Goal: Information Seeking & Learning: Learn about a topic

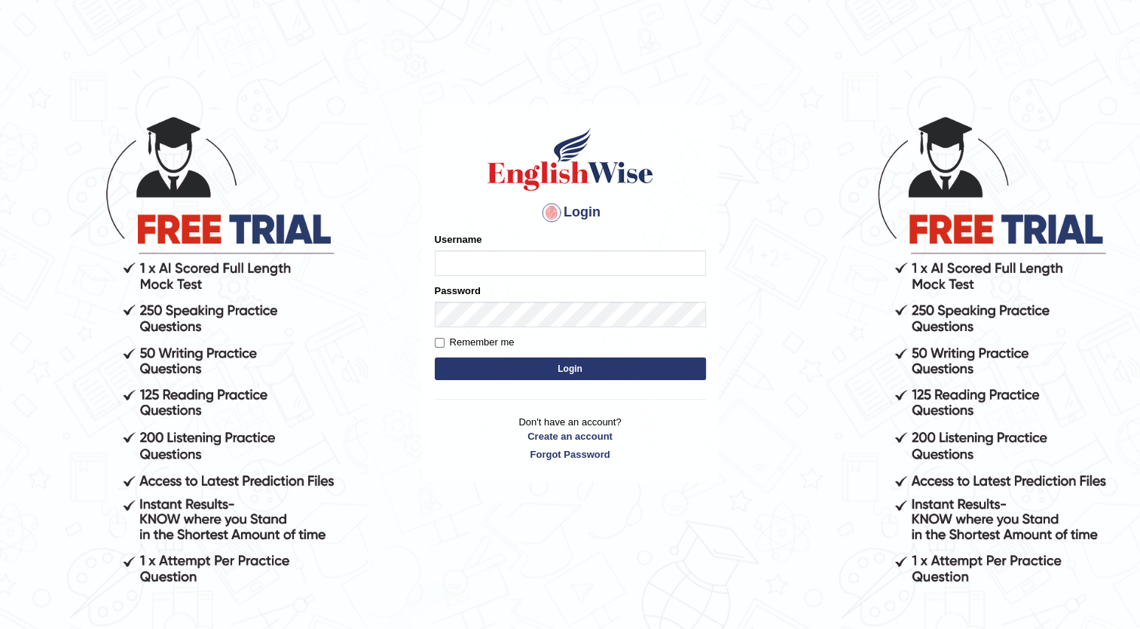
type input "Maria1224"
click at [586, 367] on button "Login" at bounding box center [570, 368] width 271 height 23
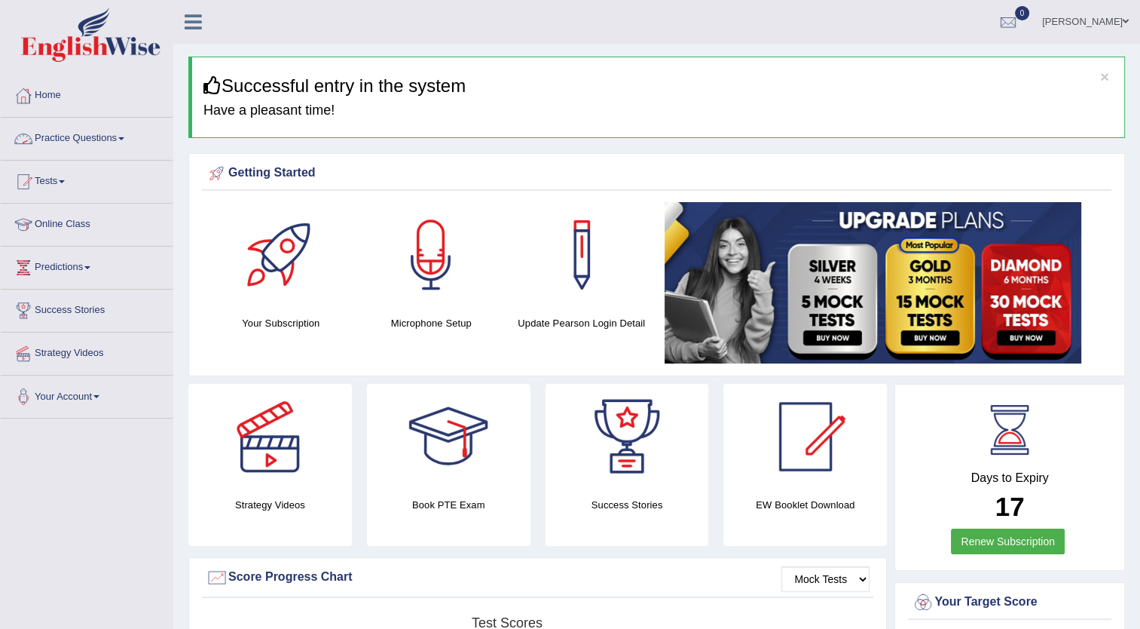
click at [87, 133] on link "Practice Questions" at bounding box center [87, 137] width 172 height 38
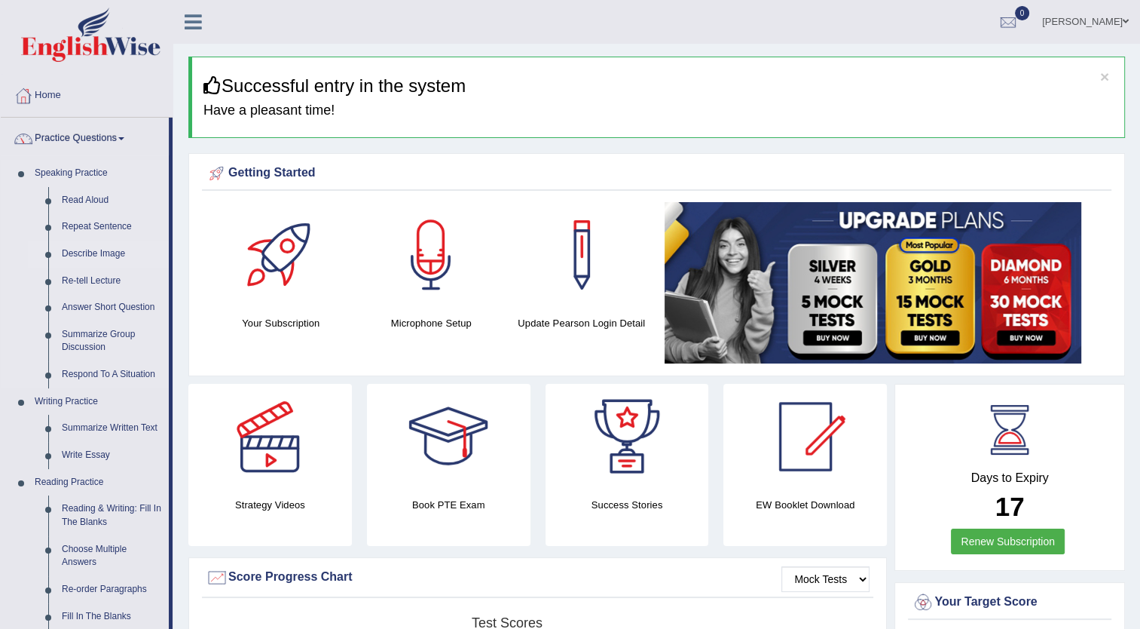
click at [112, 249] on link "Describe Image" at bounding box center [112, 253] width 114 height 27
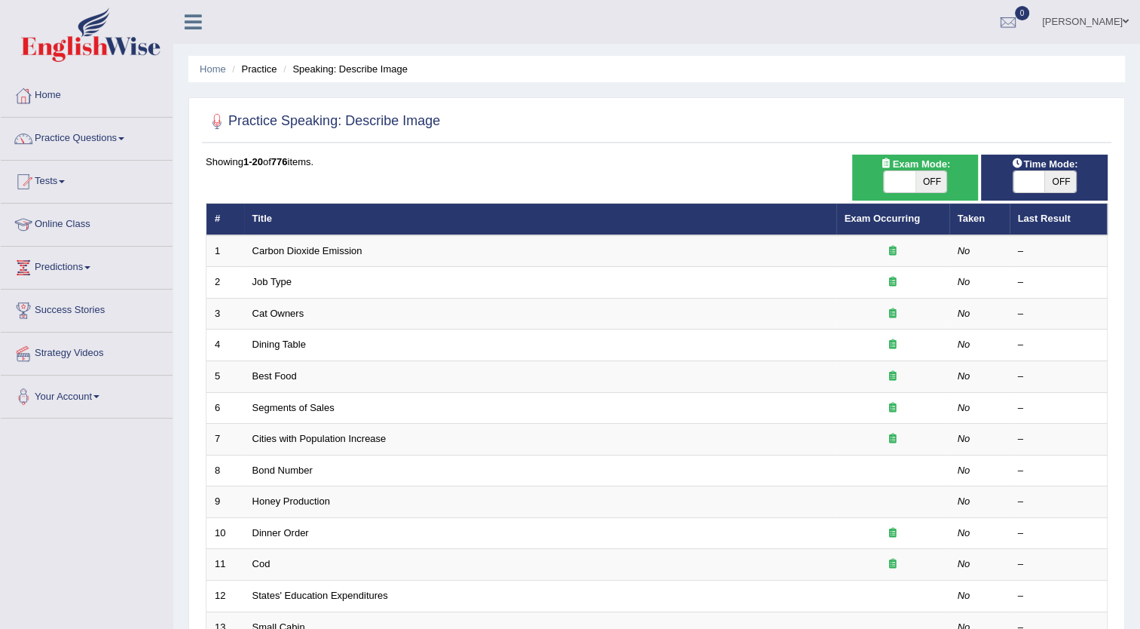
click at [929, 177] on span "OFF" at bounding box center [932, 181] width 32 height 21
checkbox input "true"
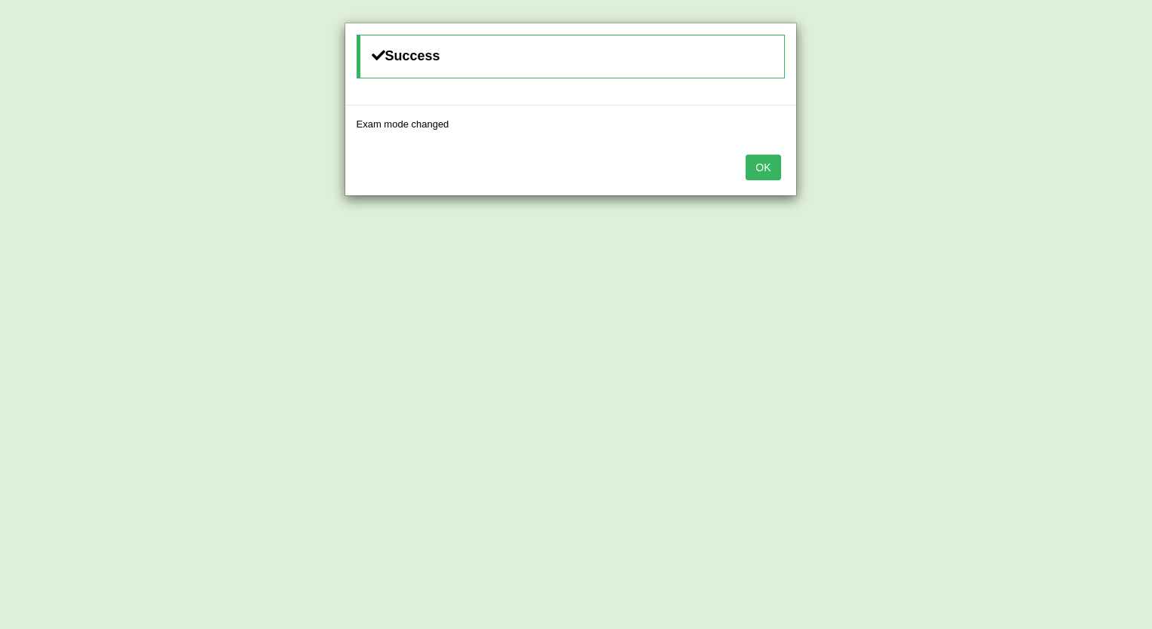
click at [757, 161] on button "OK" at bounding box center [762, 168] width 35 height 26
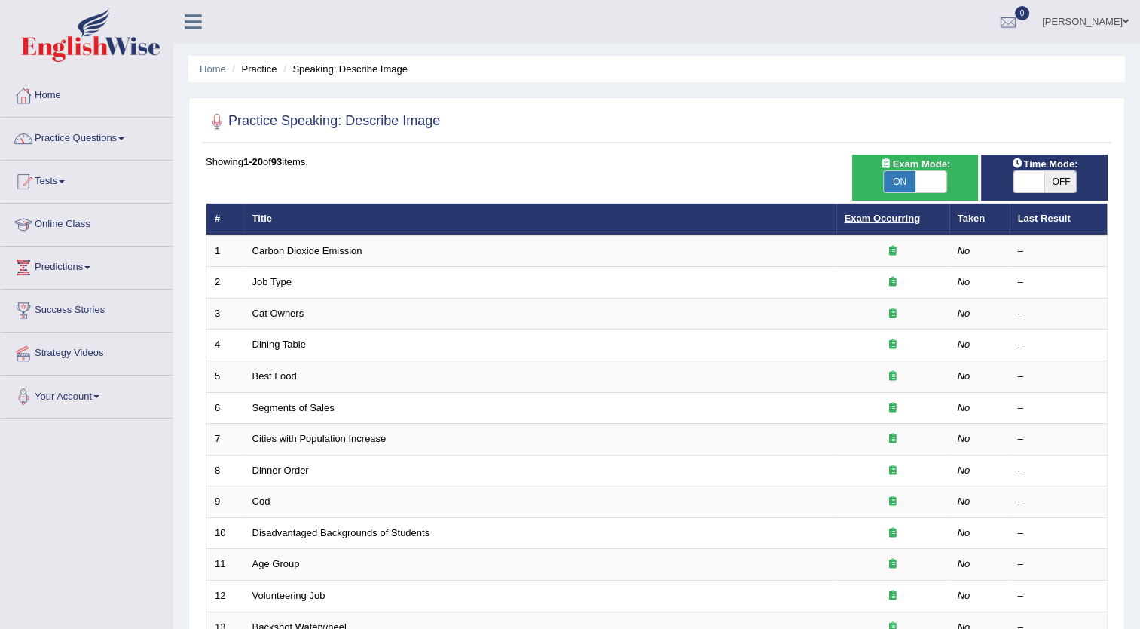
click at [871, 216] on link "Exam Occurring" at bounding box center [882, 218] width 75 height 11
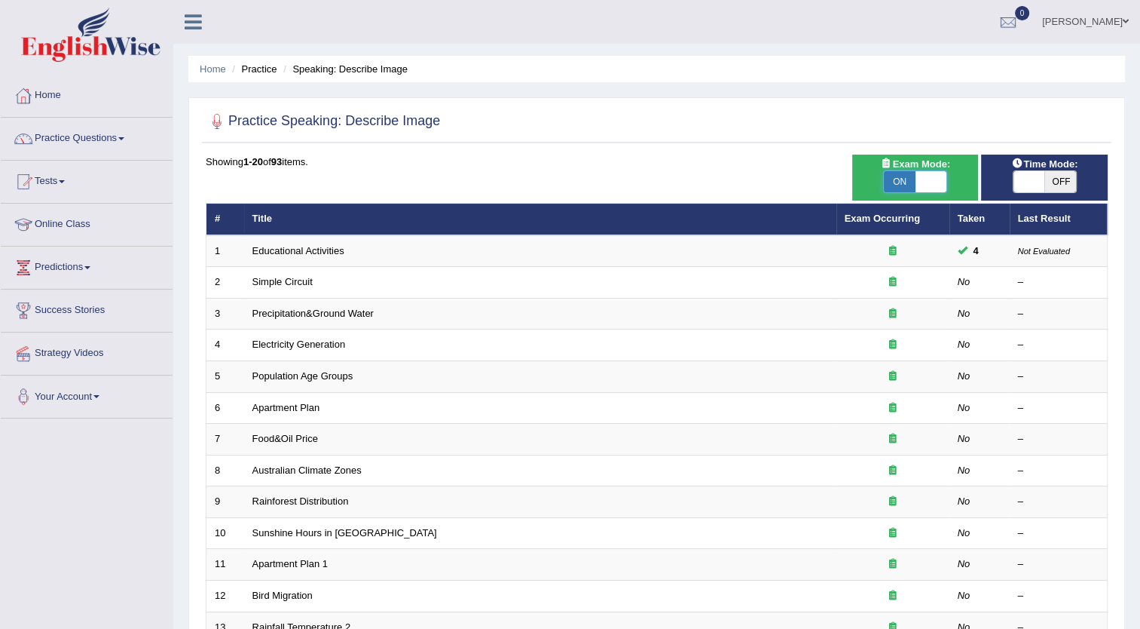
click at [942, 178] on span at bounding box center [932, 181] width 32 height 21
checkbox input "false"
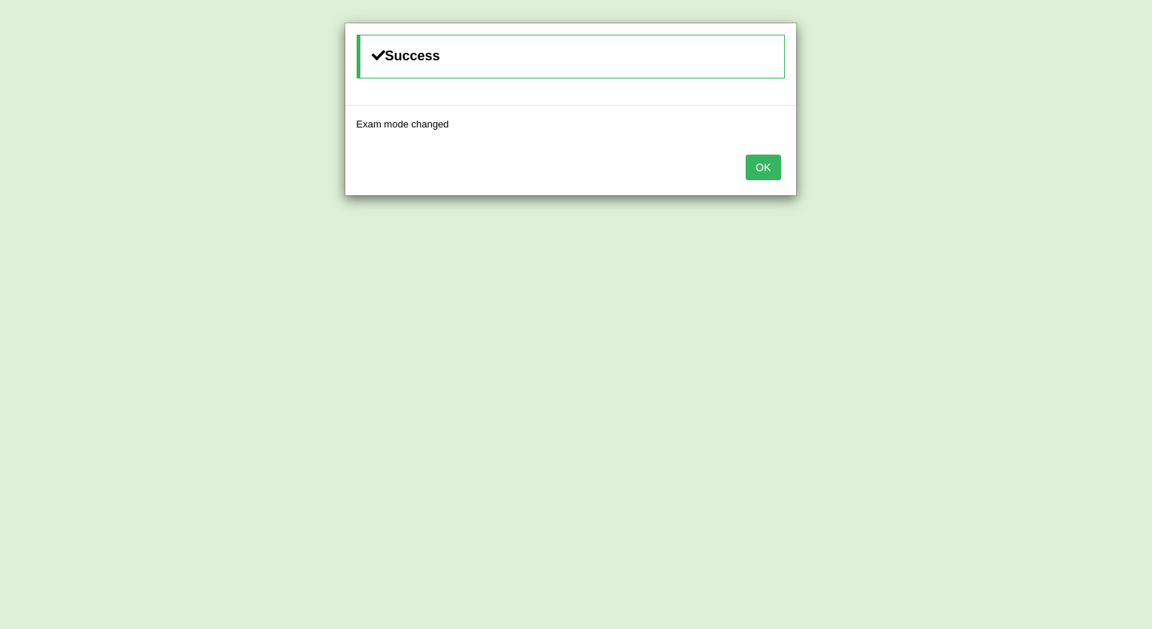
click at [757, 170] on button "OK" at bounding box center [762, 168] width 35 height 26
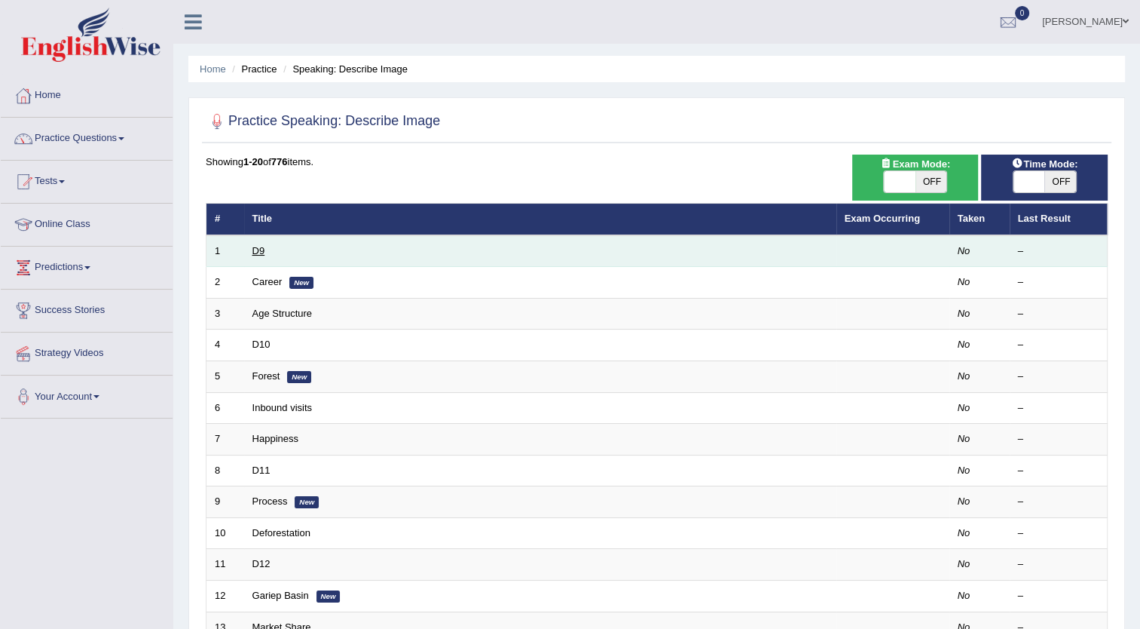
click at [256, 246] on link "D9" at bounding box center [258, 250] width 13 height 11
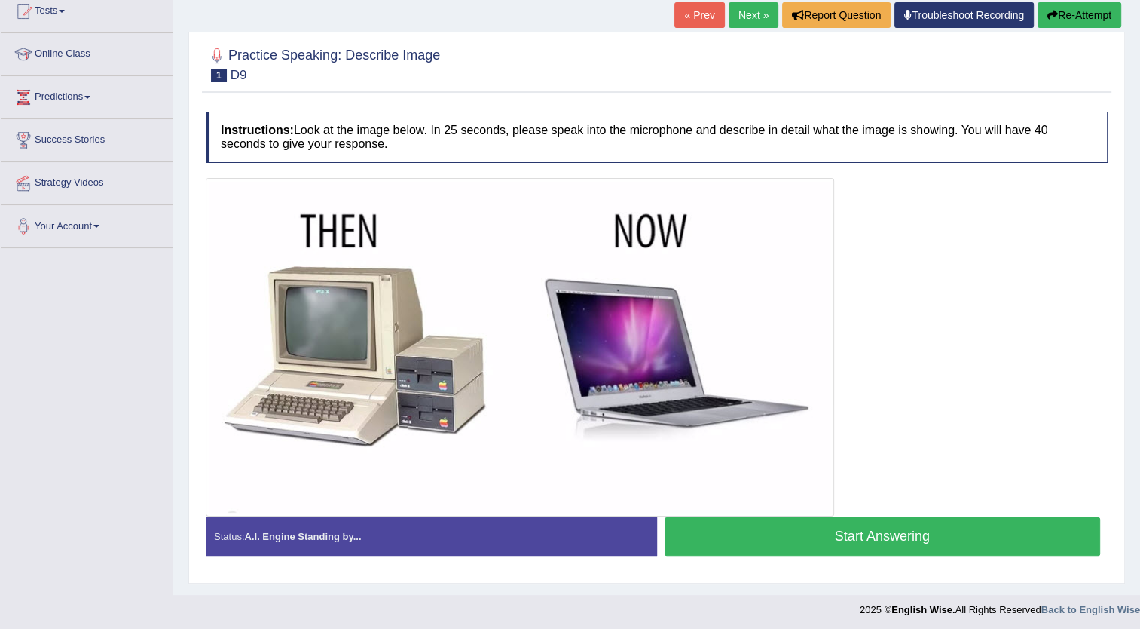
scroll to position [172, 0]
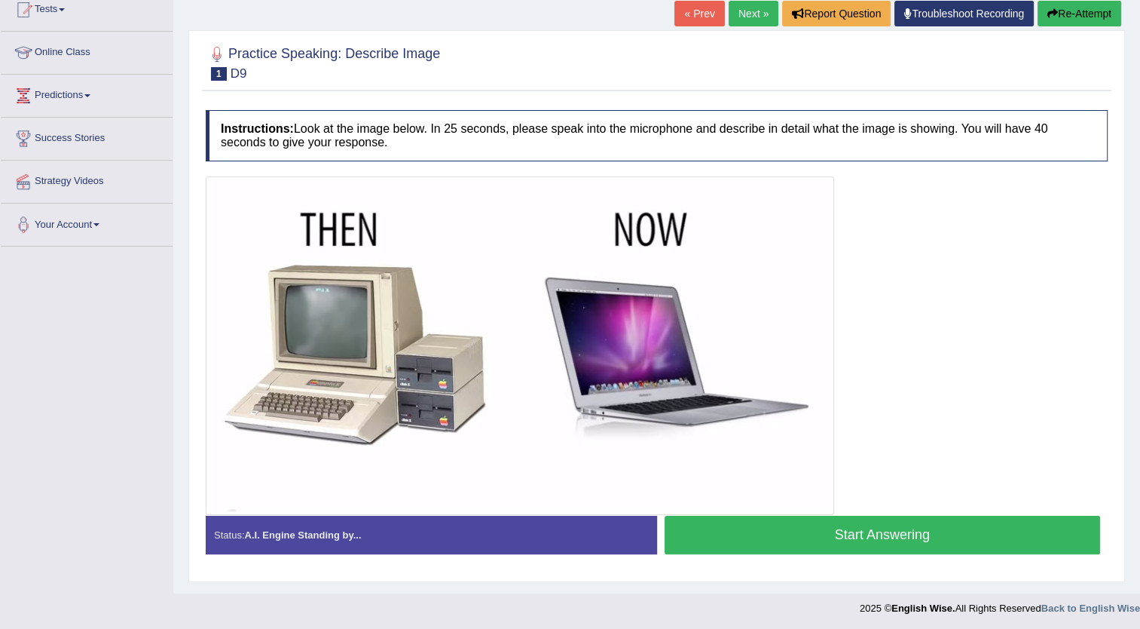
click at [744, 8] on link "Next »" at bounding box center [754, 14] width 50 height 26
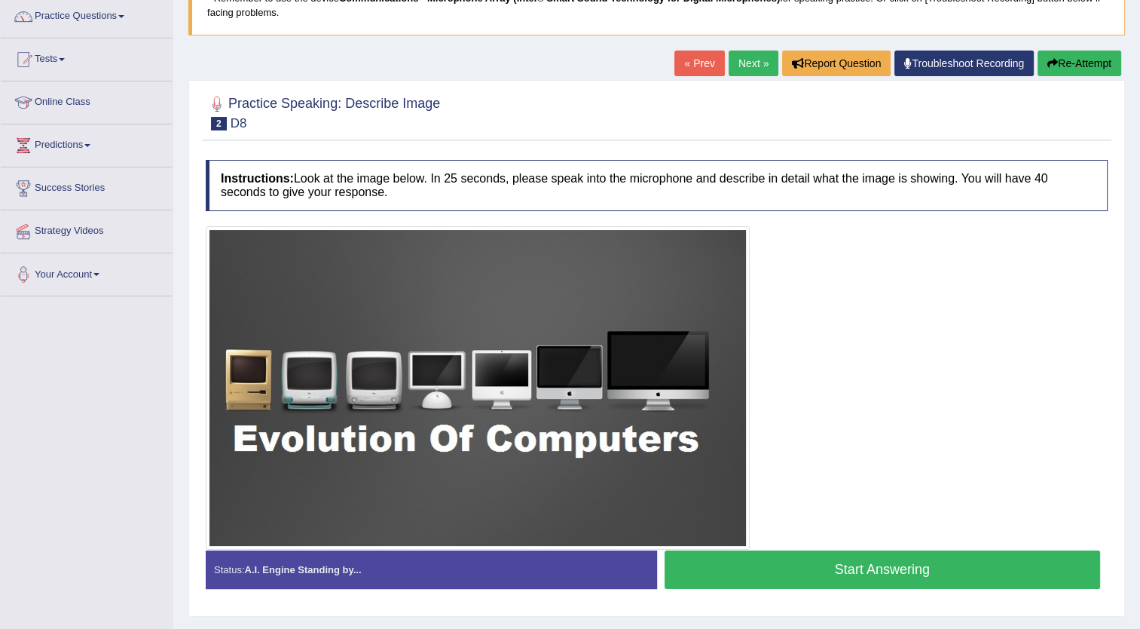
scroll to position [151, 0]
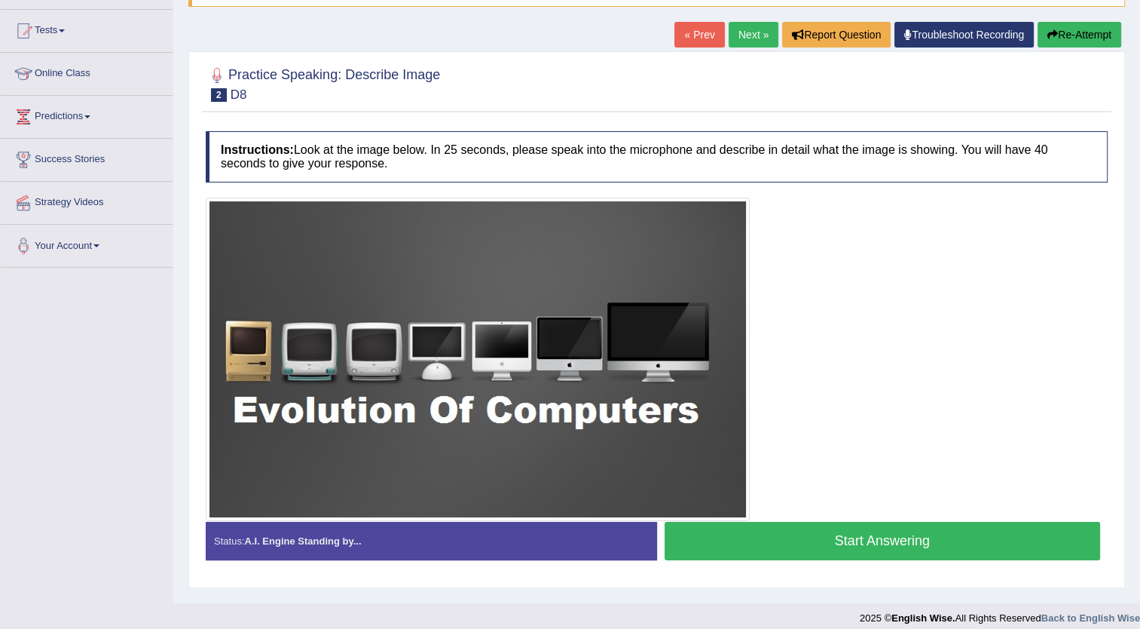
click at [751, 32] on link "Next »" at bounding box center [754, 35] width 50 height 26
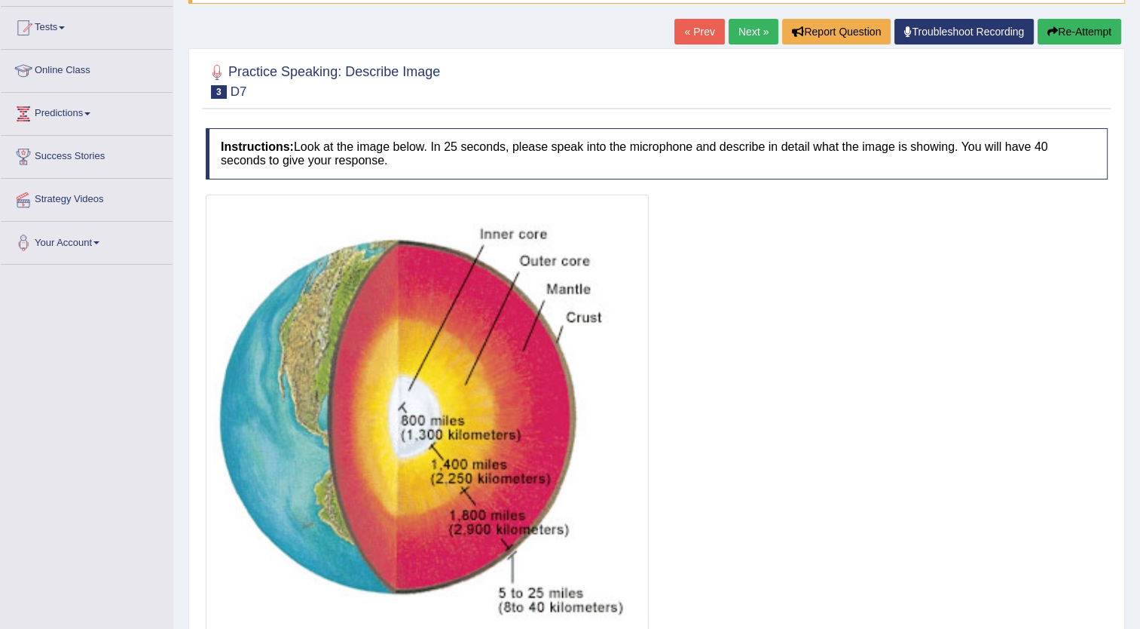
scroll to position [151, 0]
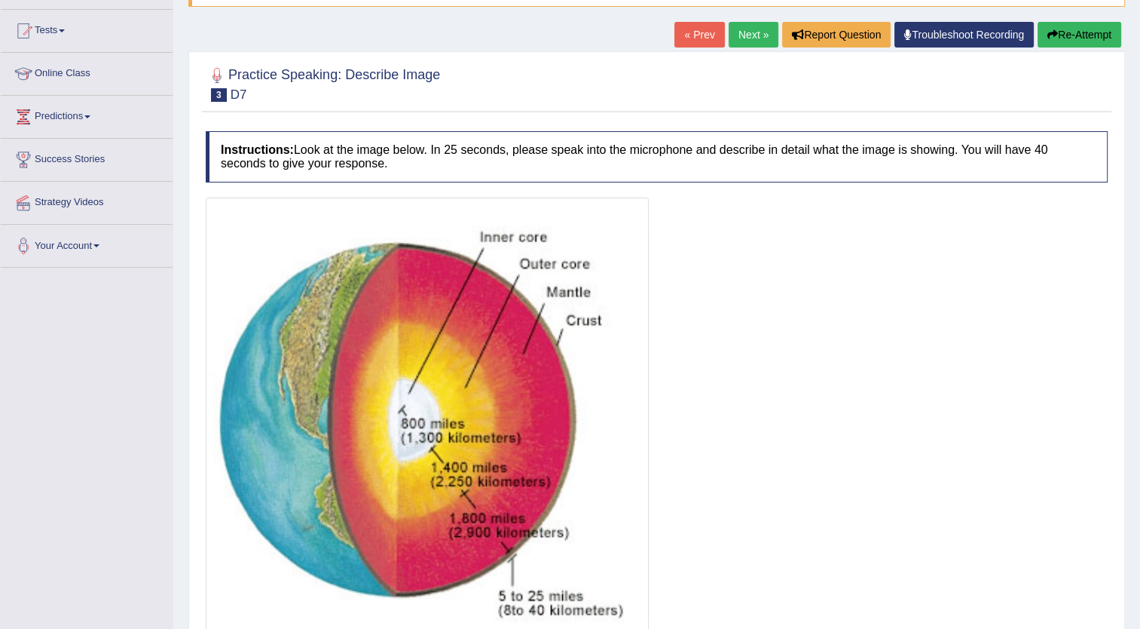
click at [750, 36] on link "Next »" at bounding box center [754, 35] width 50 height 26
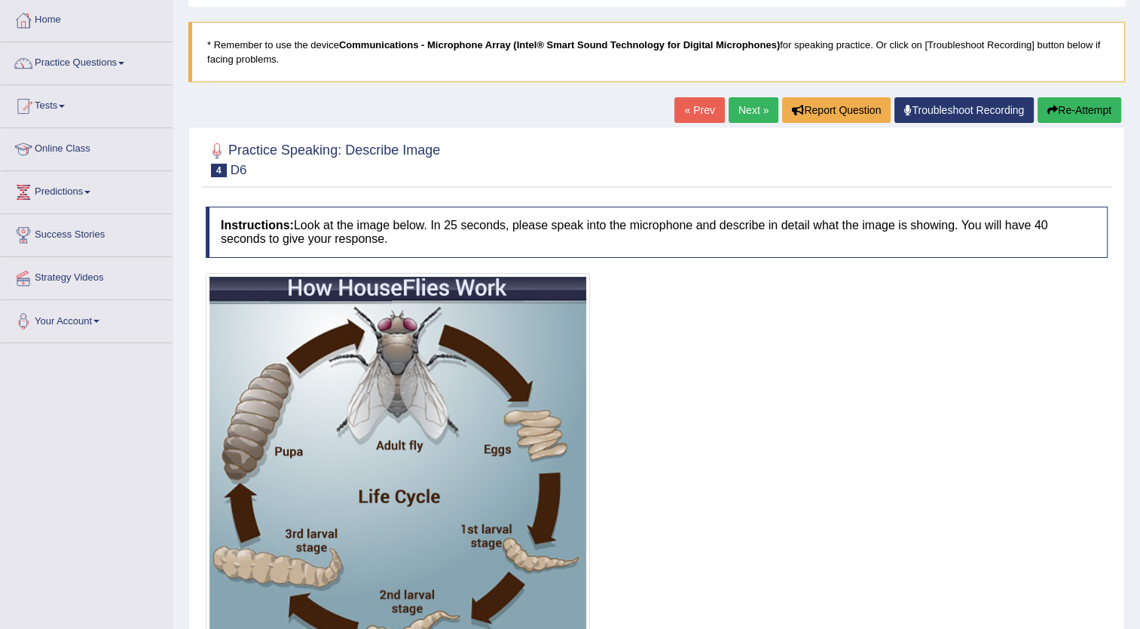
scroll to position [66, 0]
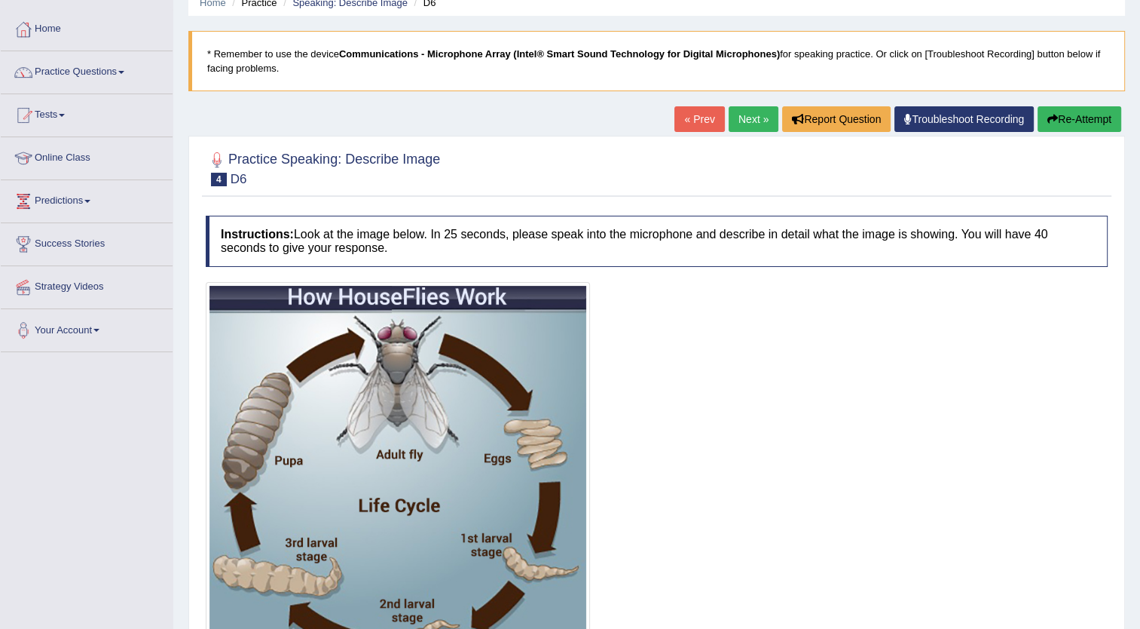
click at [756, 117] on link "Next »" at bounding box center [754, 119] width 50 height 26
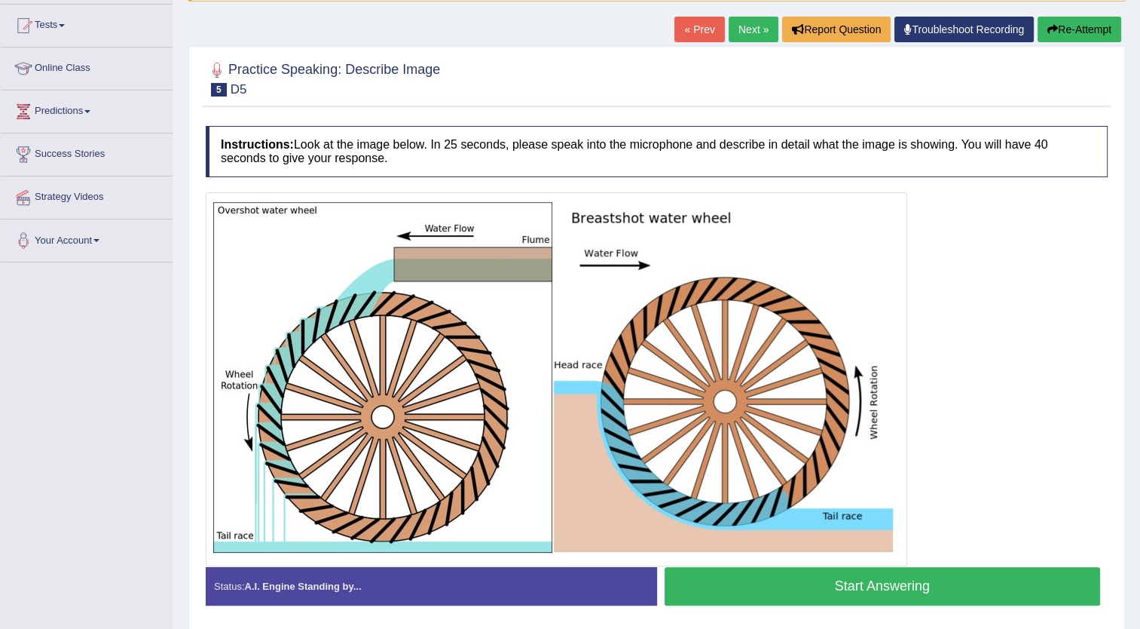
scroll to position [151, 0]
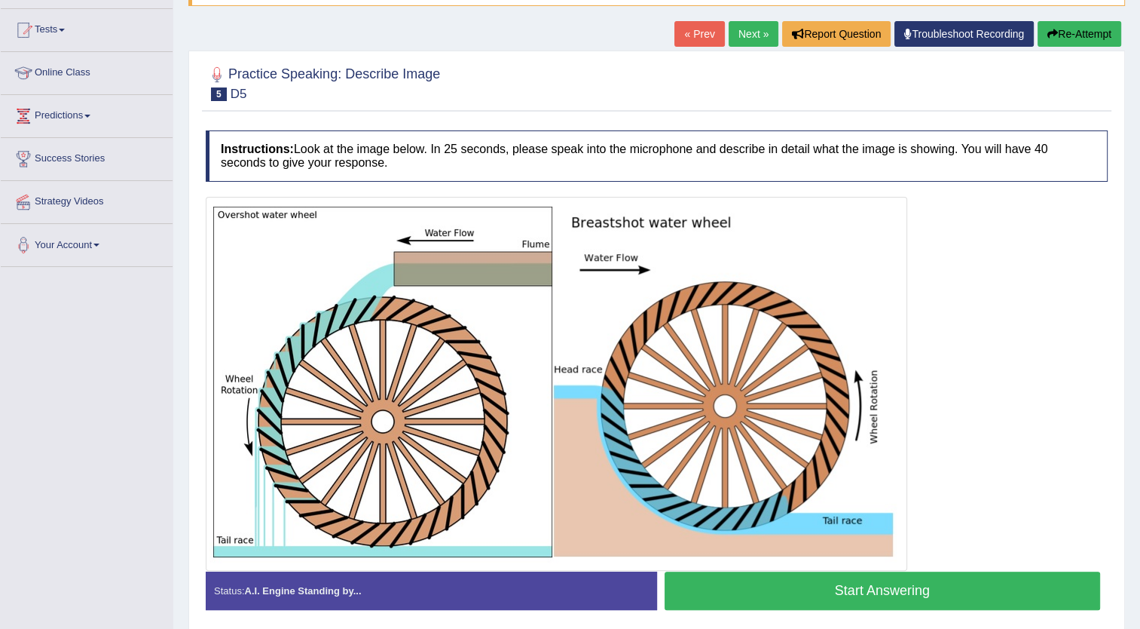
click at [730, 35] on link "Next »" at bounding box center [754, 34] width 50 height 26
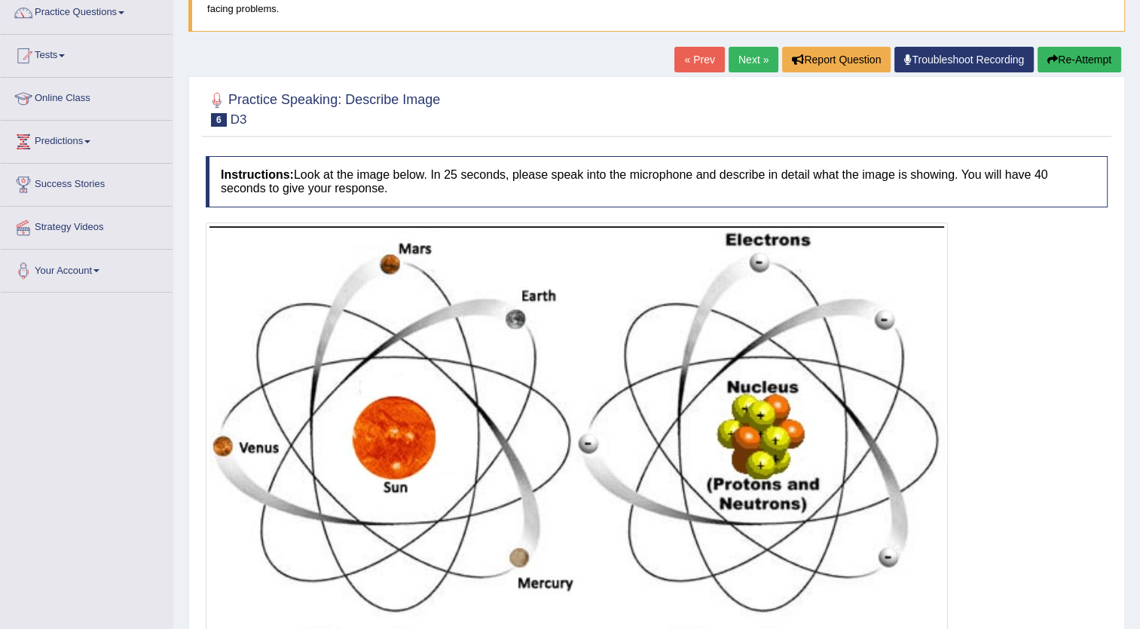
scroll to position [112, 0]
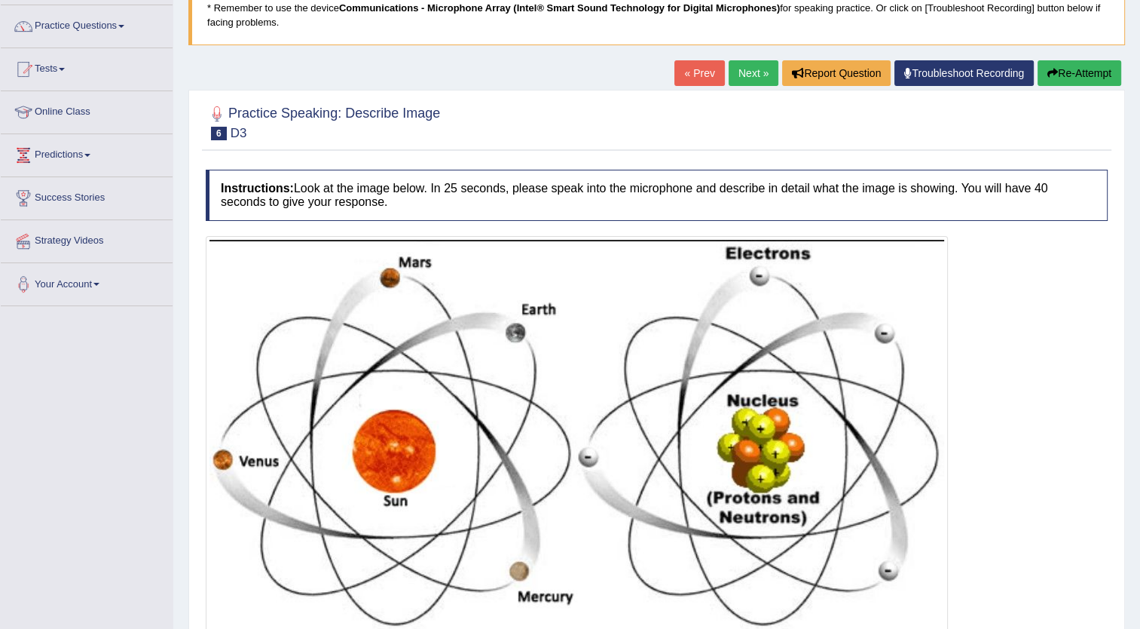
click at [741, 76] on link "Next »" at bounding box center [754, 73] width 50 height 26
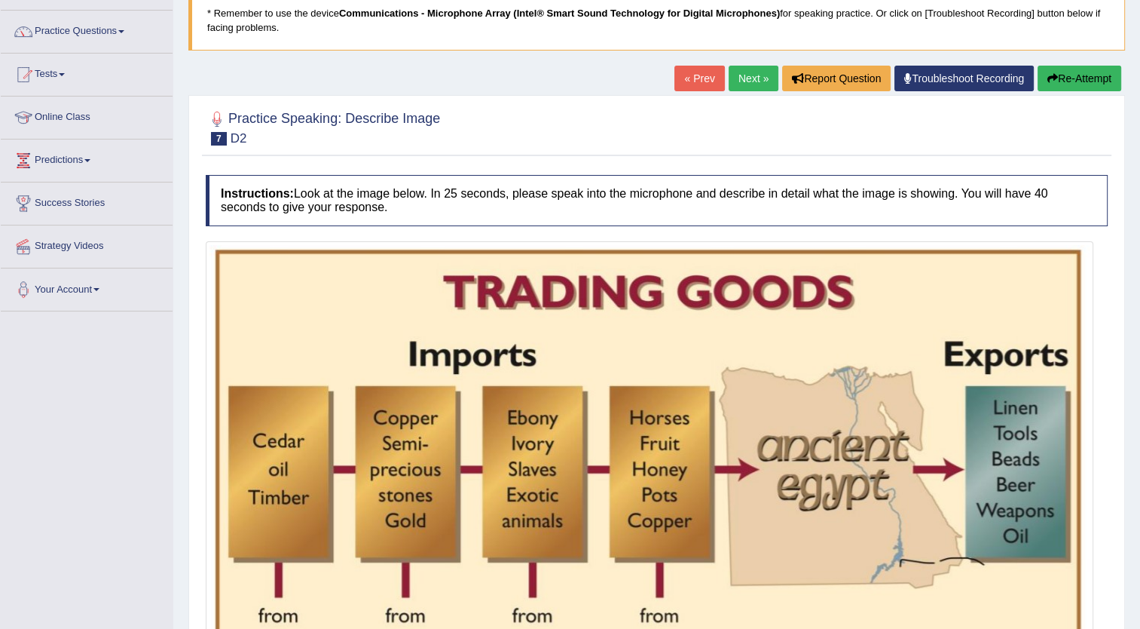
scroll to position [87, 0]
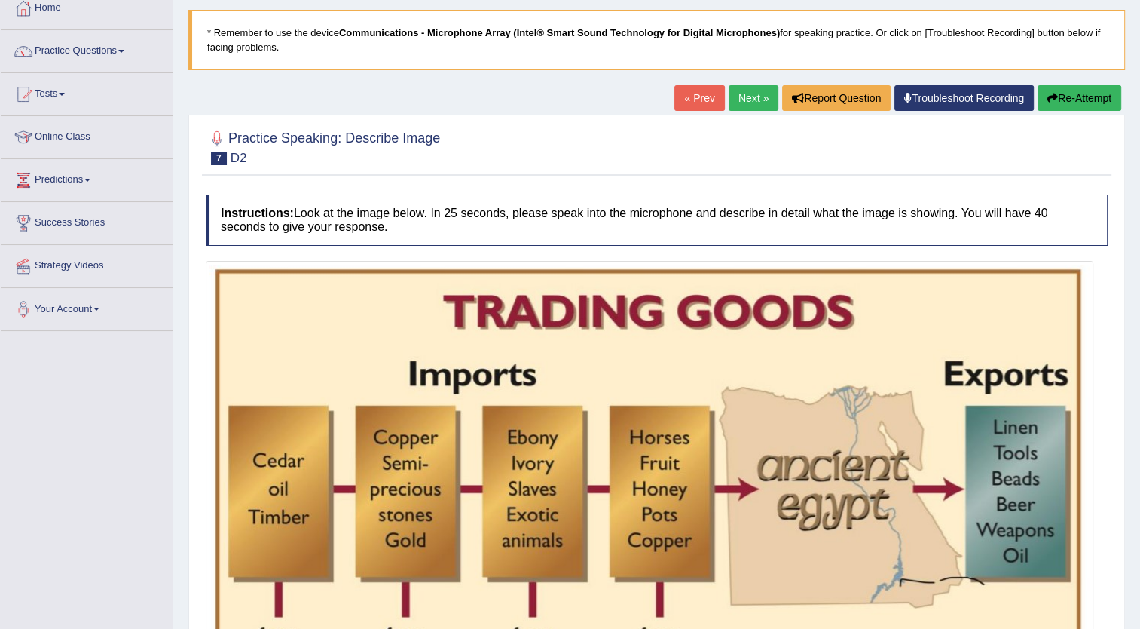
click at [742, 99] on link "Next »" at bounding box center [754, 98] width 50 height 26
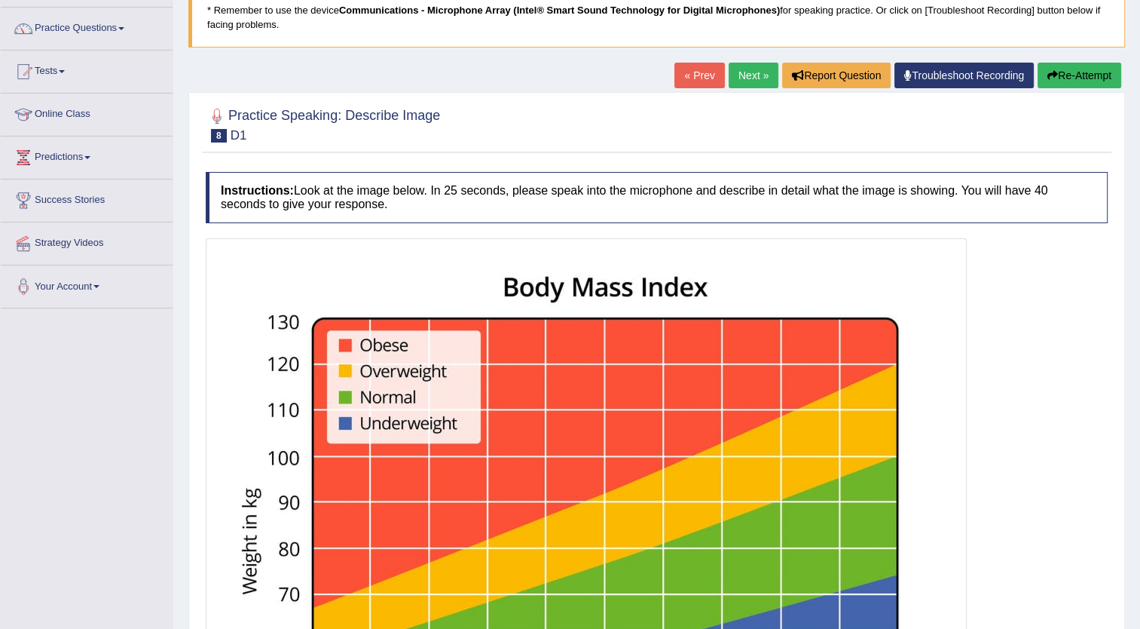
scroll to position [108, 0]
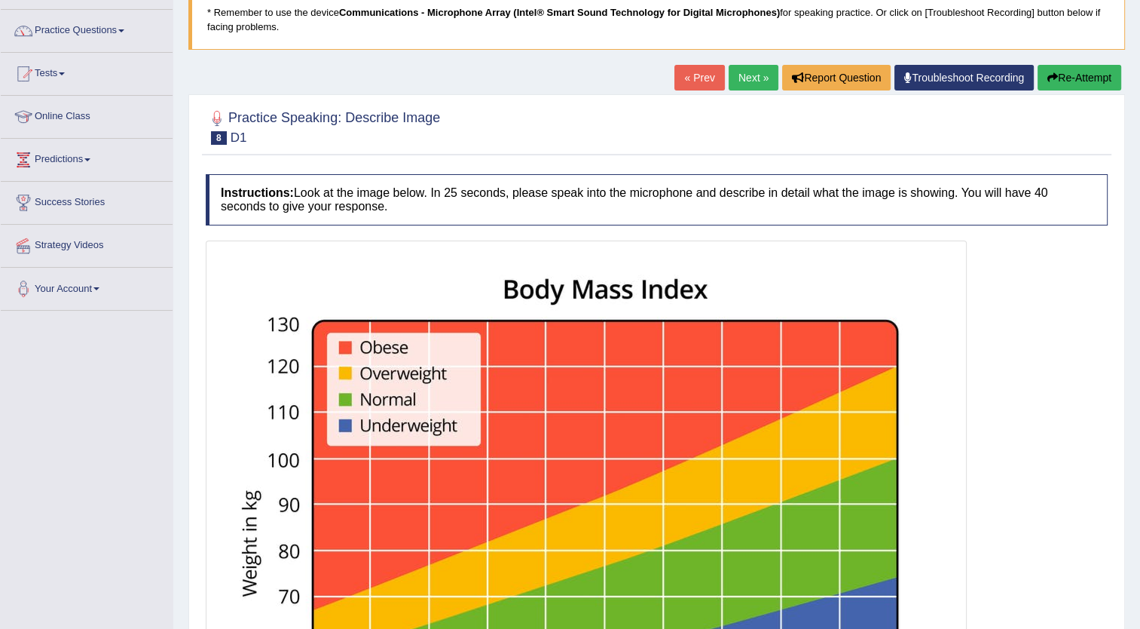
click at [757, 69] on link "Next »" at bounding box center [754, 78] width 50 height 26
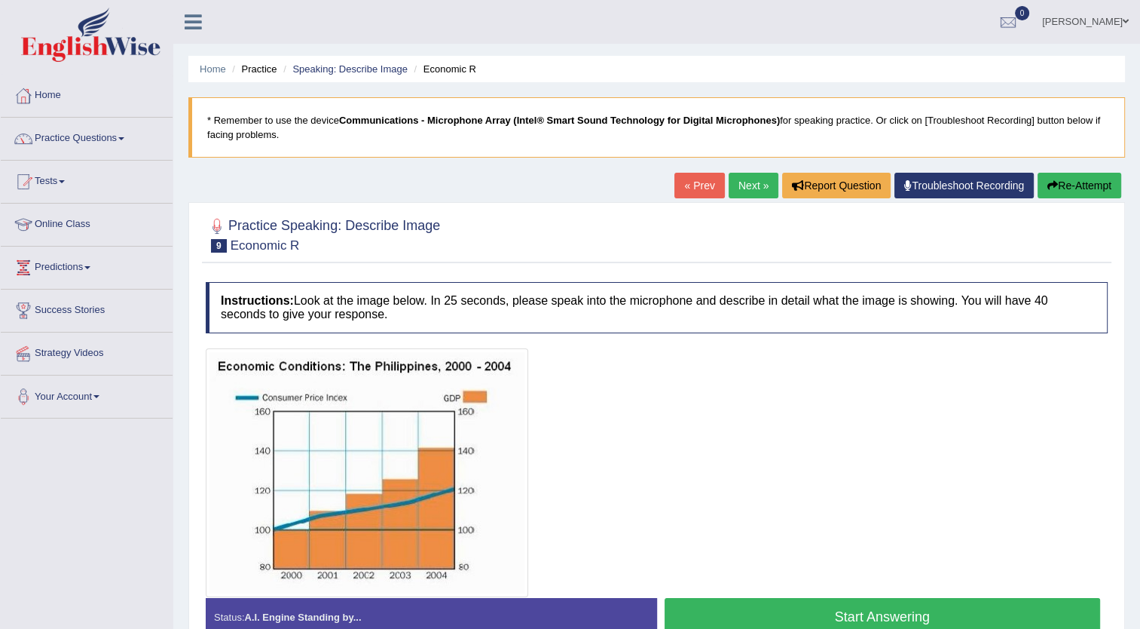
click at [747, 183] on link "Next »" at bounding box center [754, 186] width 50 height 26
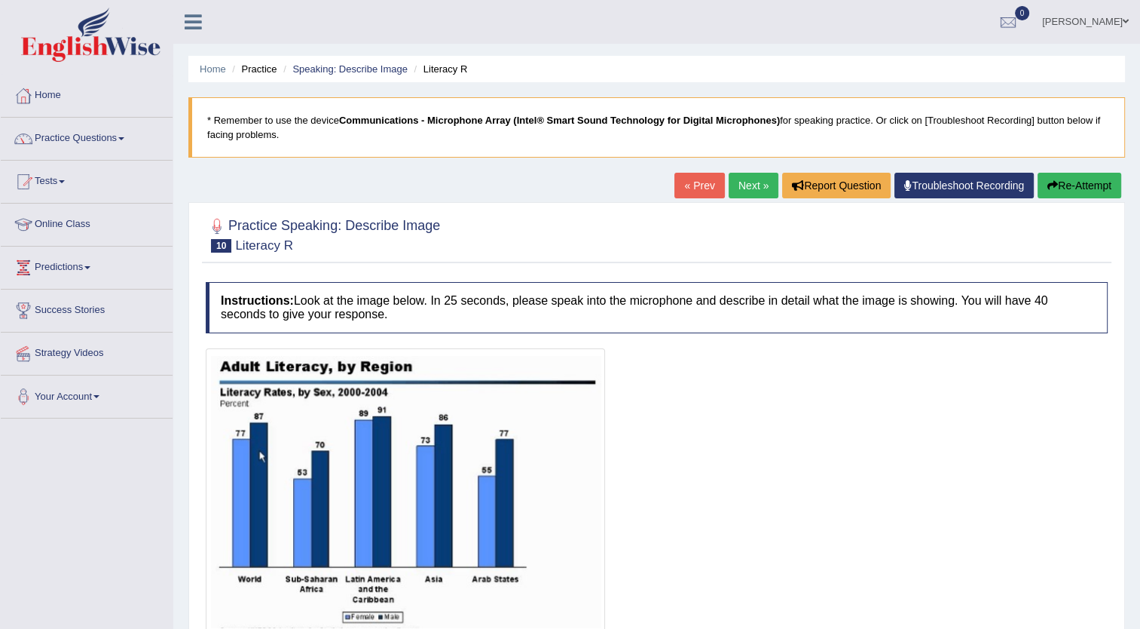
drag, startPoint x: 0, startPoint y: 0, endPoint x: 747, endPoint y: 183, distance: 769.0
click at [747, 183] on link "Next »" at bounding box center [754, 186] width 50 height 26
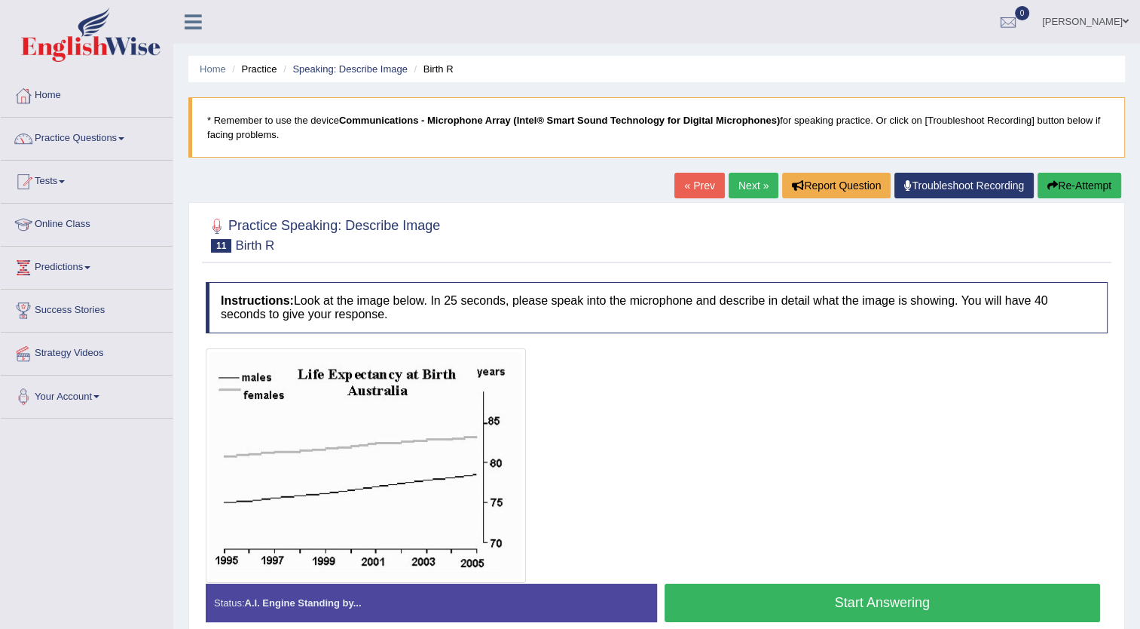
drag, startPoint x: 0, startPoint y: 0, endPoint x: 747, endPoint y: 183, distance: 769.0
click at [747, 183] on link "Next »" at bounding box center [754, 186] width 50 height 26
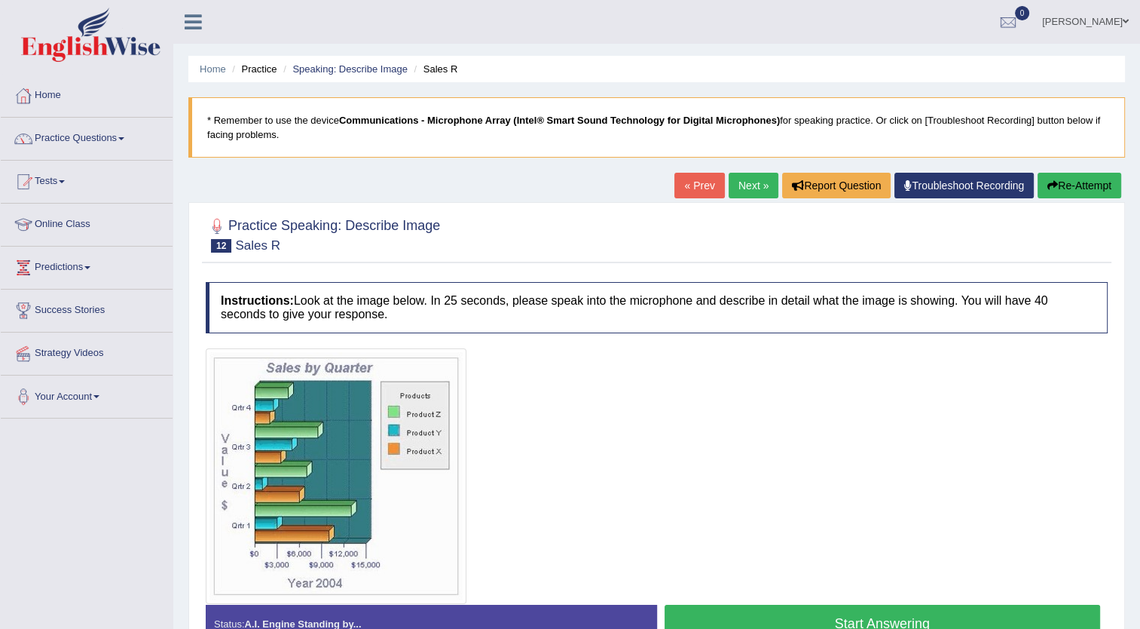
drag, startPoint x: 0, startPoint y: 0, endPoint x: 747, endPoint y: 183, distance: 769.0
click at [747, 183] on link "Next »" at bounding box center [754, 186] width 50 height 26
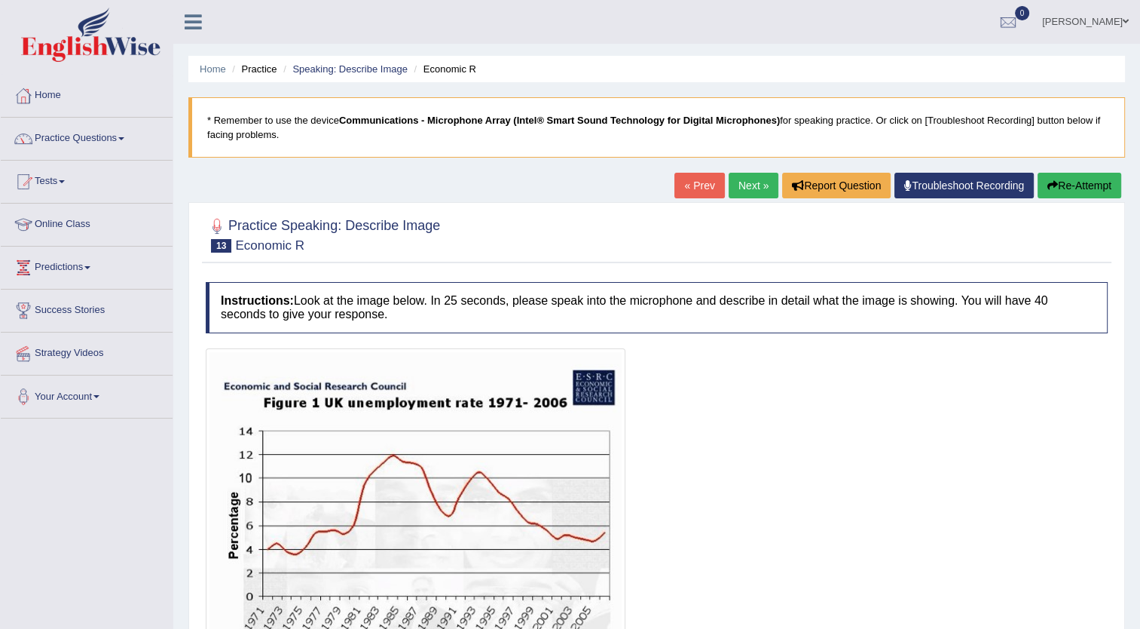
drag, startPoint x: 0, startPoint y: 0, endPoint x: 747, endPoint y: 183, distance: 769.0
click at [747, 183] on link "Next »" at bounding box center [754, 186] width 50 height 26
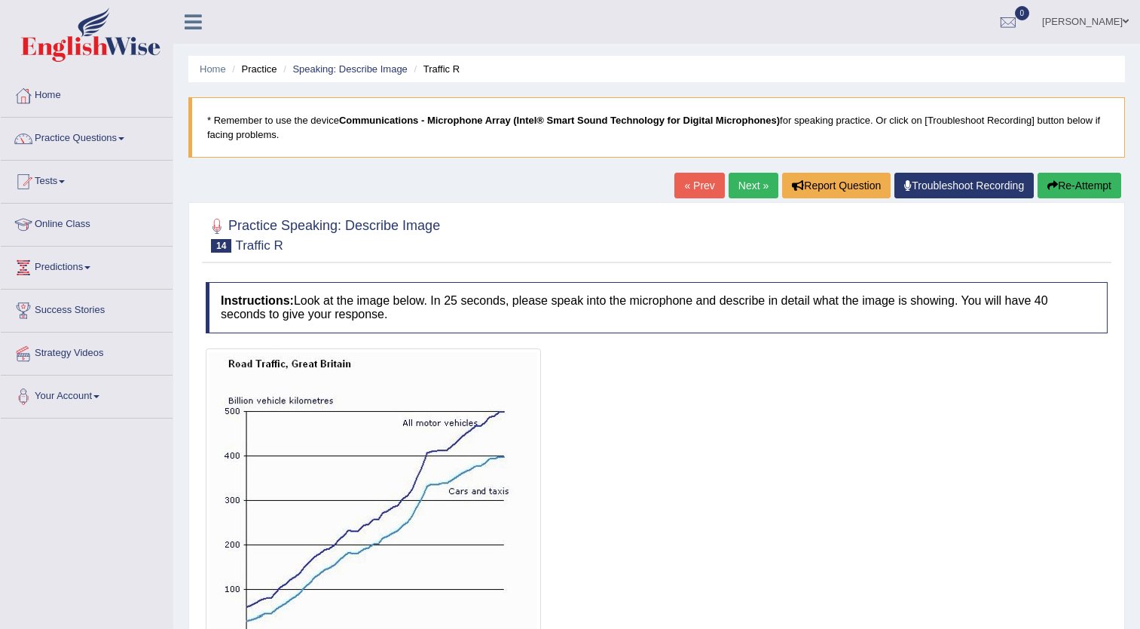
click at [747, 183] on link "Next »" at bounding box center [754, 186] width 50 height 26
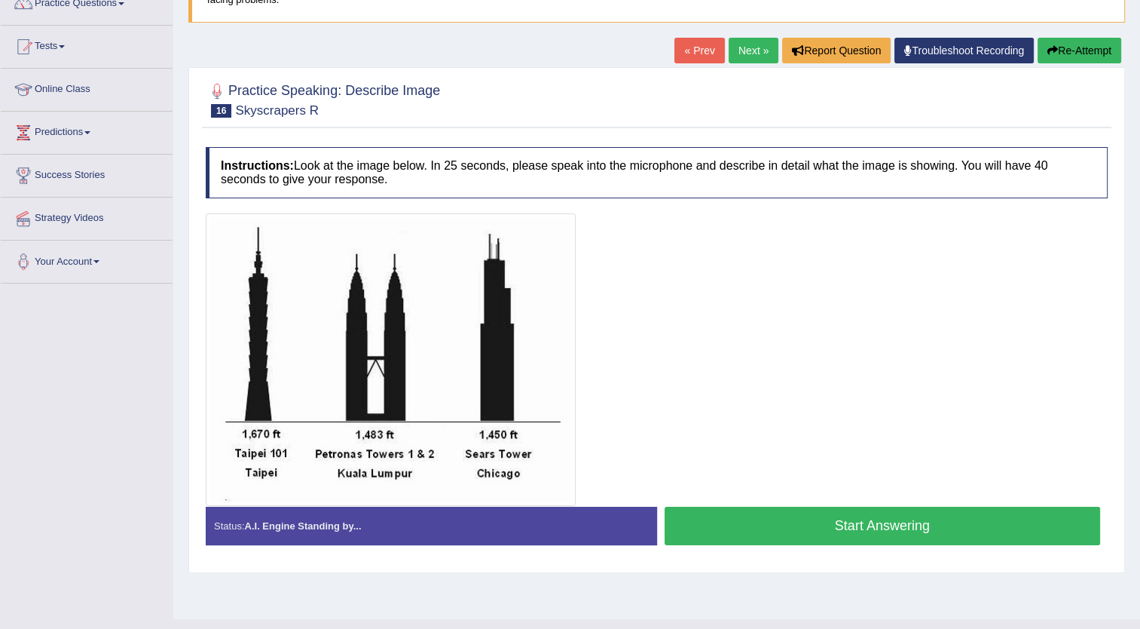
scroll to position [136, 0]
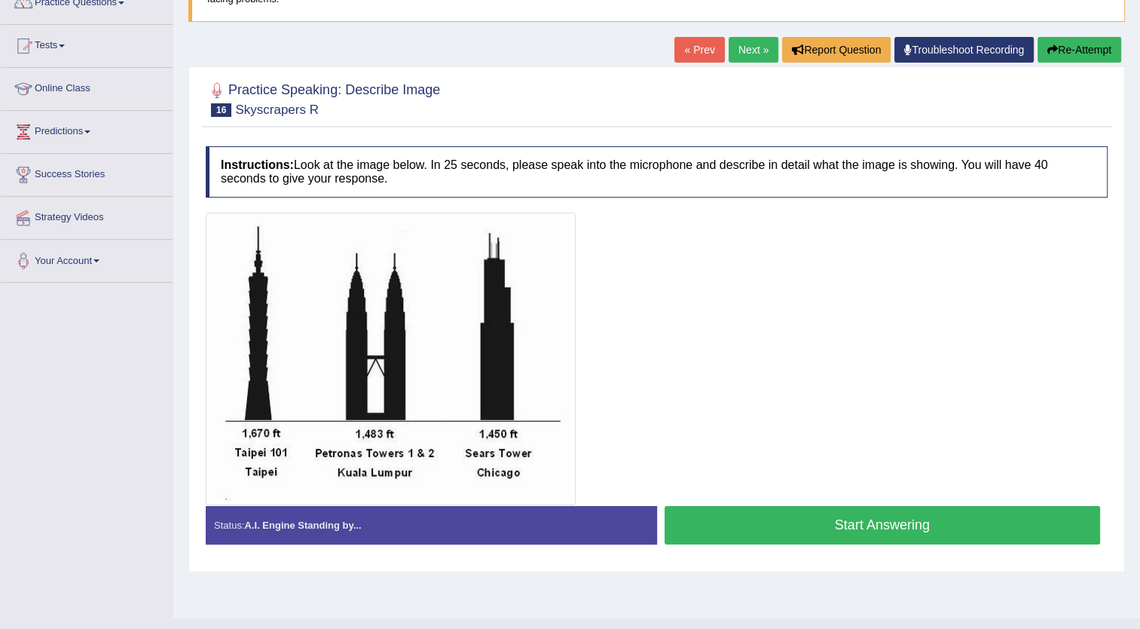
click at [743, 41] on link "Next »" at bounding box center [754, 50] width 50 height 26
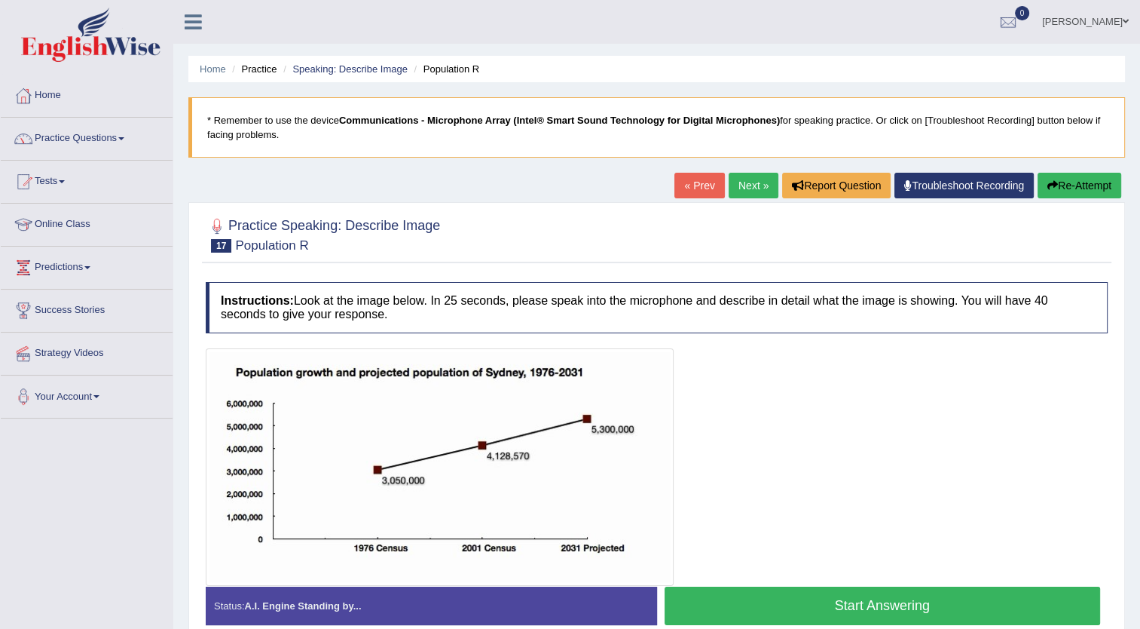
click at [745, 177] on link "Next »" at bounding box center [754, 186] width 50 height 26
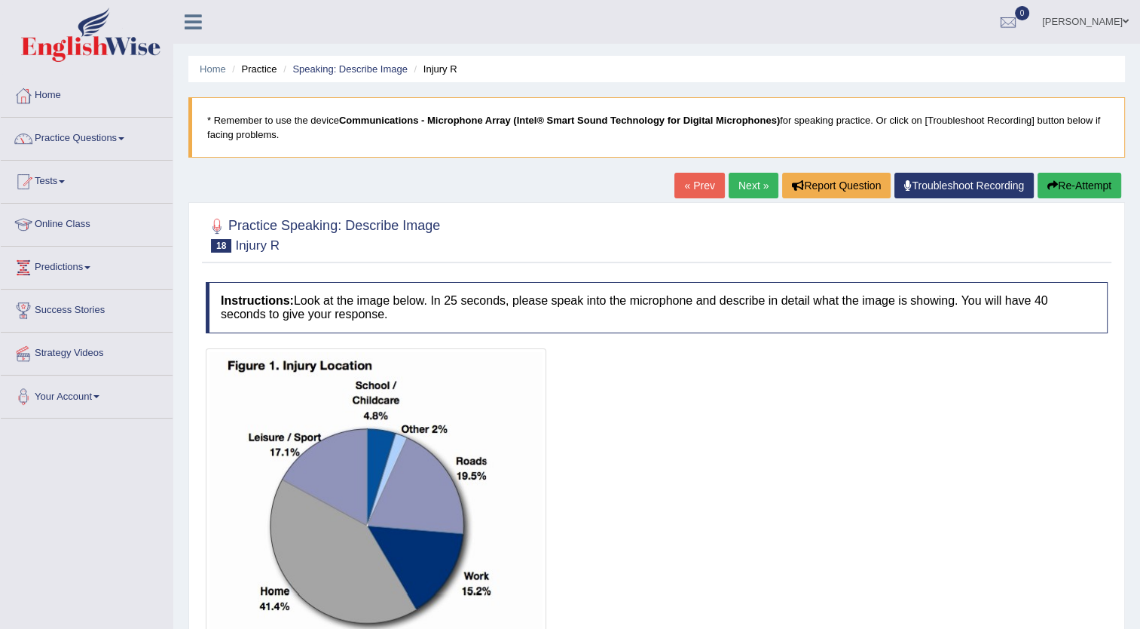
click at [745, 183] on link "Next »" at bounding box center [754, 186] width 50 height 26
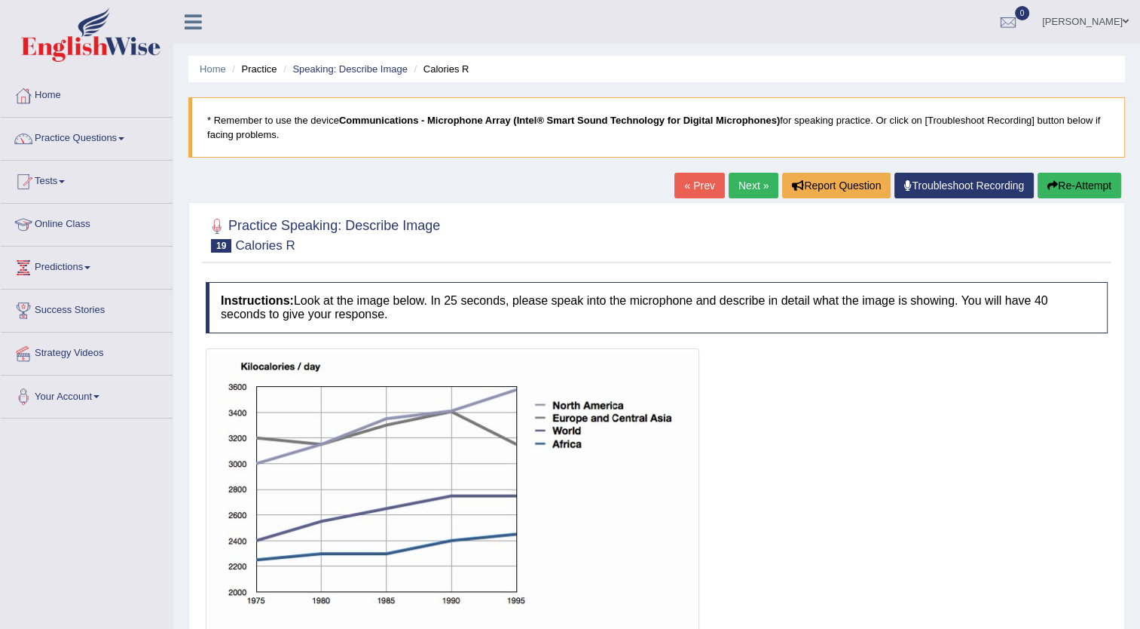
drag, startPoint x: 0, startPoint y: 0, endPoint x: 745, endPoint y: 183, distance: 766.8
click at [745, 183] on link "Next »" at bounding box center [754, 186] width 50 height 26
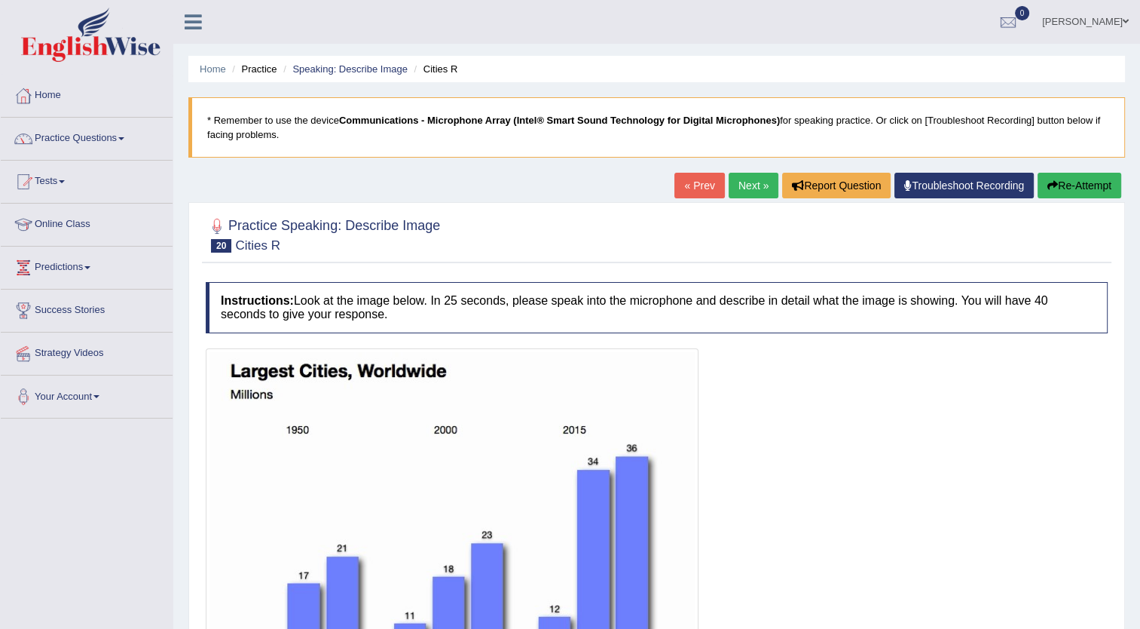
drag, startPoint x: 0, startPoint y: 0, endPoint x: 745, endPoint y: 183, distance: 766.8
click at [745, 183] on link "Next »" at bounding box center [754, 186] width 50 height 26
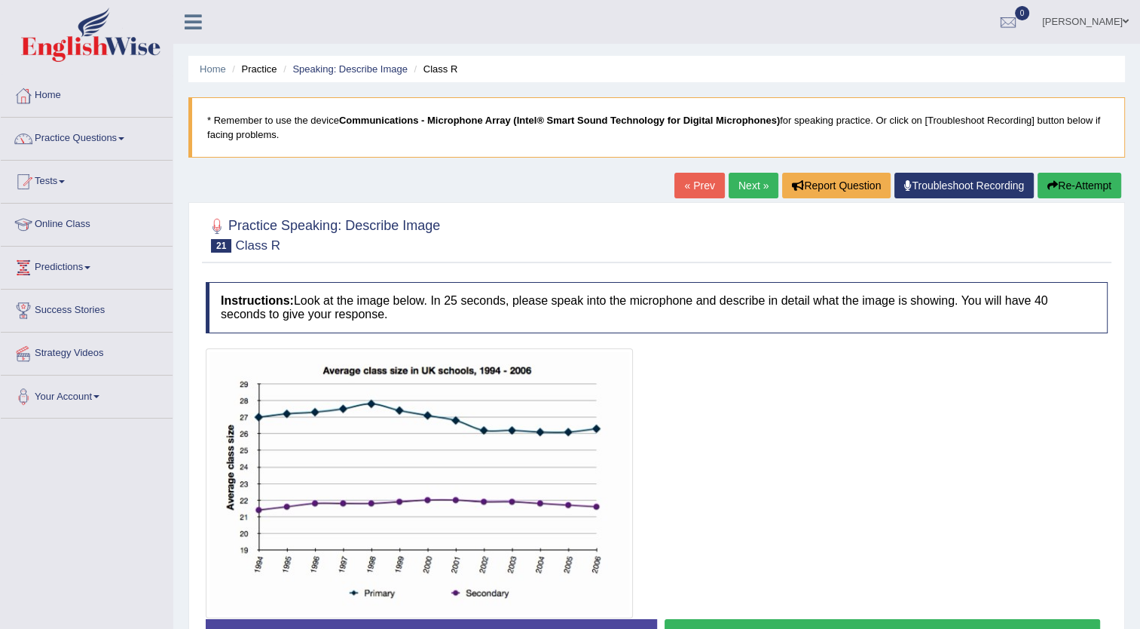
drag, startPoint x: 0, startPoint y: 0, endPoint x: 745, endPoint y: 183, distance: 766.8
click at [745, 183] on link "Next »" at bounding box center [754, 186] width 50 height 26
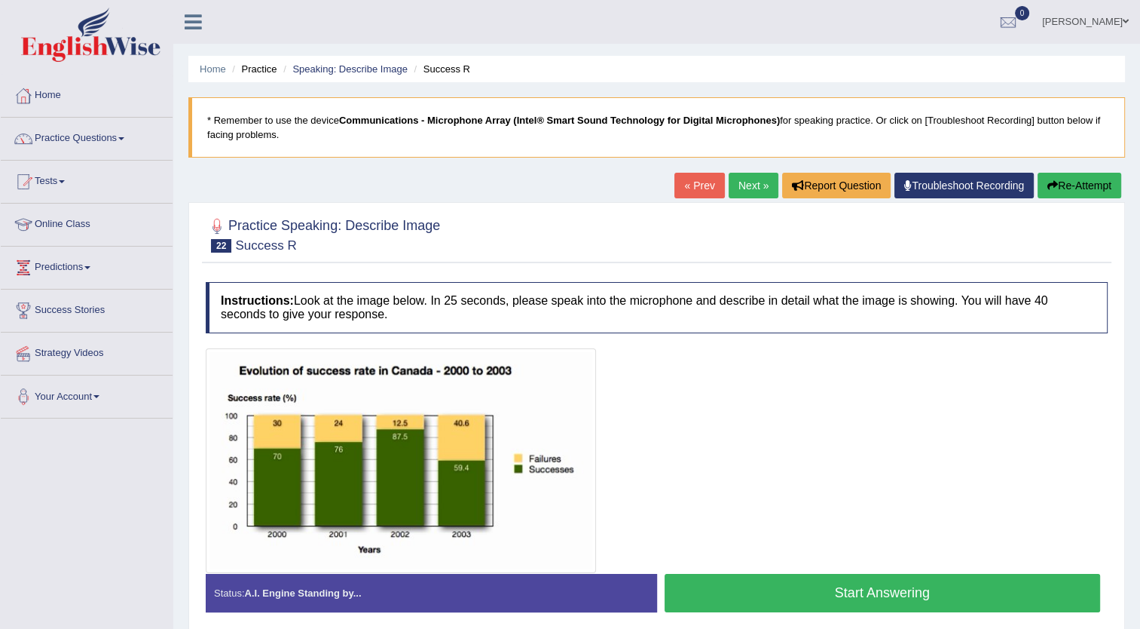
click at [745, 183] on link "Next »" at bounding box center [754, 186] width 50 height 26
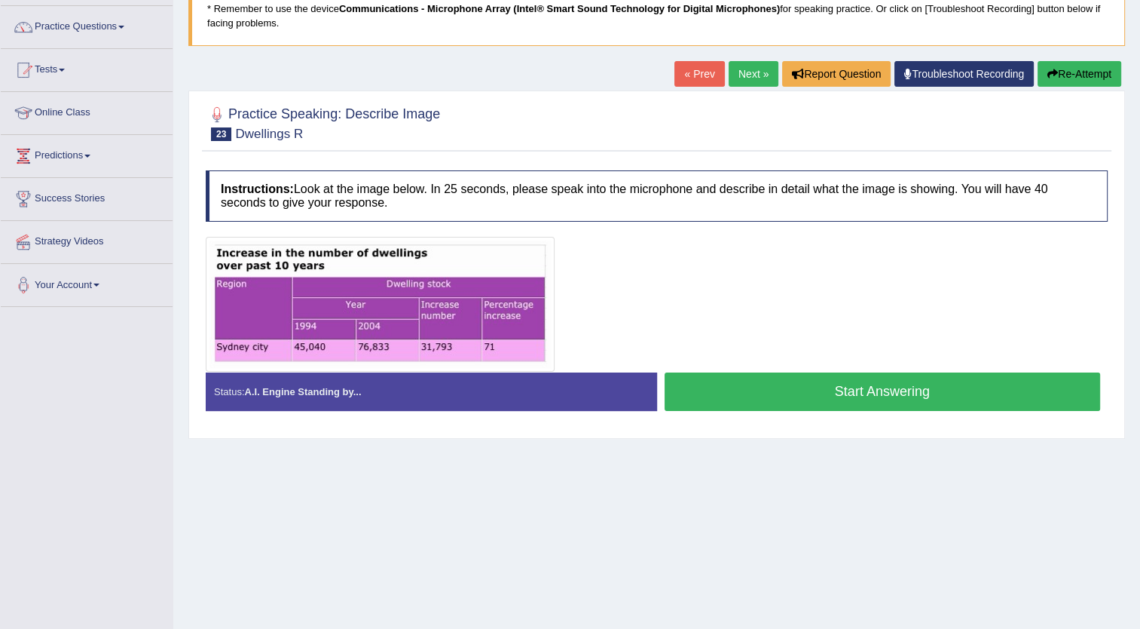
scroll to position [115, 0]
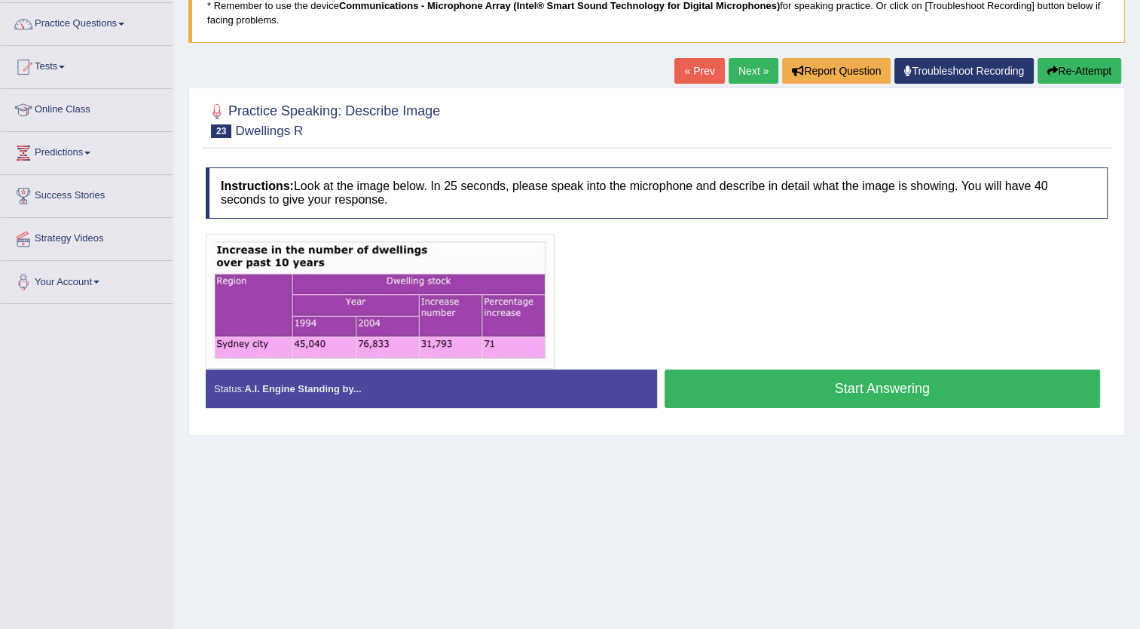
click at [751, 62] on link "Next »" at bounding box center [754, 71] width 50 height 26
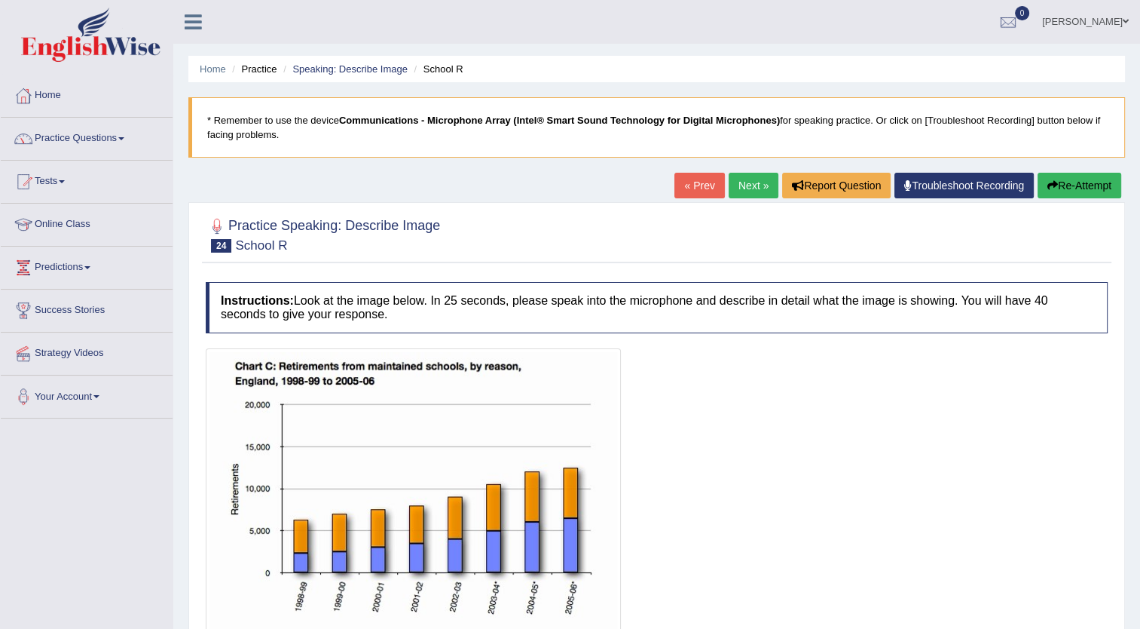
click at [736, 195] on link "Next »" at bounding box center [754, 186] width 50 height 26
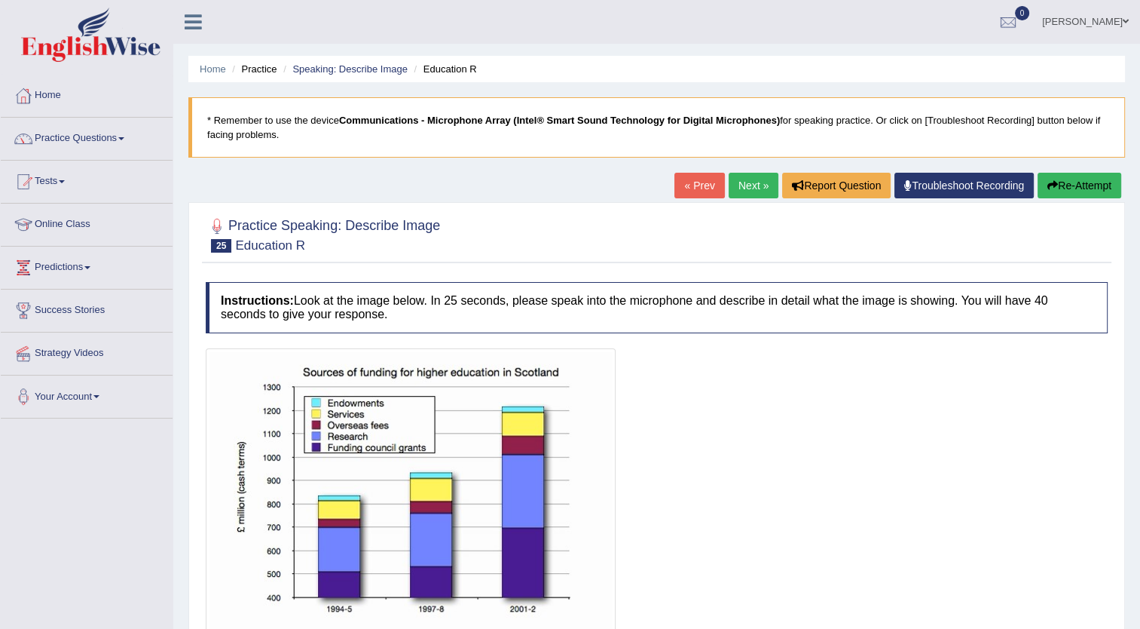
drag, startPoint x: 0, startPoint y: 0, endPoint x: 736, endPoint y: 195, distance: 761.1
click at [736, 195] on link "Next »" at bounding box center [754, 186] width 50 height 26
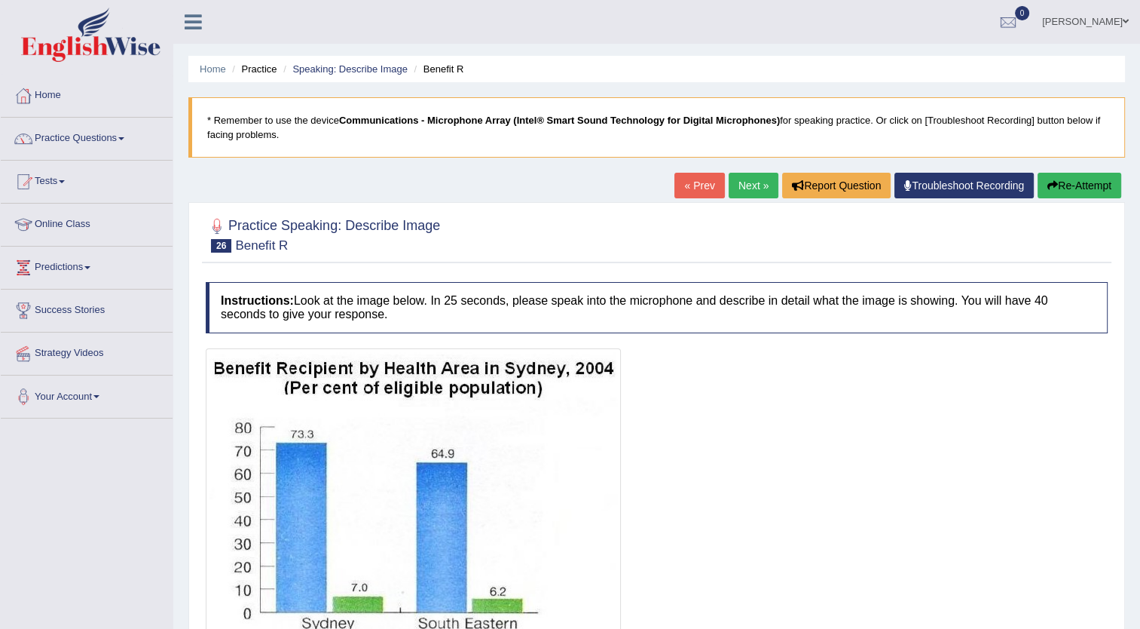
click at [753, 188] on link "Next »" at bounding box center [754, 186] width 50 height 26
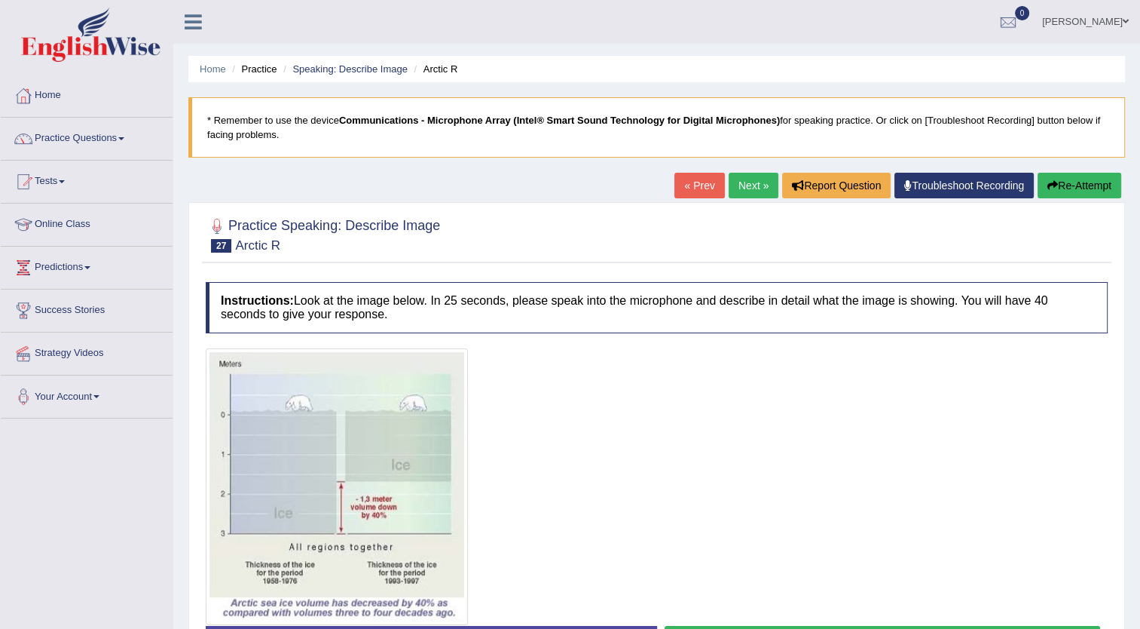
scroll to position [163, 0]
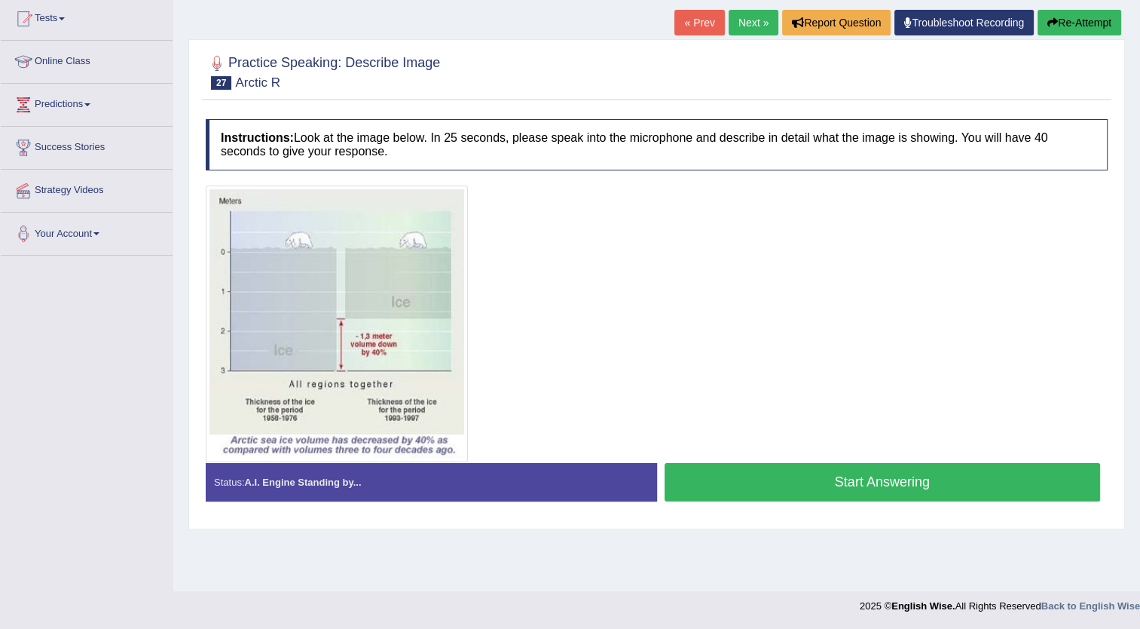
click at [742, 28] on link "Next »" at bounding box center [754, 23] width 50 height 26
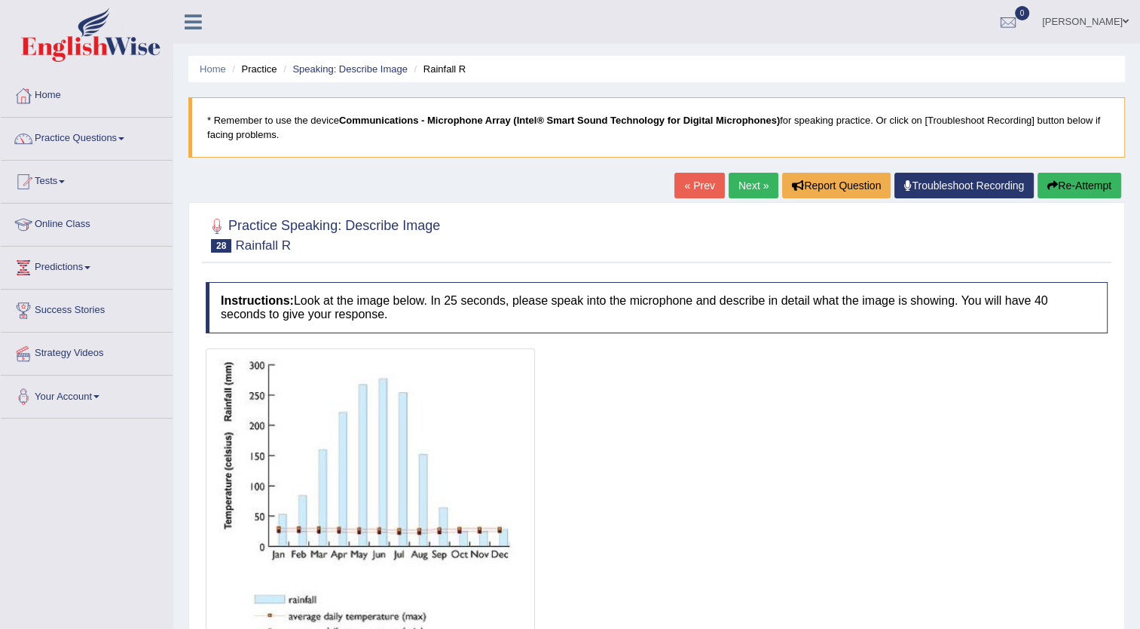
click at [755, 191] on link "Next »" at bounding box center [754, 186] width 50 height 26
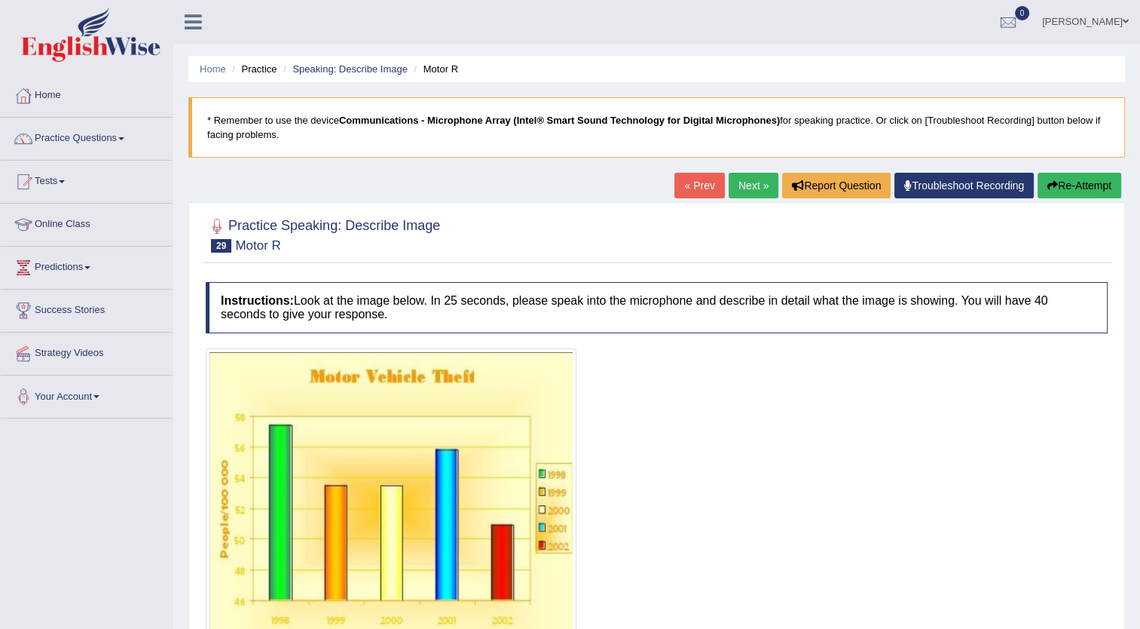
drag, startPoint x: 0, startPoint y: 0, endPoint x: 755, endPoint y: 191, distance: 779.1
click at [755, 191] on link "Next »" at bounding box center [754, 186] width 50 height 26
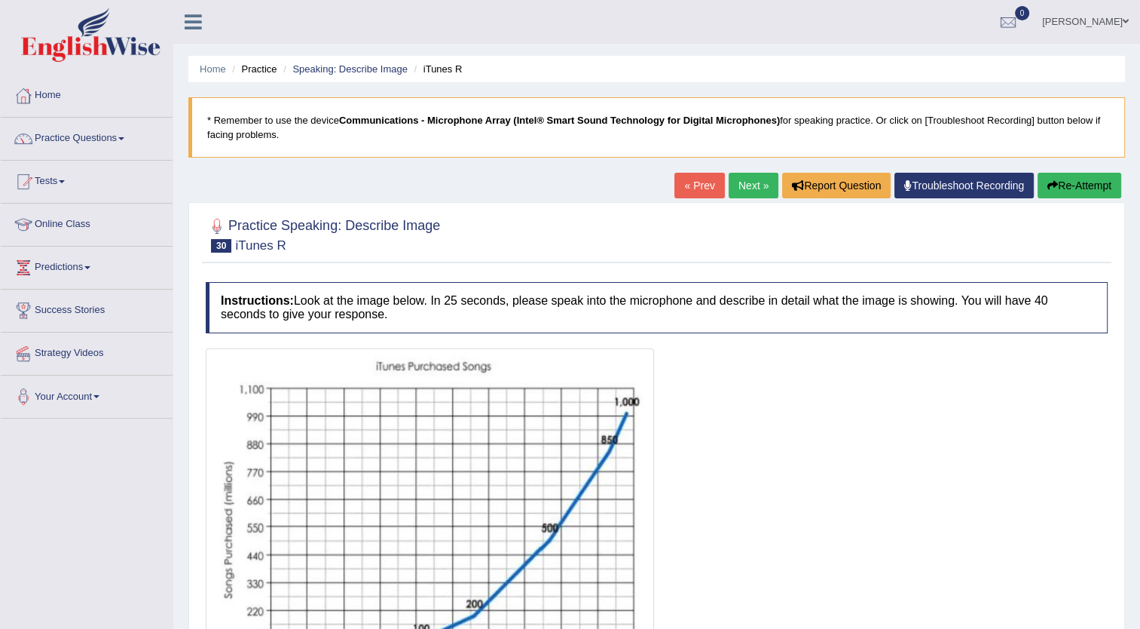
drag, startPoint x: 0, startPoint y: 0, endPoint x: 755, endPoint y: 191, distance: 779.1
click at [755, 191] on link "Next »" at bounding box center [754, 186] width 50 height 26
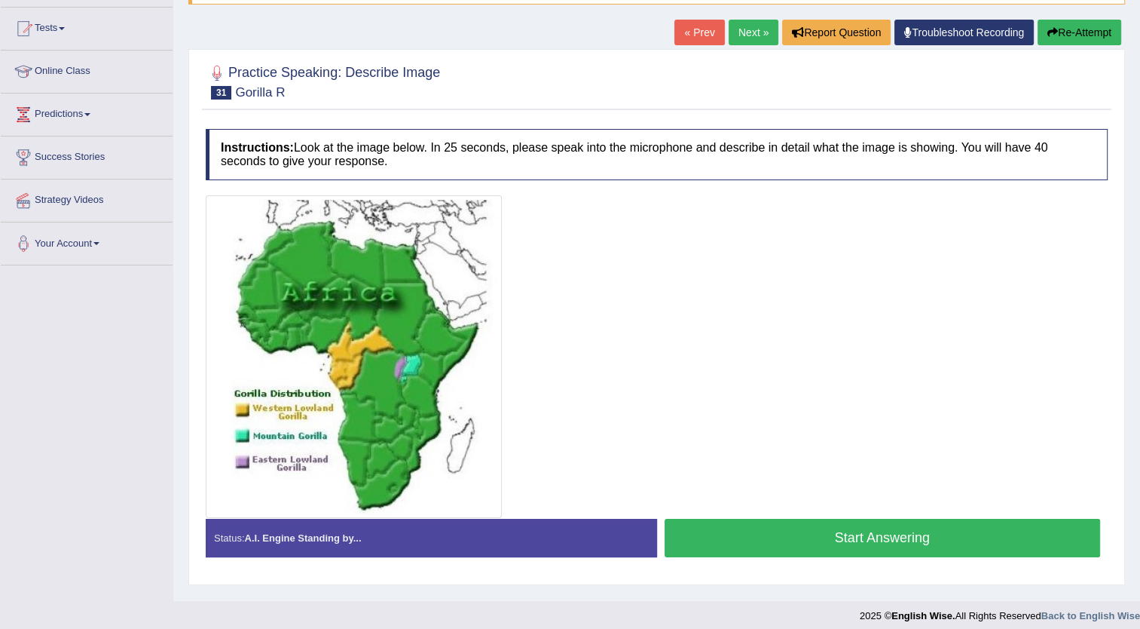
scroll to position [157, 0]
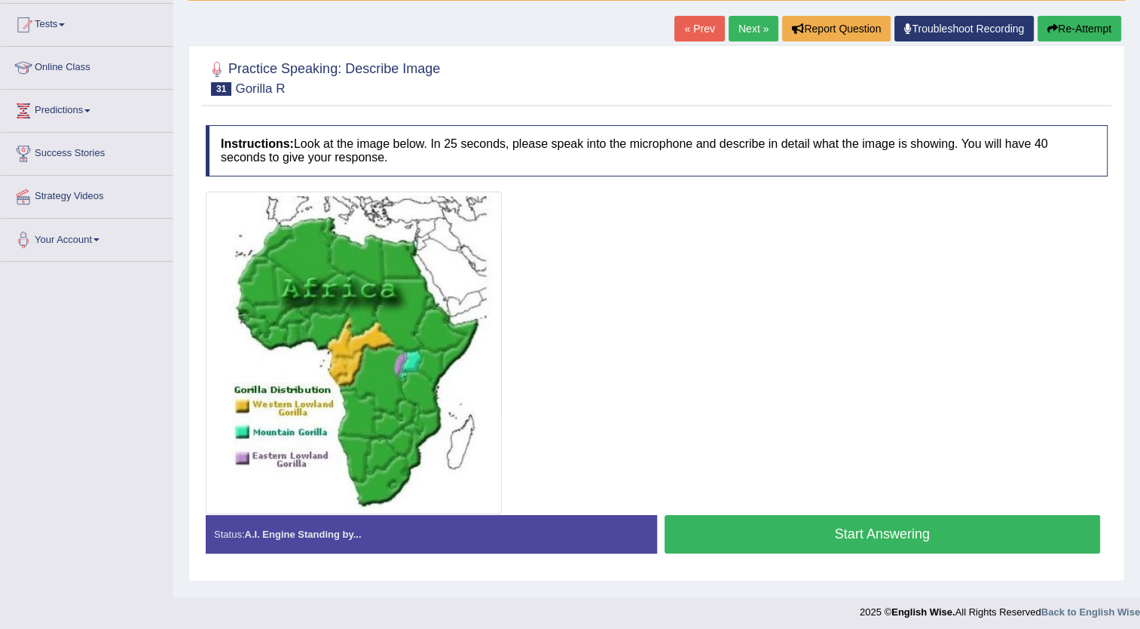
click at [744, 28] on link "Next »" at bounding box center [754, 29] width 50 height 26
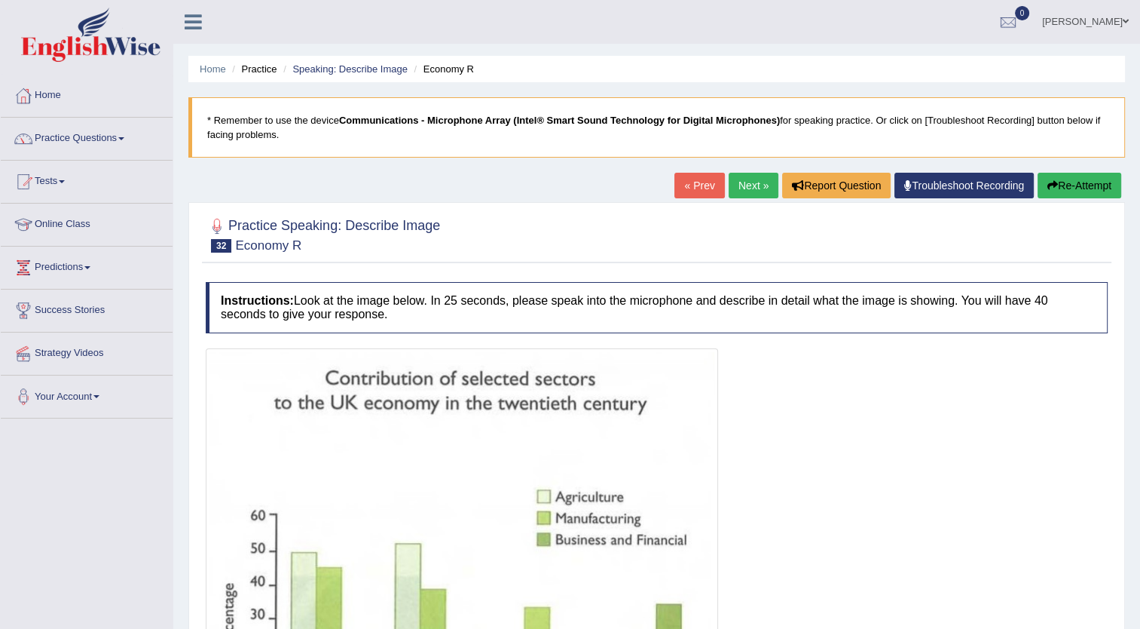
drag, startPoint x: 0, startPoint y: 0, endPoint x: 744, endPoint y: 28, distance: 744.4
click at [744, 28] on ul "[PERSON_NAME] Toggle navigation Username: Maria1224 Access Type: Online Subscri…" at bounding box center [802, 21] width 677 height 43
click at [745, 188] on link "Next »" at bounding box center [754, 186] width 50 height 26
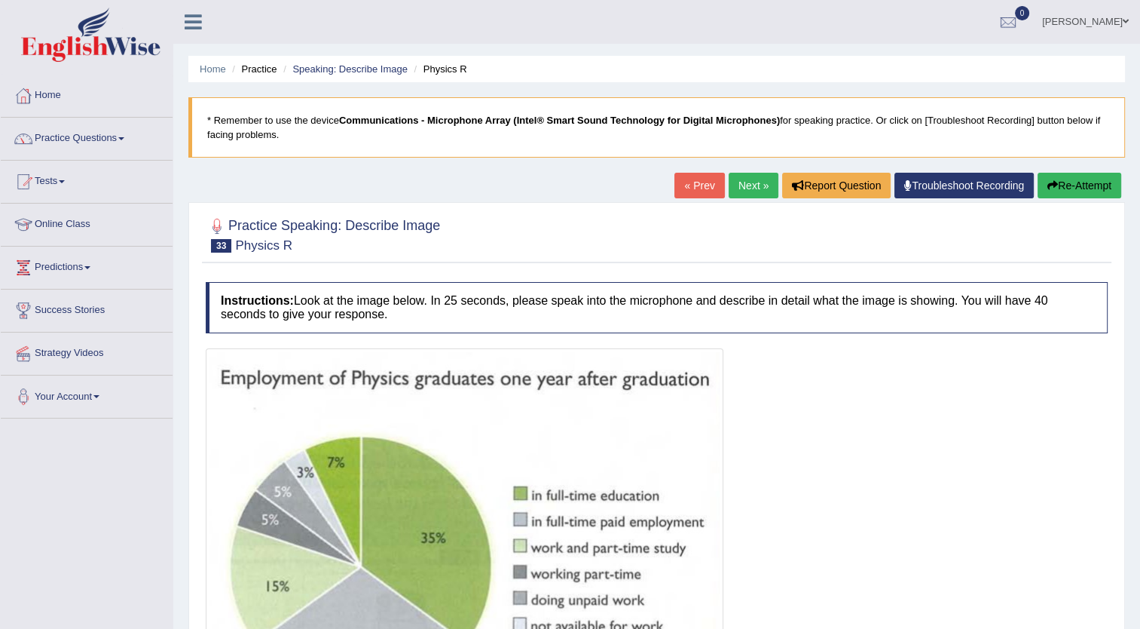
drag, startPoint x: 0, startPoint y: 0, endPoint x: 745, endPoint y: 188, distance: 768.8
click at [745, 188] on link "Next »" at bounding box center [754, 186] width 50 height 26
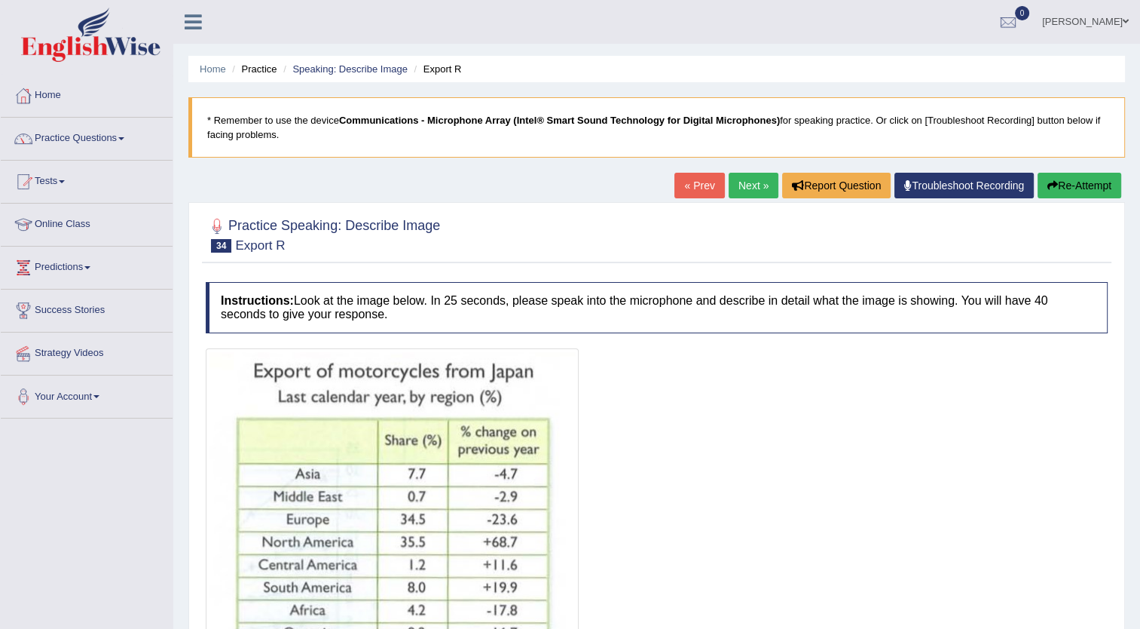
click at [745, 188] on link "Next »" at bounding box center [754, 186] width 50 height 26
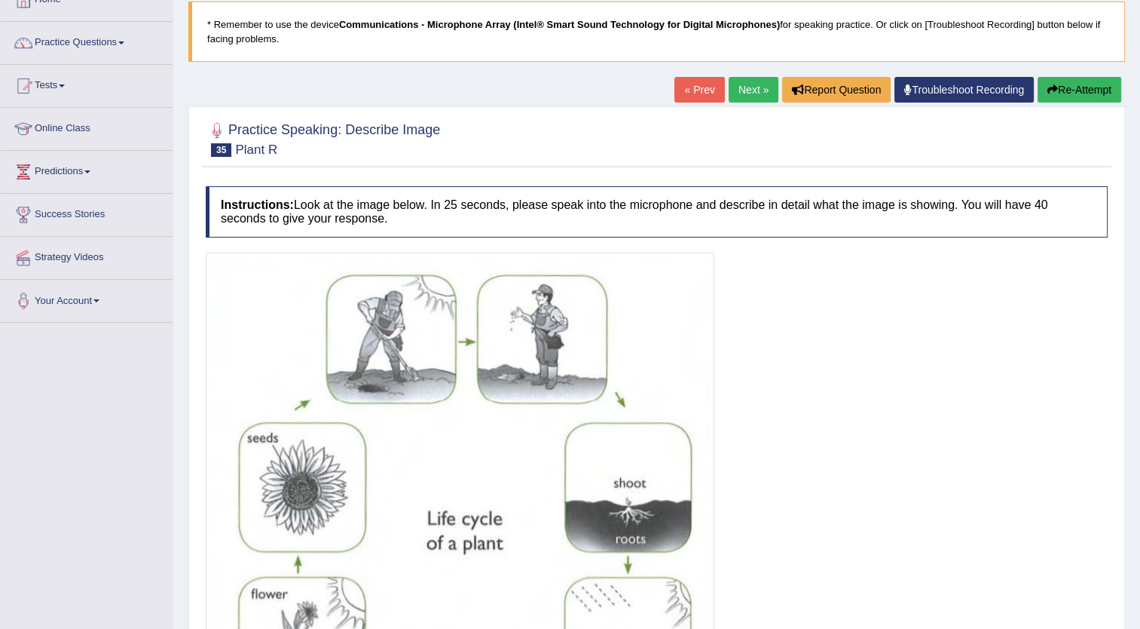
scroll to position [95, 0]
click at [752, 86] on link "Next »" at bounding box center [754, 91] width 50 height 26
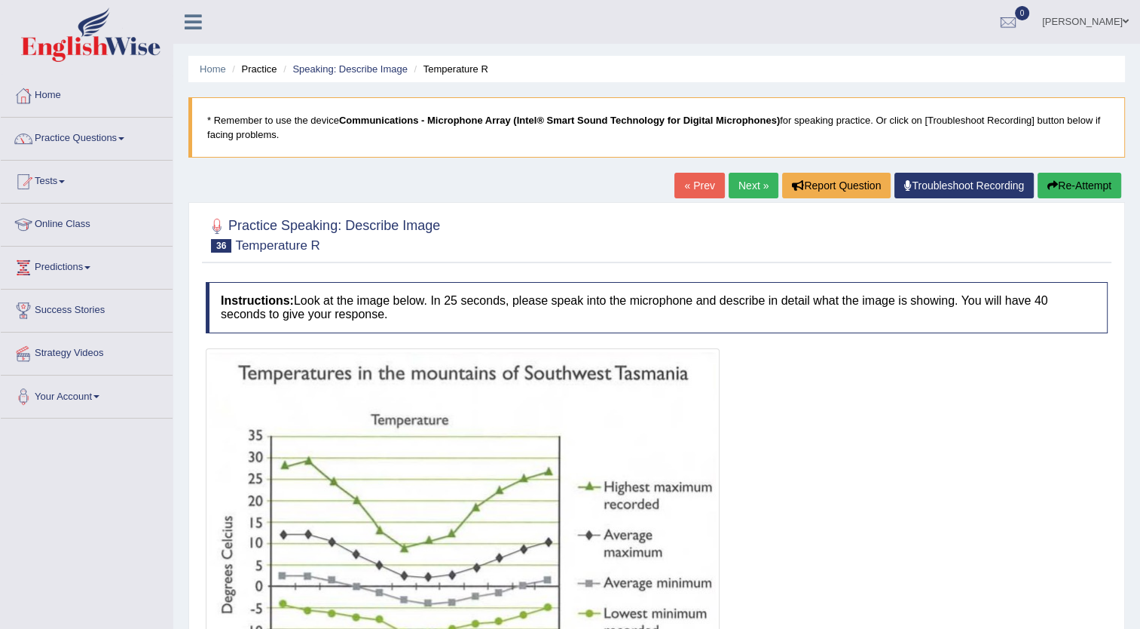
click at [751, 188] on link "Next »" at bounding box center [754, 186] width 50 height 26
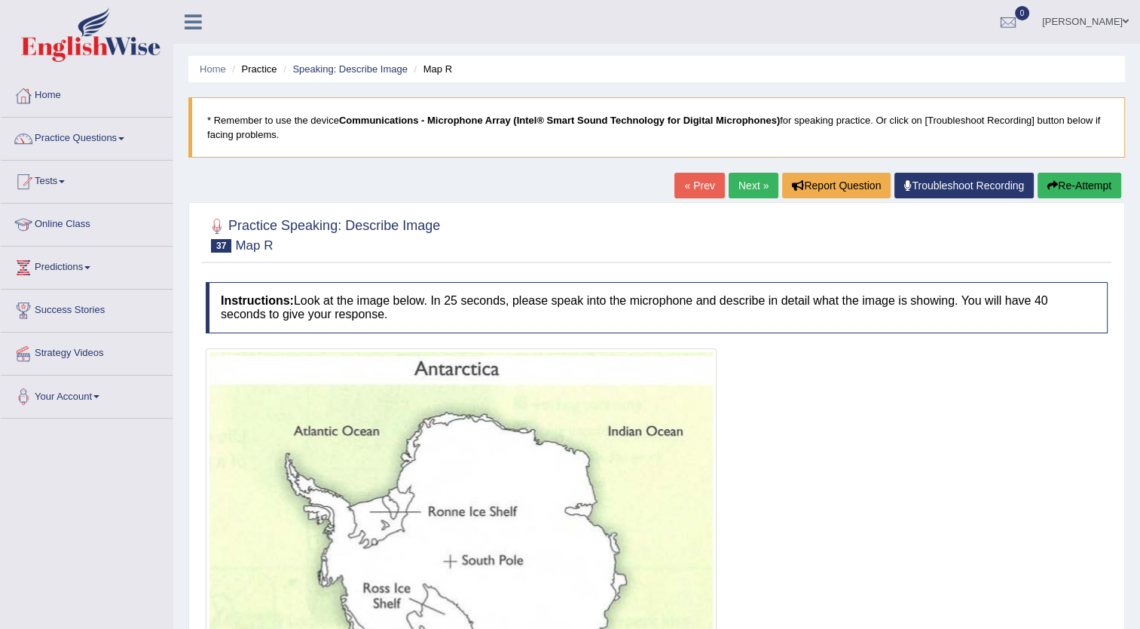
click at [751, 185] on link "Next »" at bounding box center [754, 186] width 50 height 26
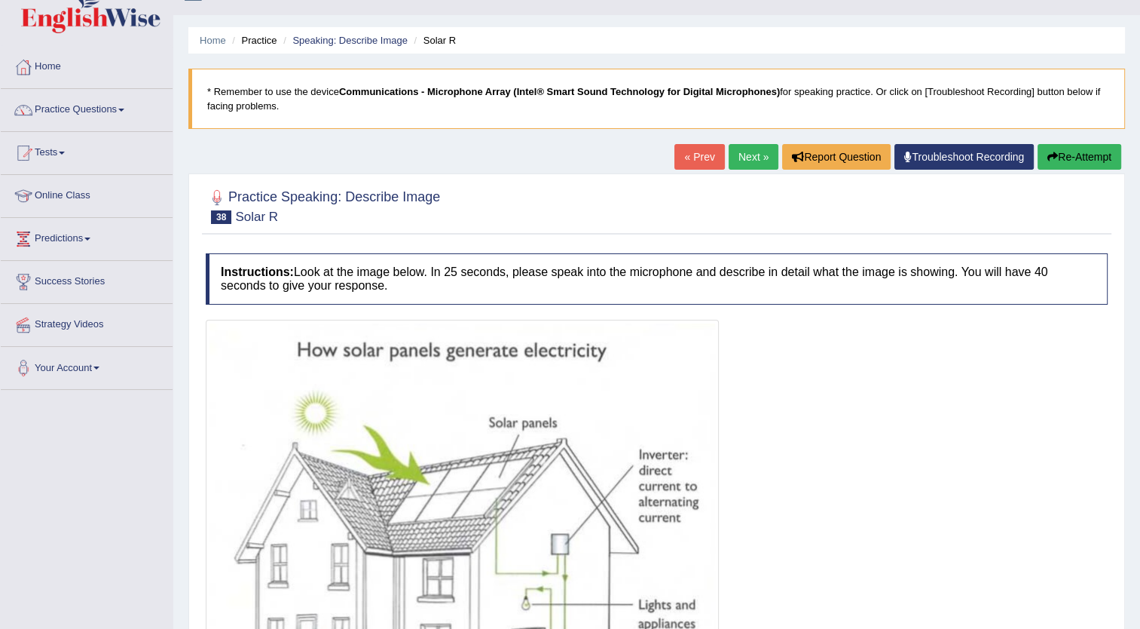
scroll to position [20, 0]
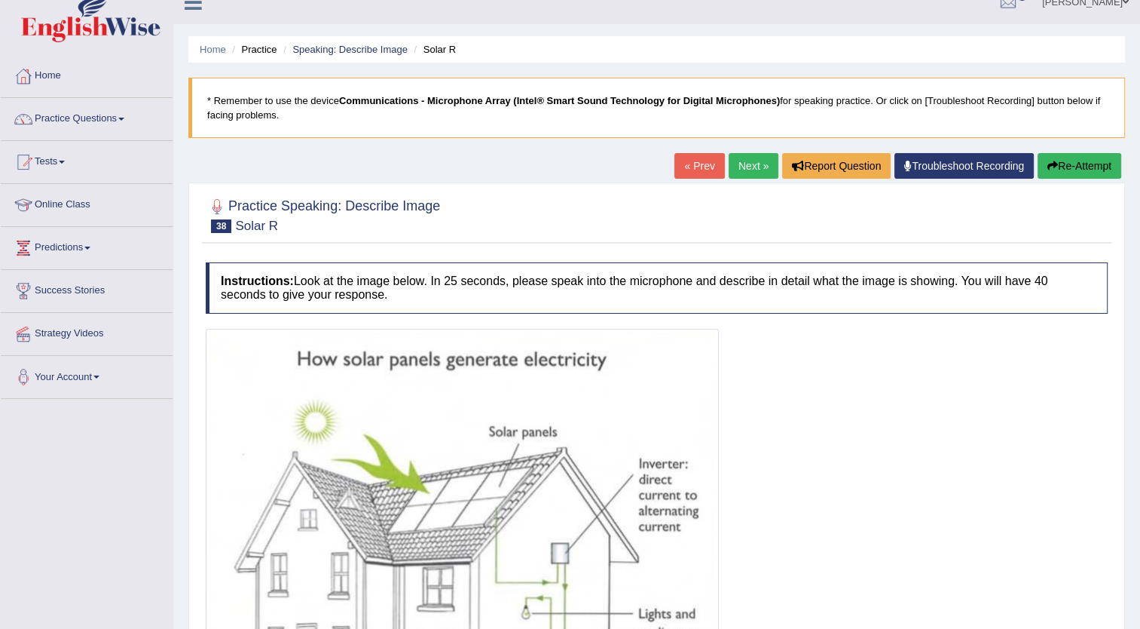
click at [751, 156] on link "Next »" at bounding box center [754, 166] width 50 height 26
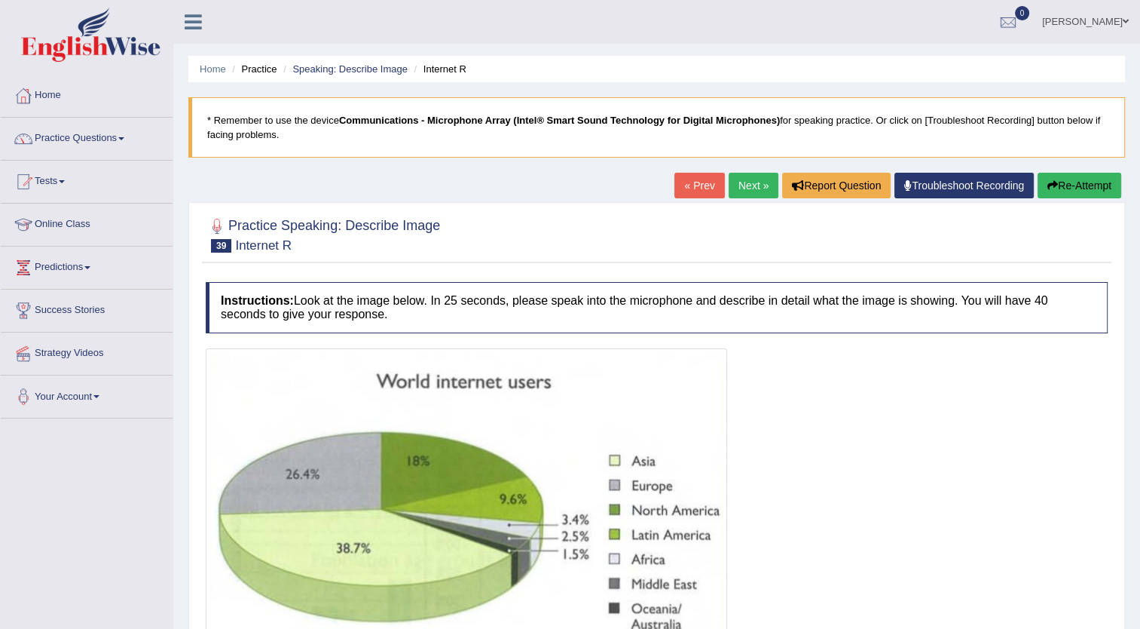
click at [744, 180] on link "Next »" at bounding box center [754, 186] width 50 height 26
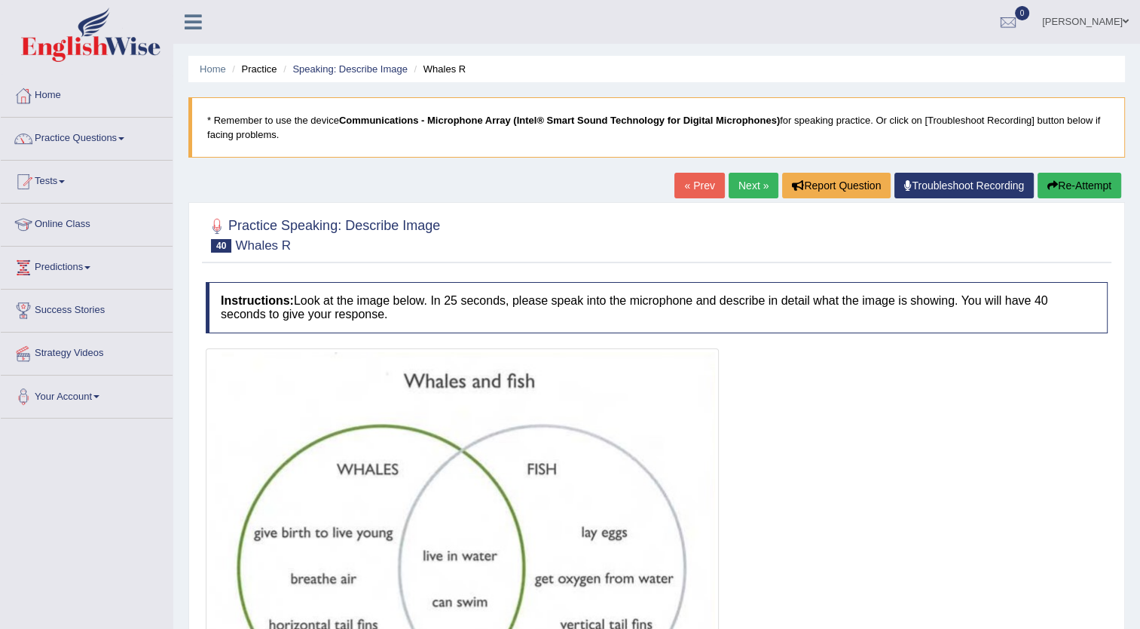
click at [77, 138] on link "Practice Questions" at bounding box center [87, 137] width 172 height 38
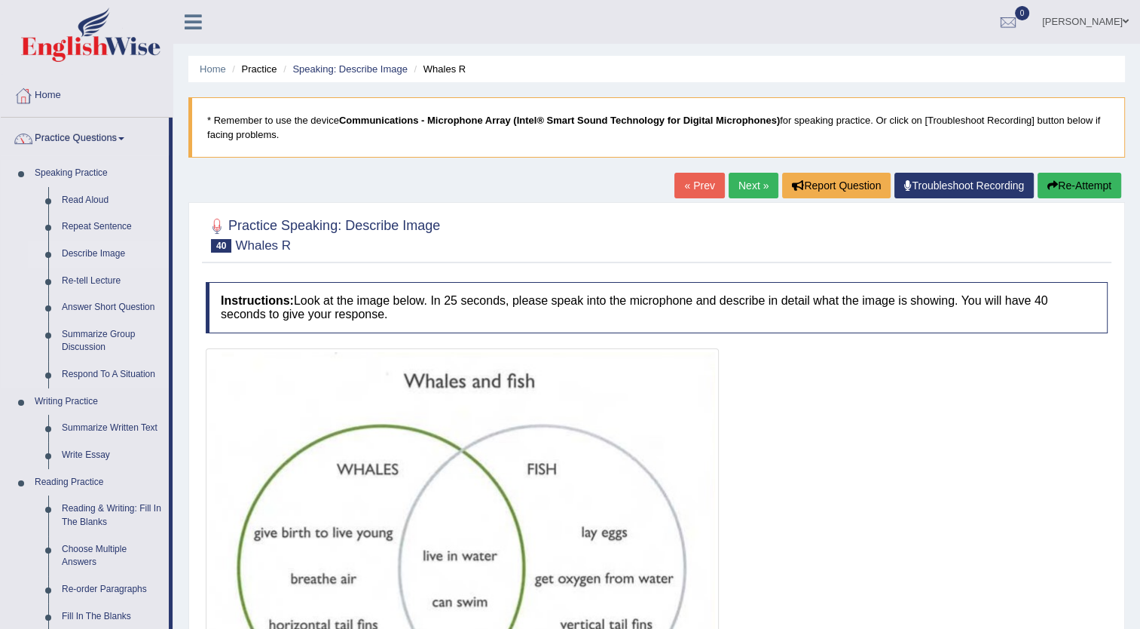
click at [90, 252] on link "Describe Image" at bounding box center [112, 253] width 114 height 27
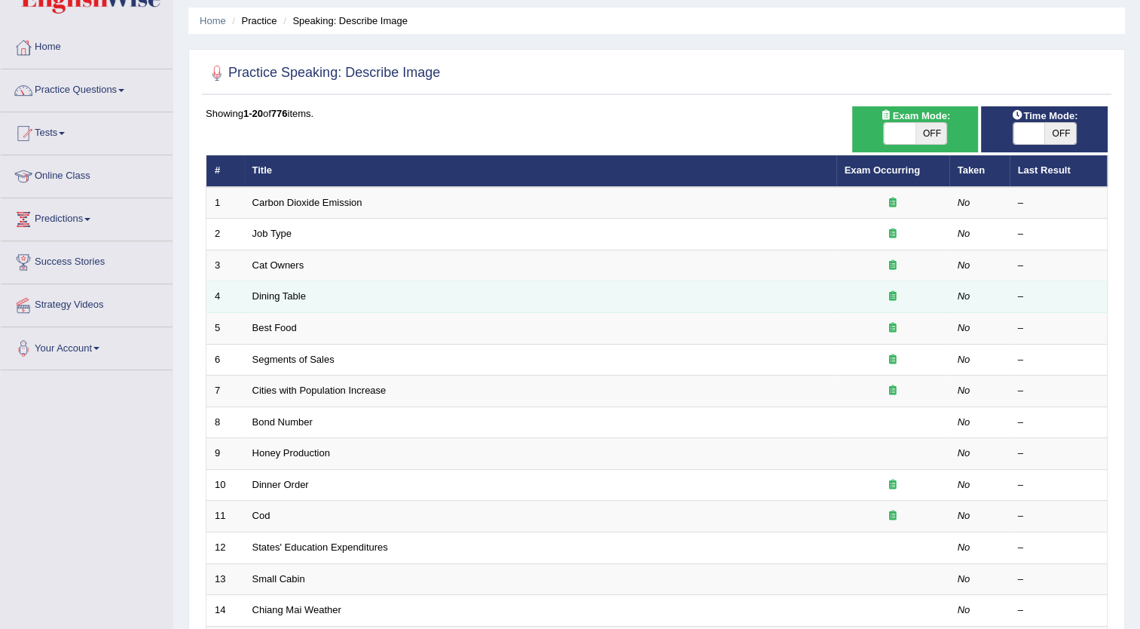
scroll to position [47, 0]
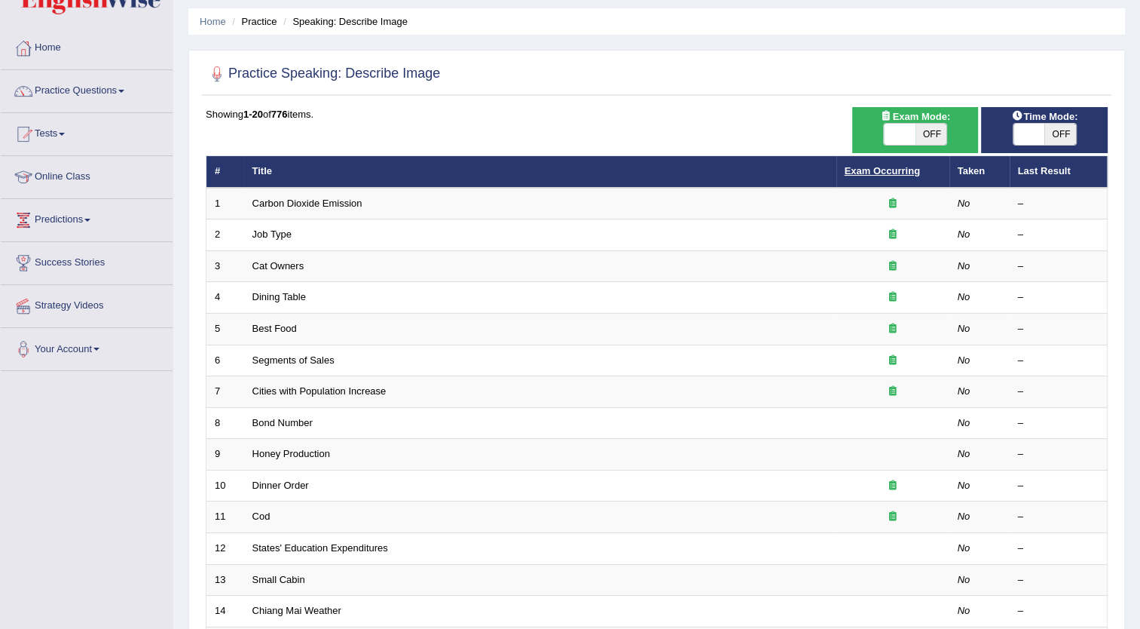
click at [860, 168] on link "Exam Occurring" at bounding box center [882, 170] width 75 height 11
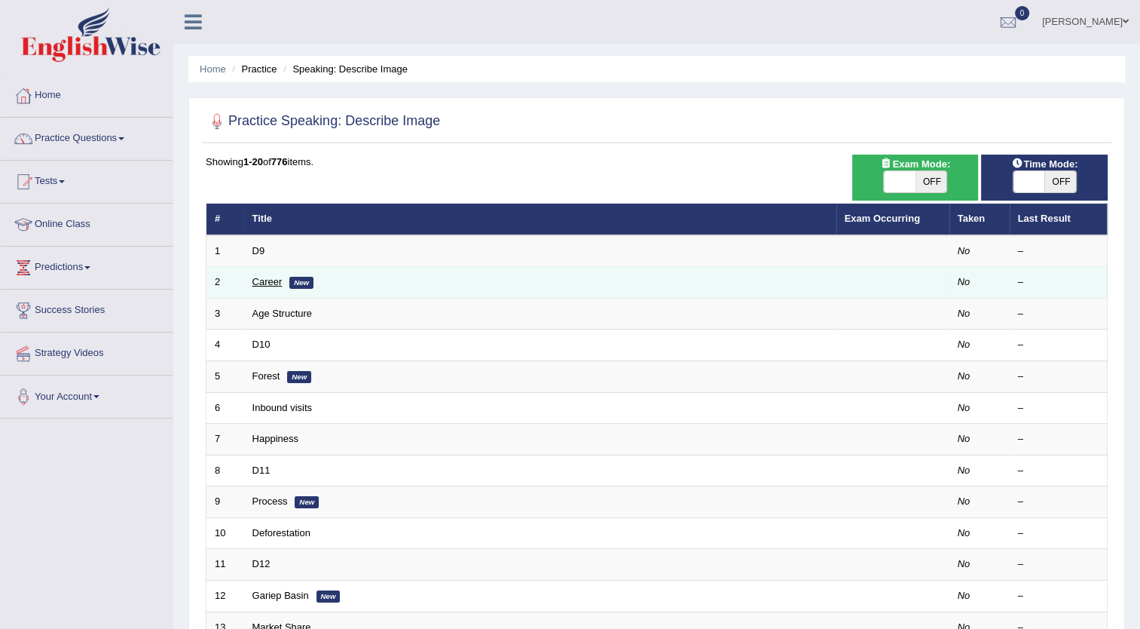
click at [264, 280] on link "Career" at bounding box center [267, 281] width 30 height 11
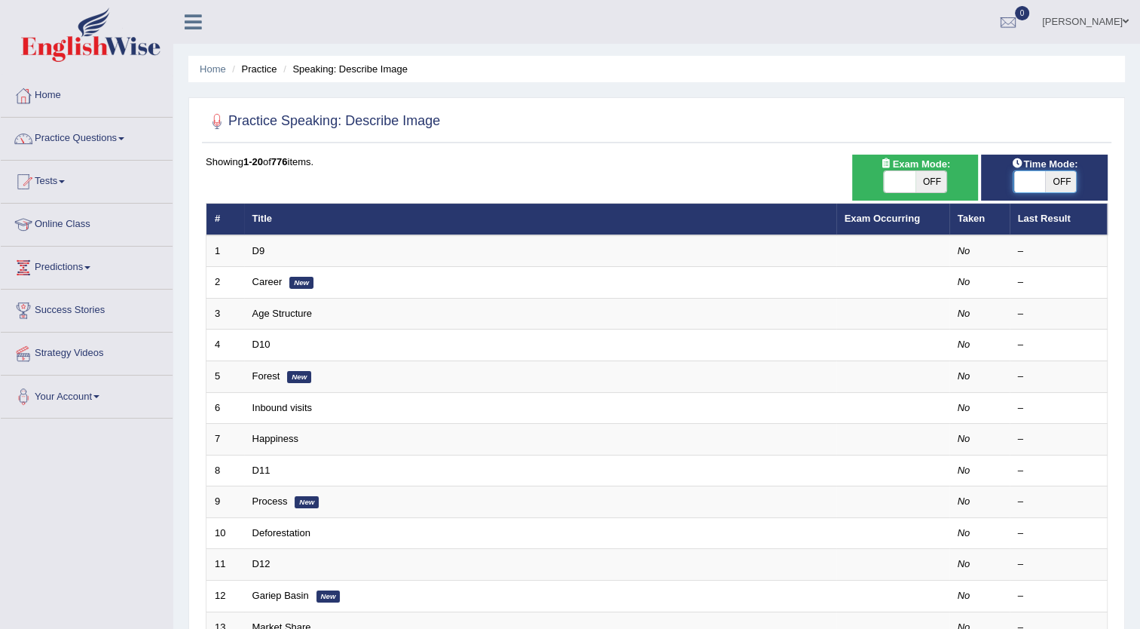
click at [1016, 181] on span at bounding box center [1030, 181] width 32 height 21
click at [1065, 179] on span "OFF" at bounding box center [1061, 181] width 32 height 21
checkbox input "true"
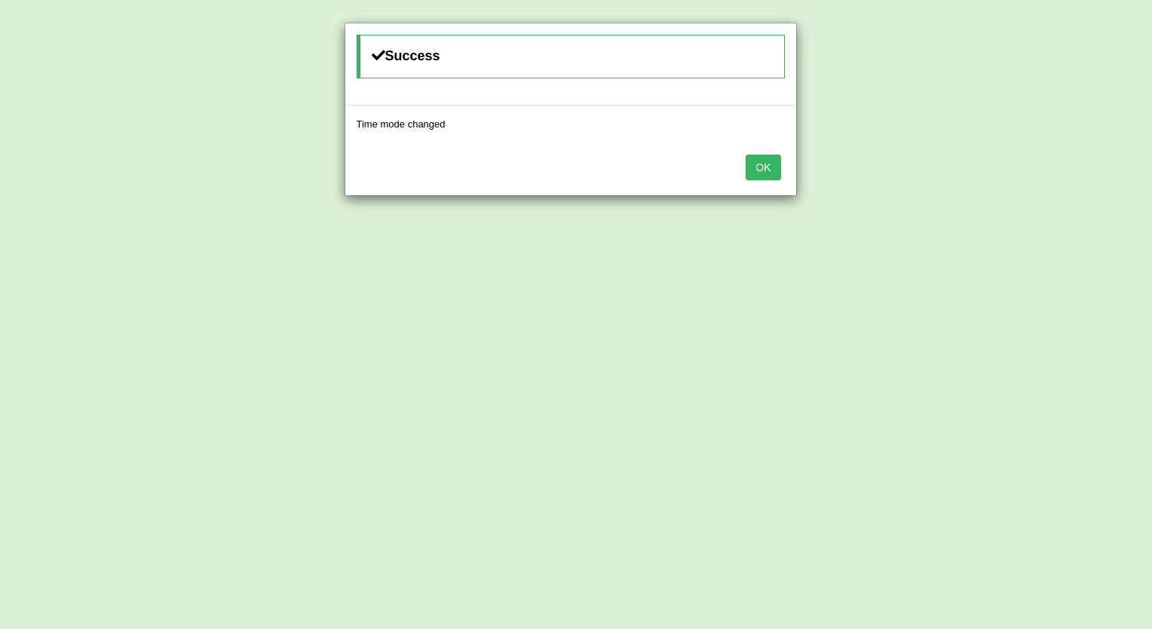
click at [763, 162] on button "OK" at bounding box center [762, 168] width 35 height 26
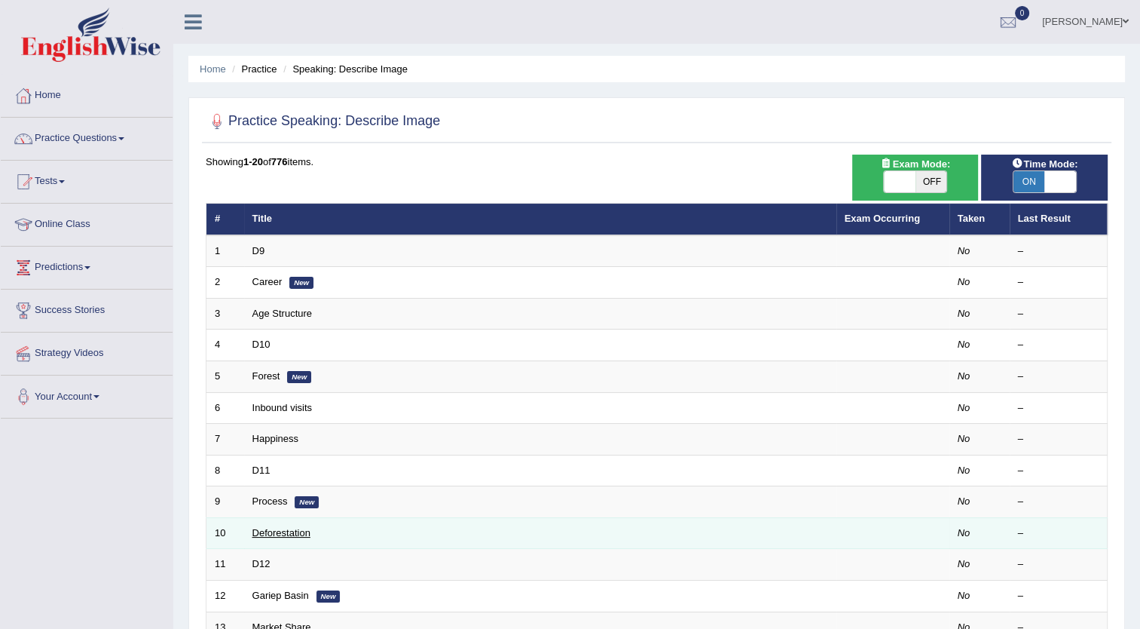
click at [294, 527] on link "Deforestation" at bounding box center [281, 532] width 58 height 11
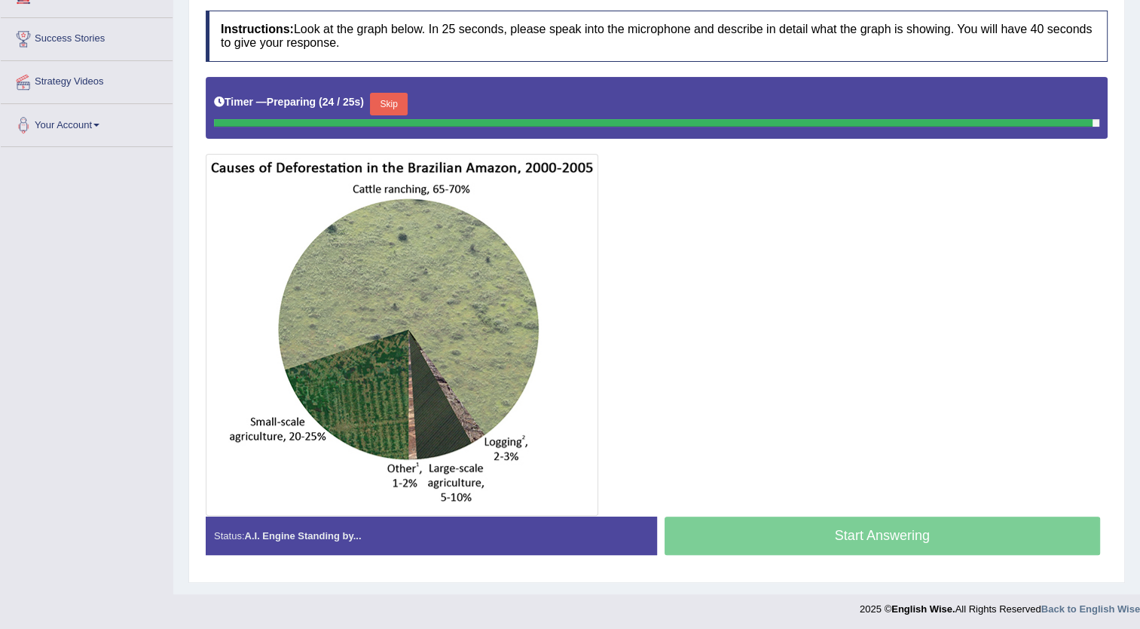
scroll to position [268, 0]
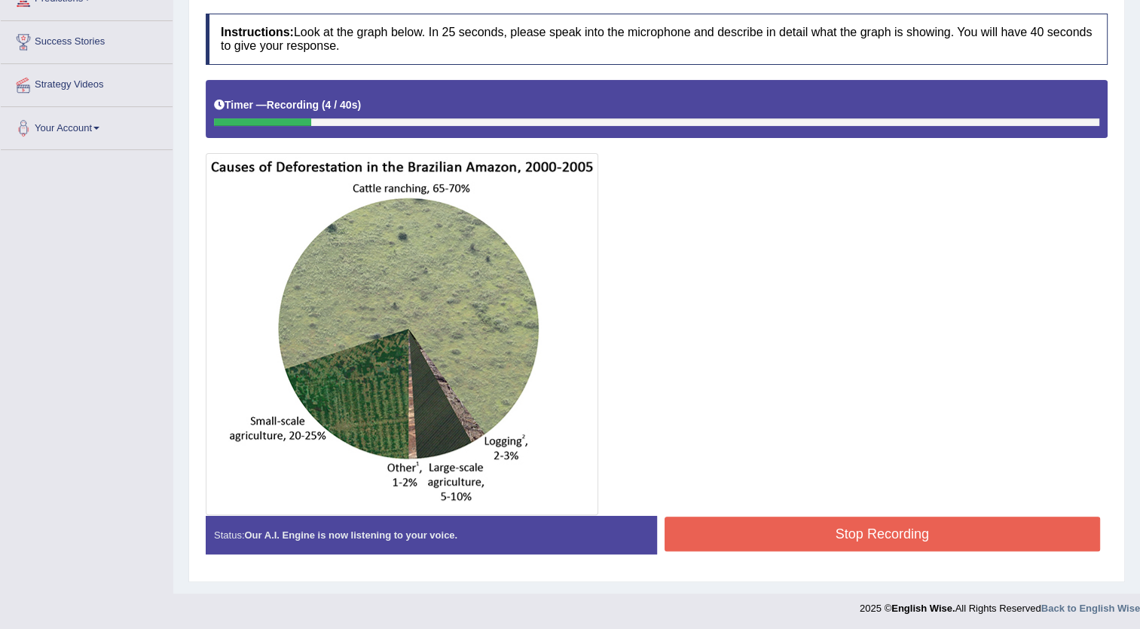
click at [800, 527] on button "Stop Recording" at bounding box center [883, 533] width 436 height 35
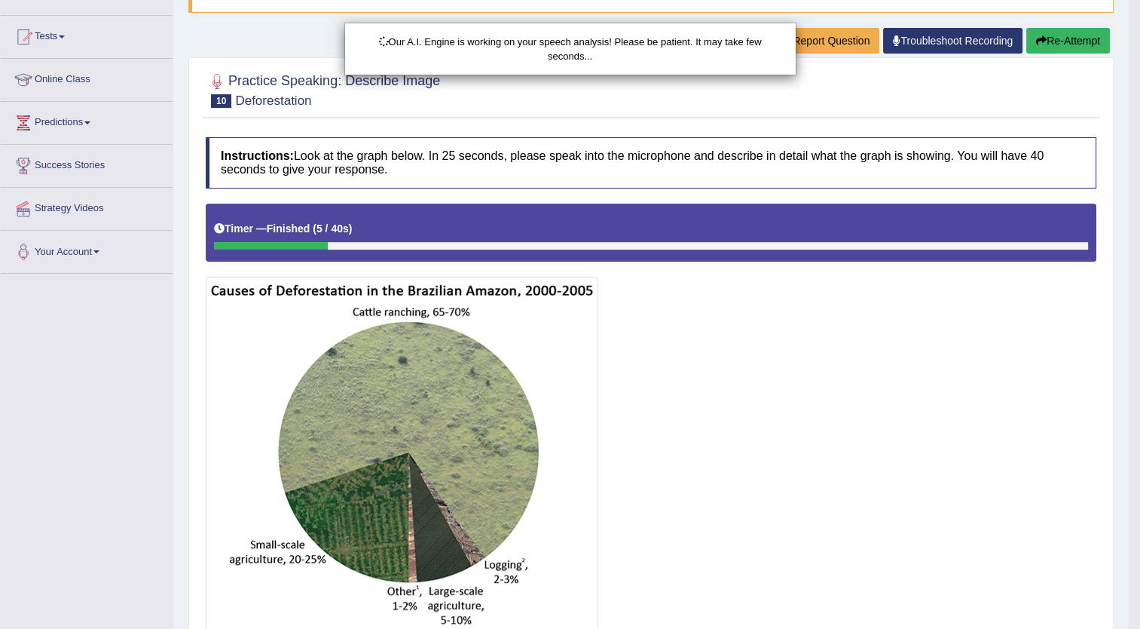
scroll to position [96, 0]
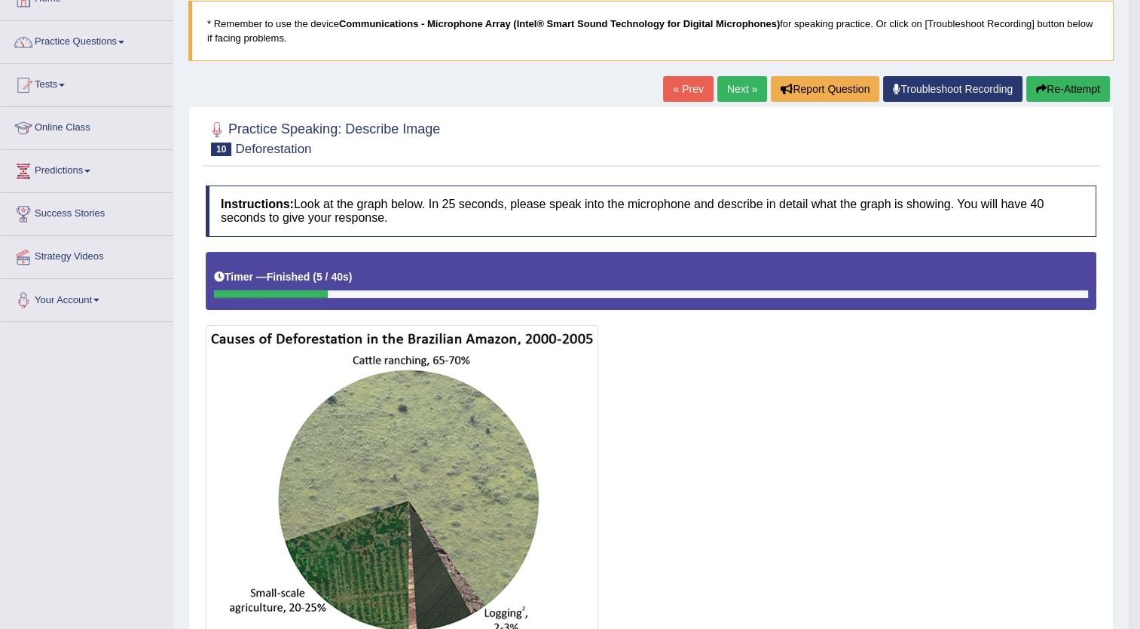
click at [1067, 89] on button "Re-Attempt" at bounding box center [1069, 89] width 84 height 26
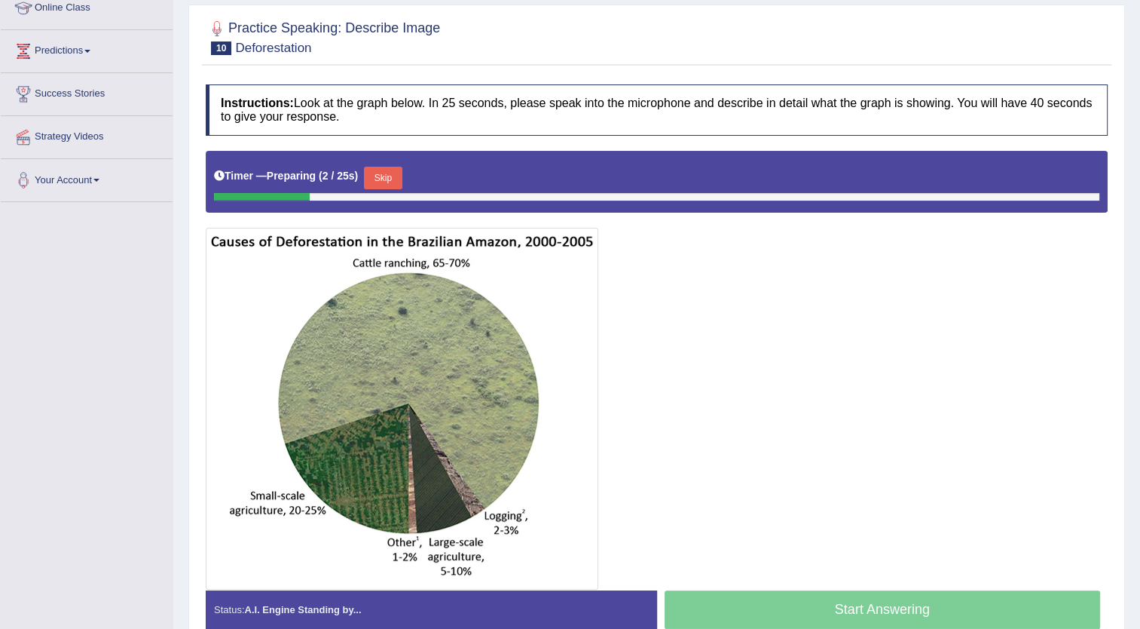
scroll to position [290, 0]
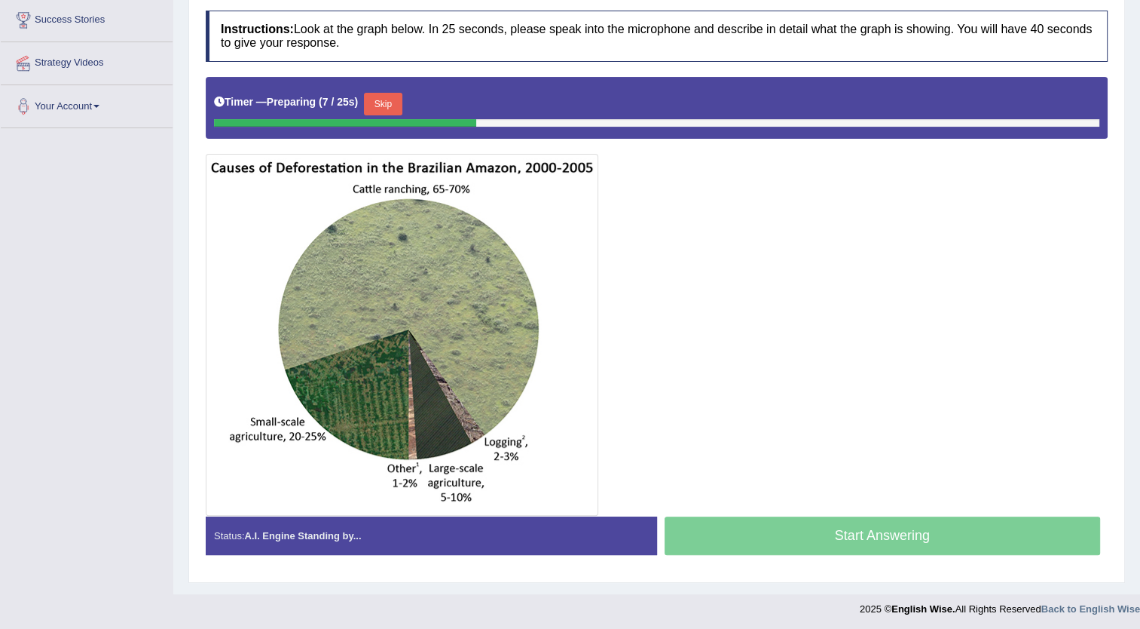
click at [389, 106] on button "Skip" at bounding box center [383, 104] width 38 height 23
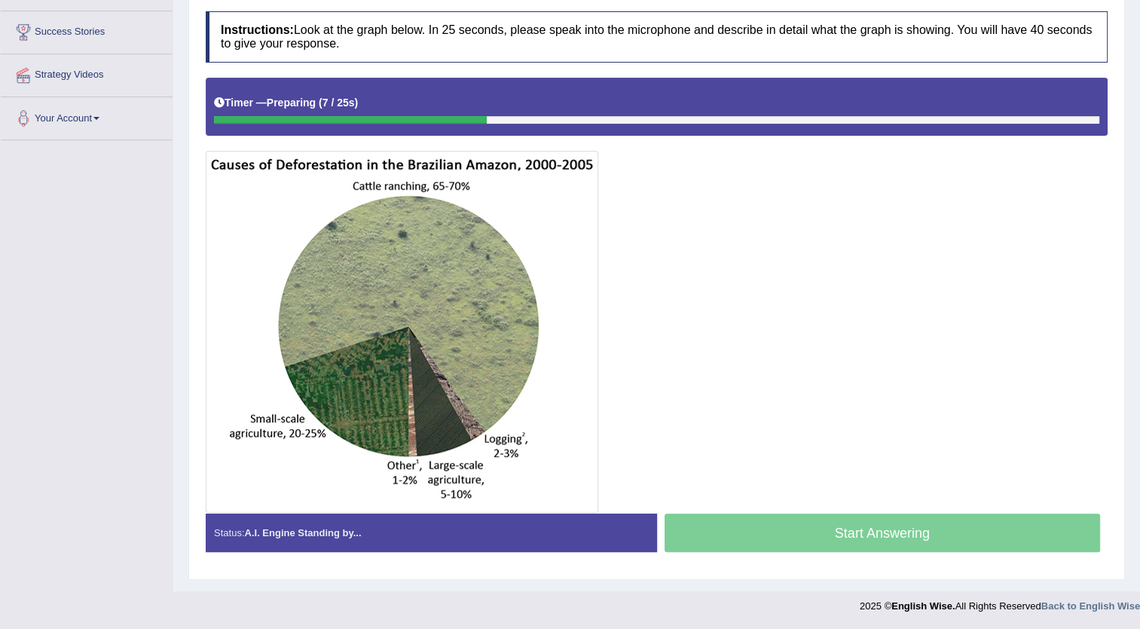
scroll to position [276, 0]
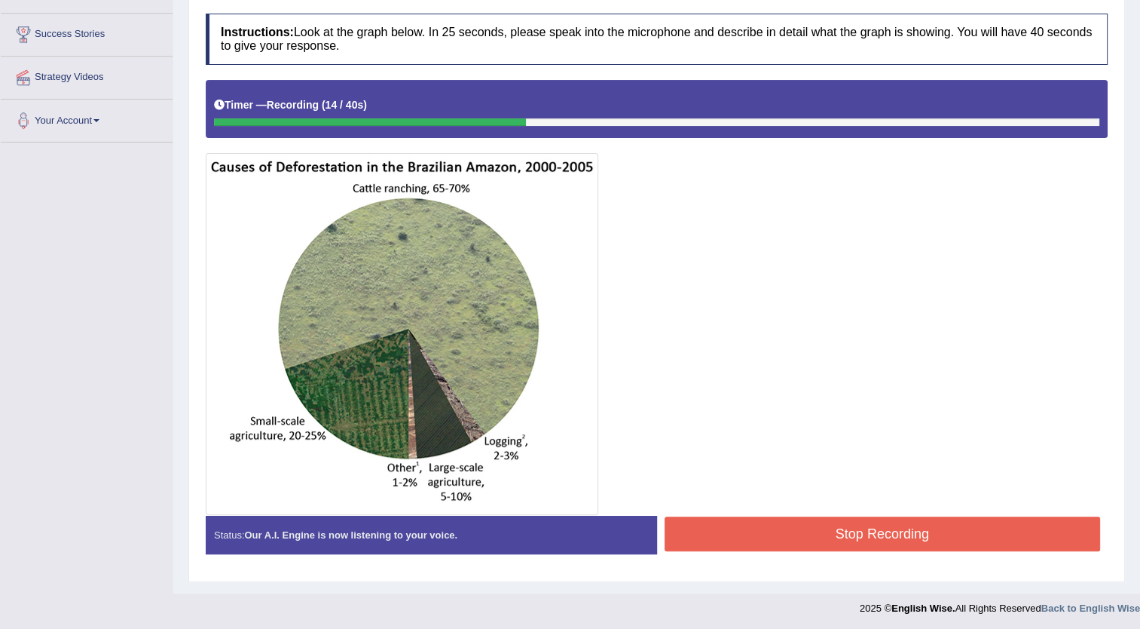
click at [788, 532] on button "Stop Recording" at bounding box center [883, 533] width 436 height 35
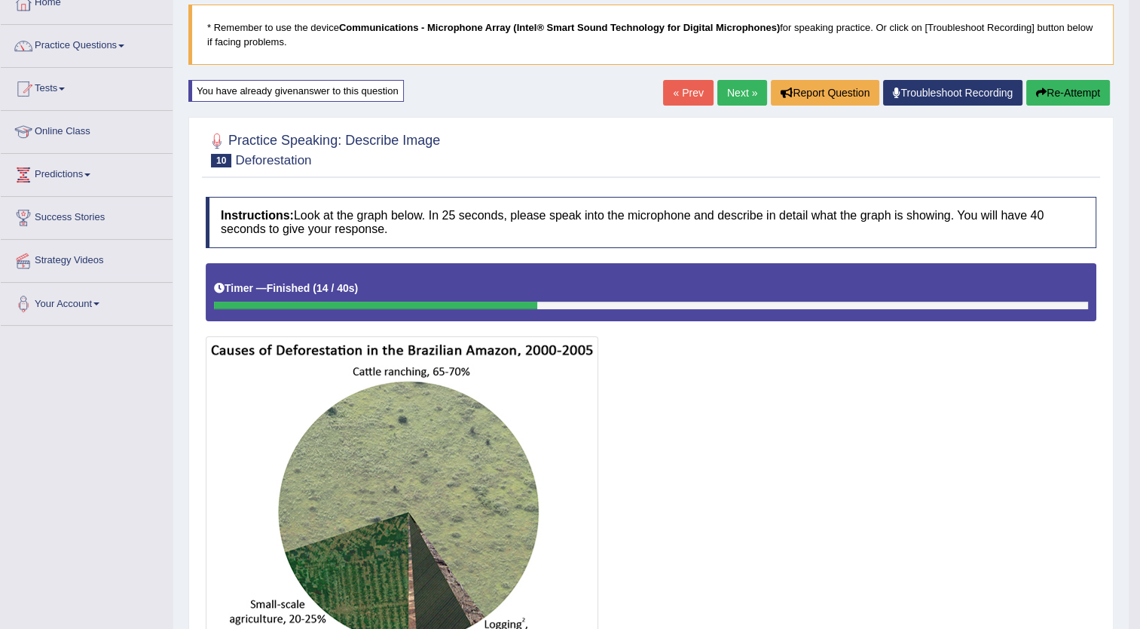
scroll to position [92, 0]
click at [124, 50] on link "Practice Questions" at bounding box center [87, 45] width 172 height 38
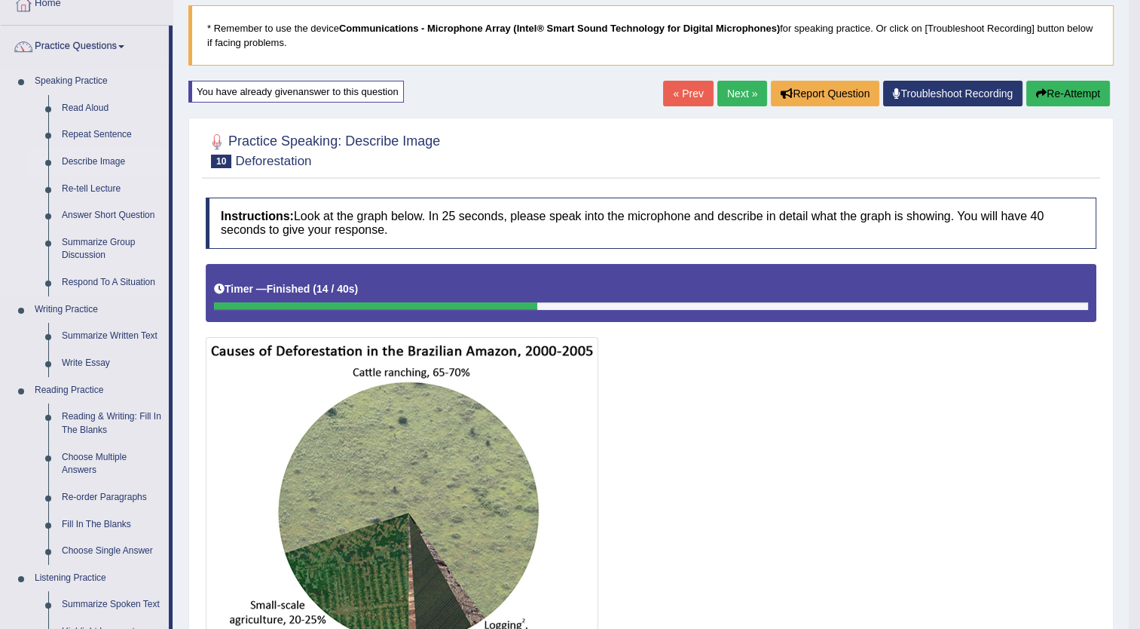
click at [144, 166] on link "Describe Image" at bounding box center [112, 161] width 114 height 27
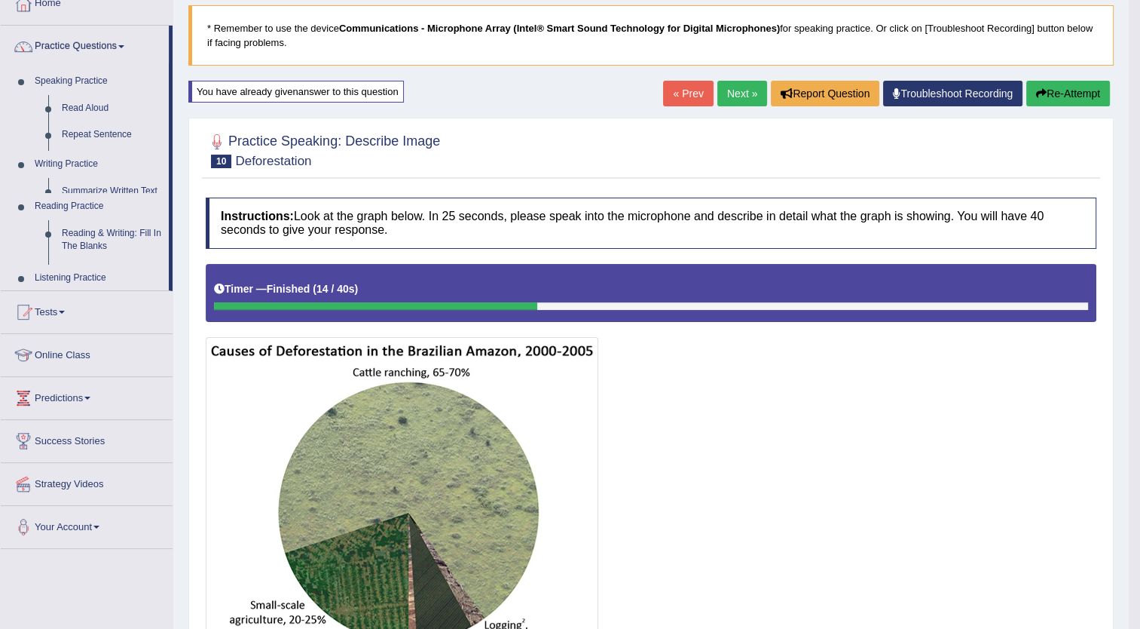
drag, startPoint x: 144, startPoint y: 166, endPoint x: 199, endPoint y: 26, distance: 150.6
click at [199, 26] on div "Toggle navigation Home Practice Questions Speaking Practice Read Aloud Repeat S…" at bounding box center [564, 551] width 1129 height 1287
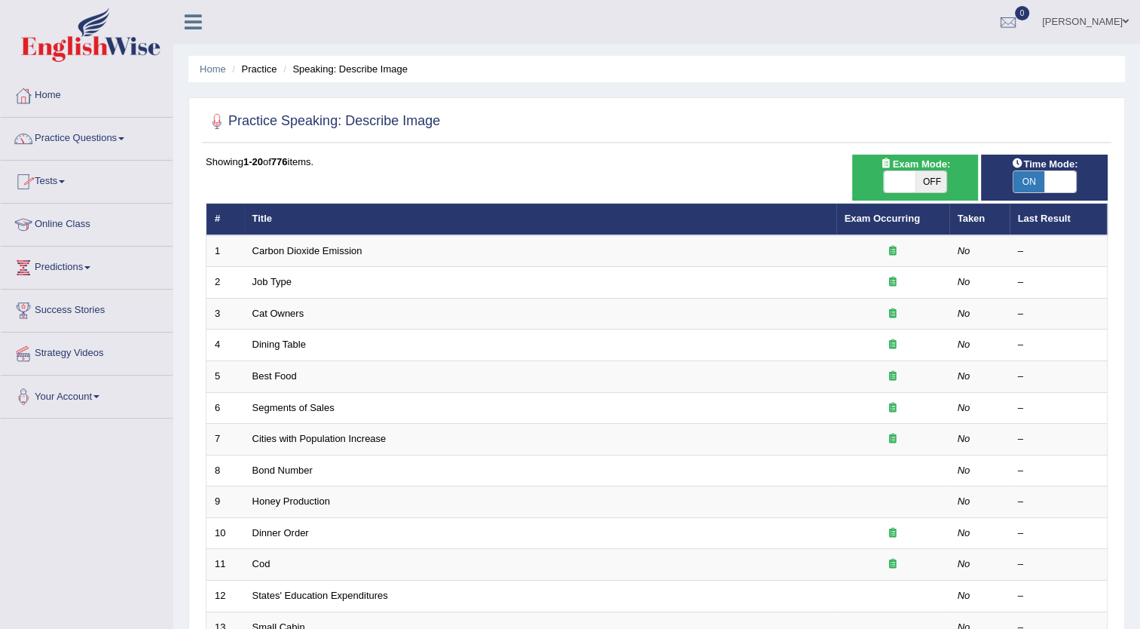
click at [124, 137] on span at bounding box center [121, 138] width 6 height 3
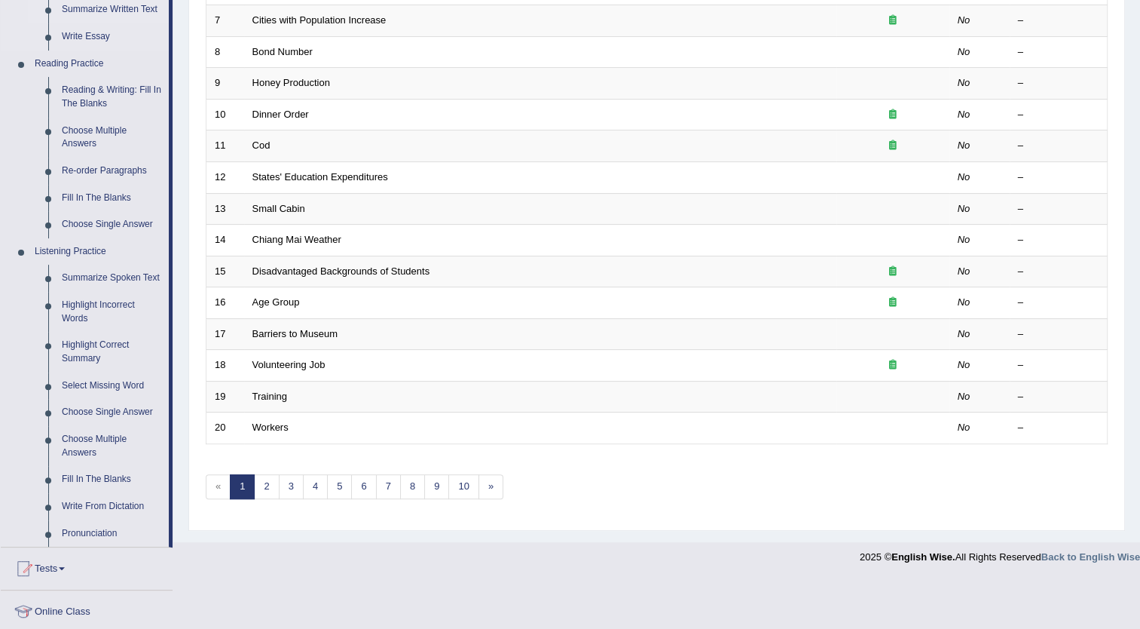
scroll to position [467, 0]
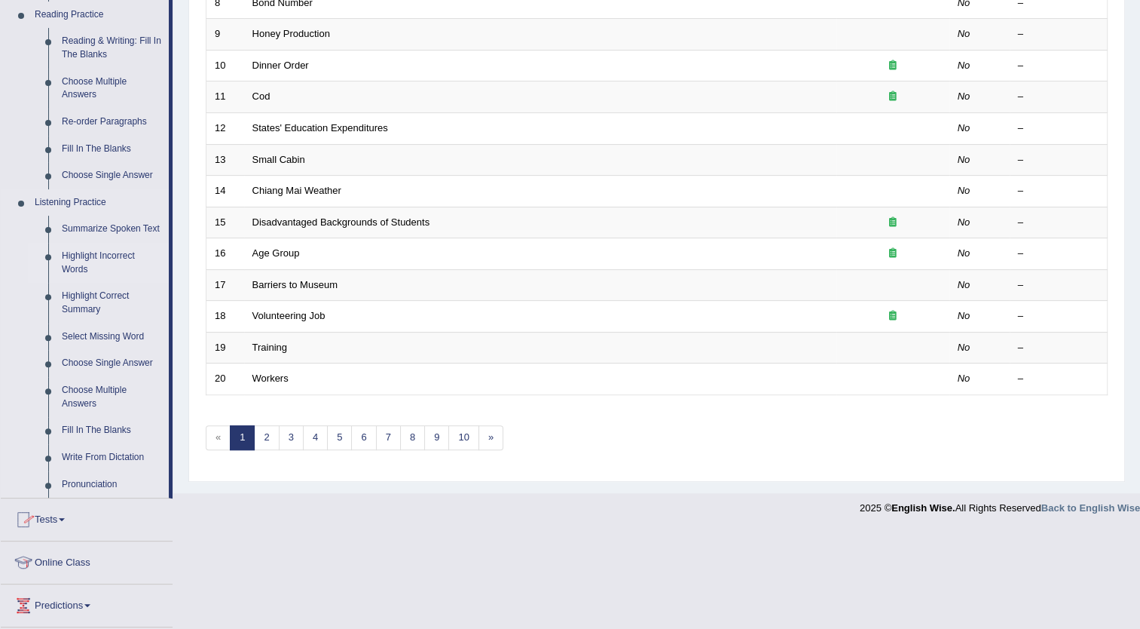
click at [87, 259] on link "Highlight Incorrect Words" at bounding box center [112, 263] width 114 height 40
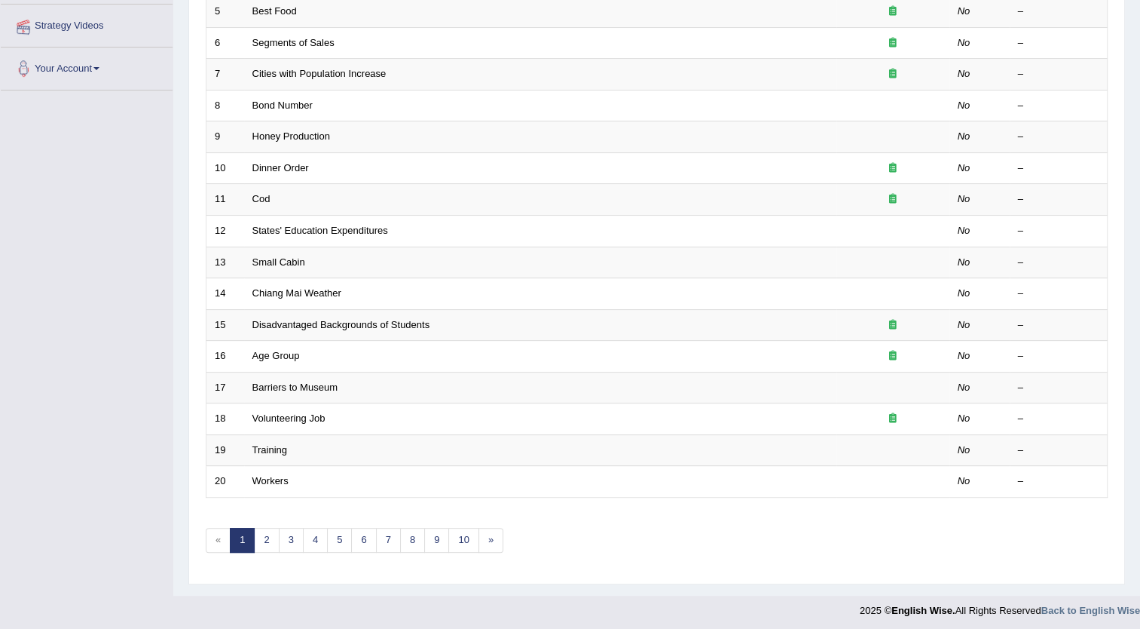
scroll to position [194, 0]
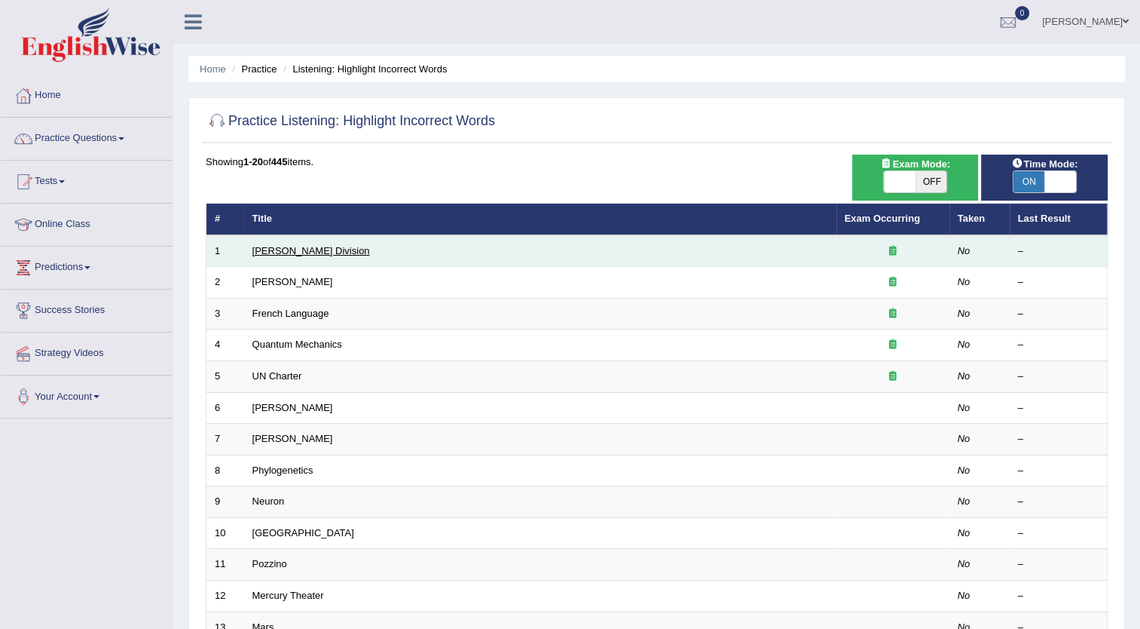
click at [278, 245] on link "[PERSON_NAME] Division" at bounding box center [311, 250] width 118 height 11
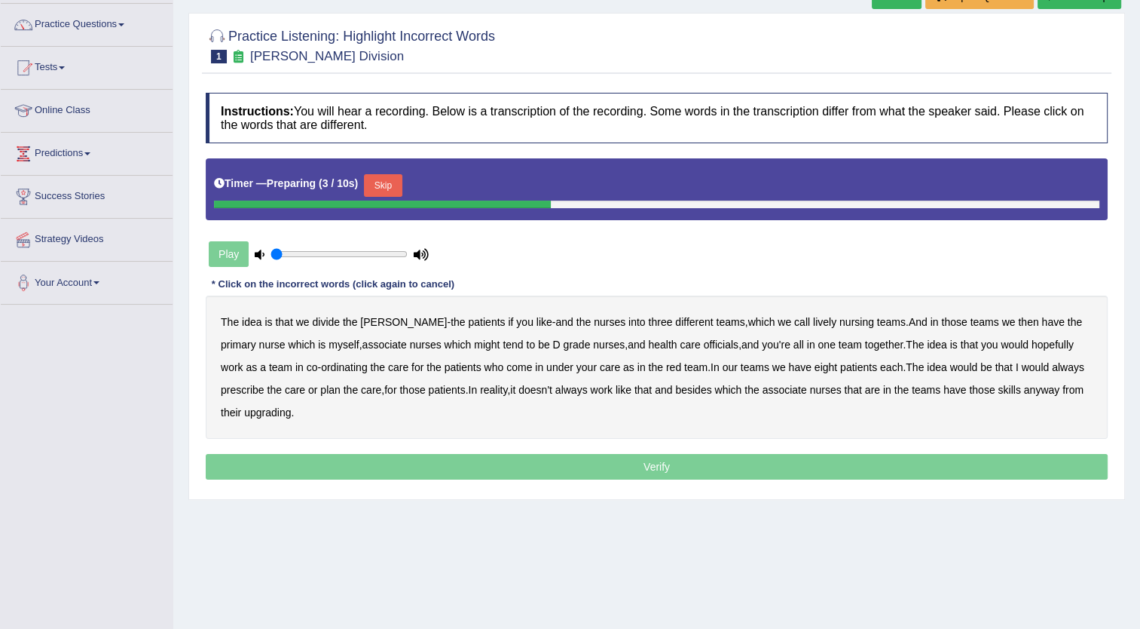
scroll to position [163, 0]
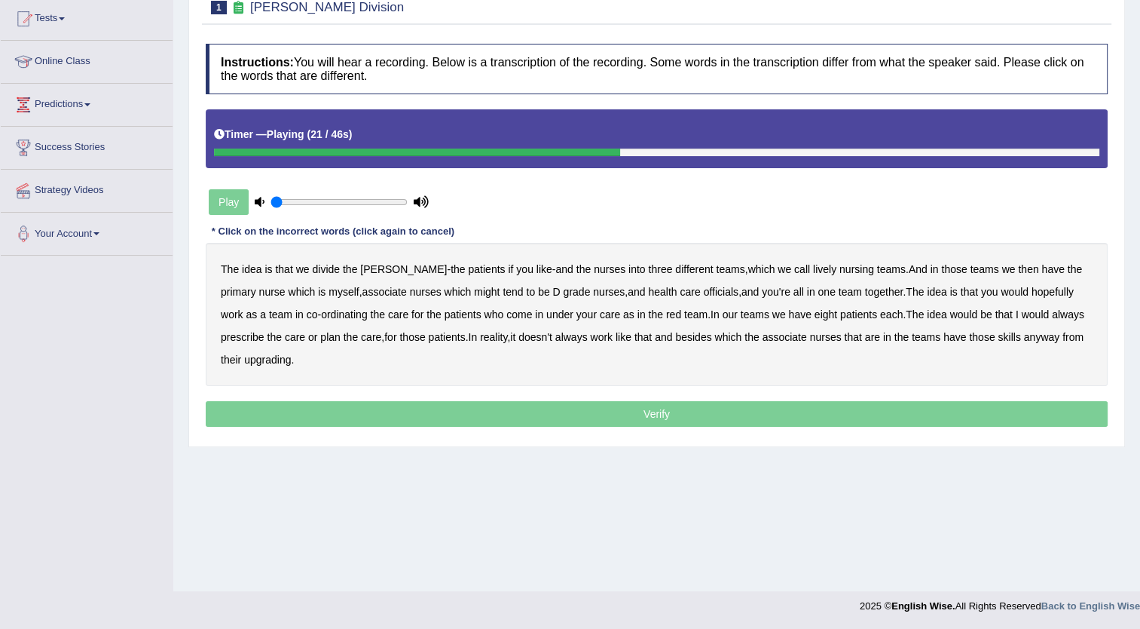
click at [648, 286] on b "health" at bounding box center [662, 292] width 29 height 12
click at [941, 311] on div "The idea is that we divide the ward - the patients if you like - and the nurses…" at bounding box center [657, 314] width 902 height 143
click at [981, 311] on b "be" at bounding box center [987, 314] width 12 height 12
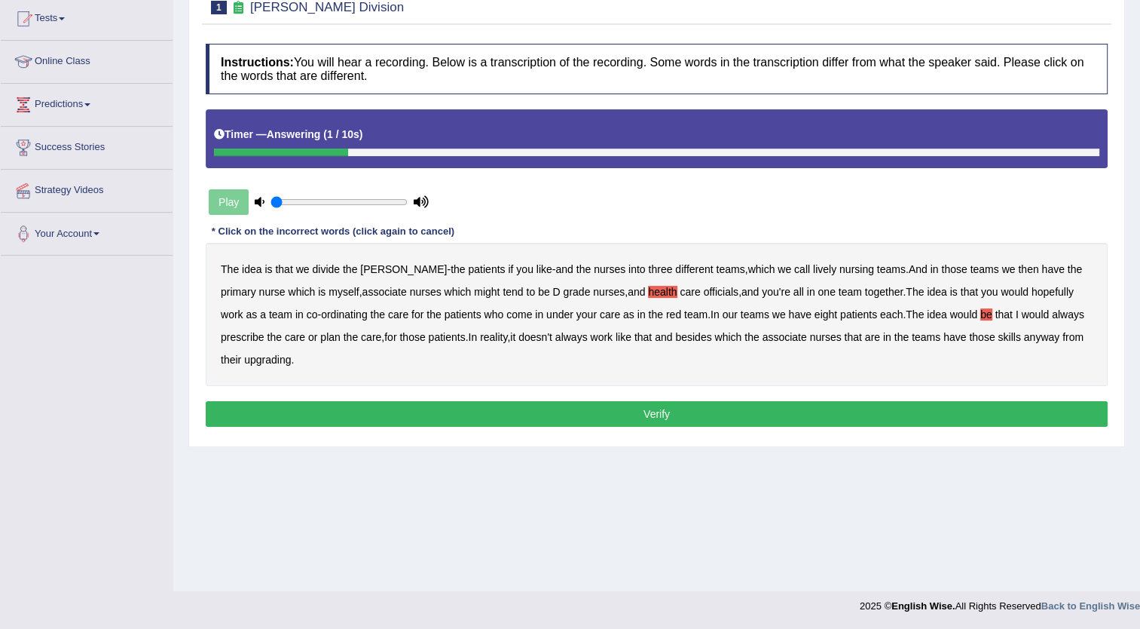
click at [244, 357] on b "upgrading" at bounding box center [267, 359] width 47 height 12
click at [500, 412] on button "Verify" at bounding box center [657, 414] width 902 height 26
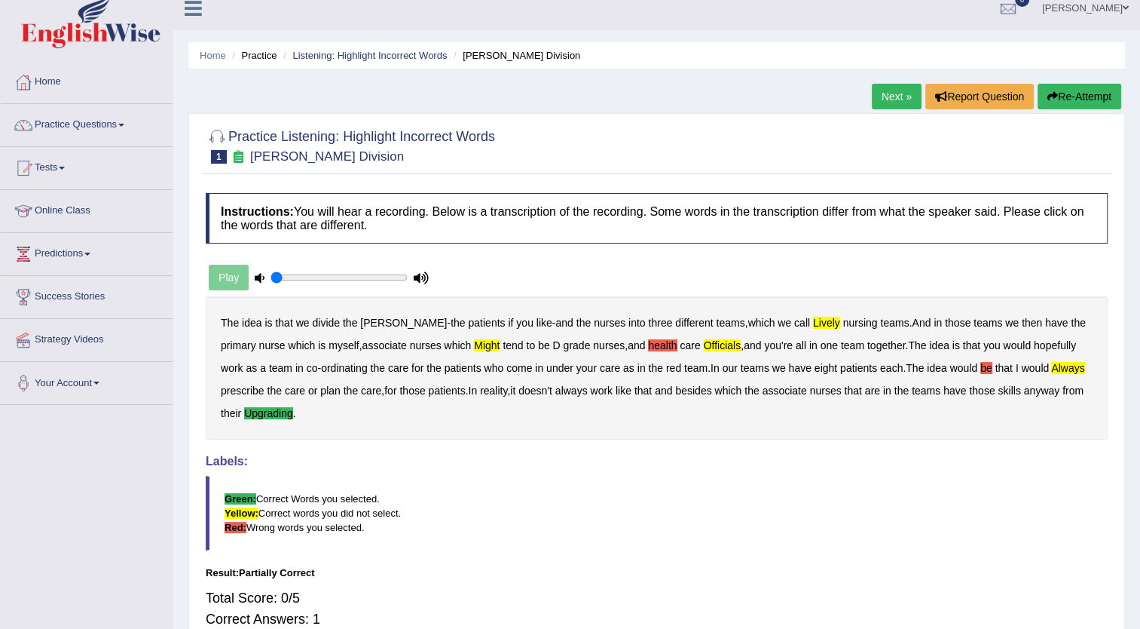
scroll to position [12, 0]
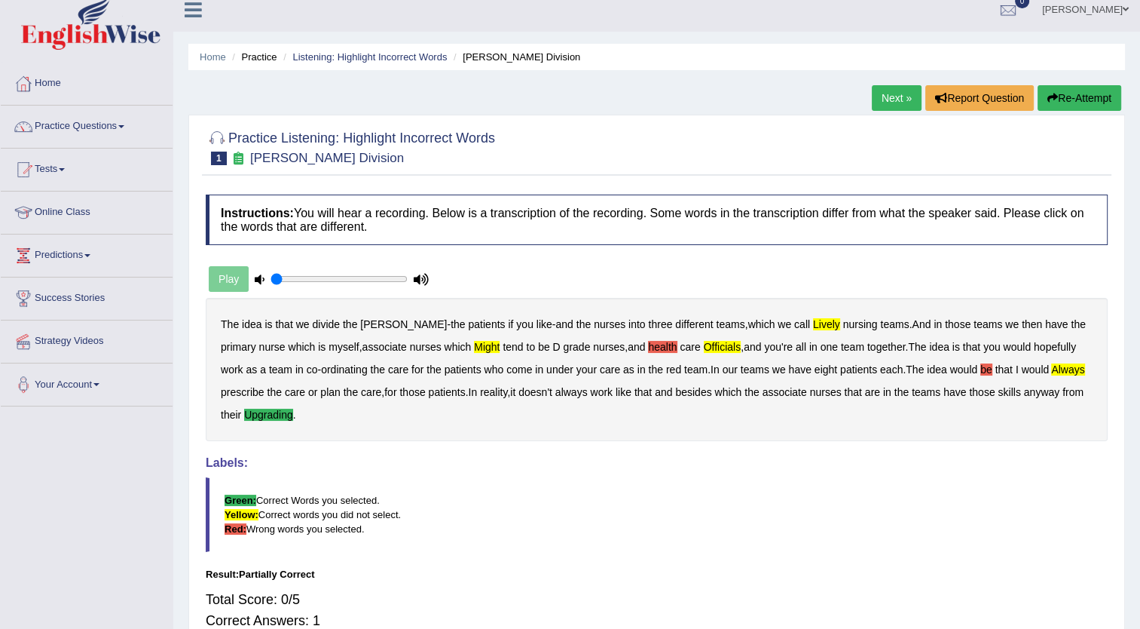
click at [1063, 99] on button "Re-Attempt" at bounding box center [1080, 98] width 84 height 26
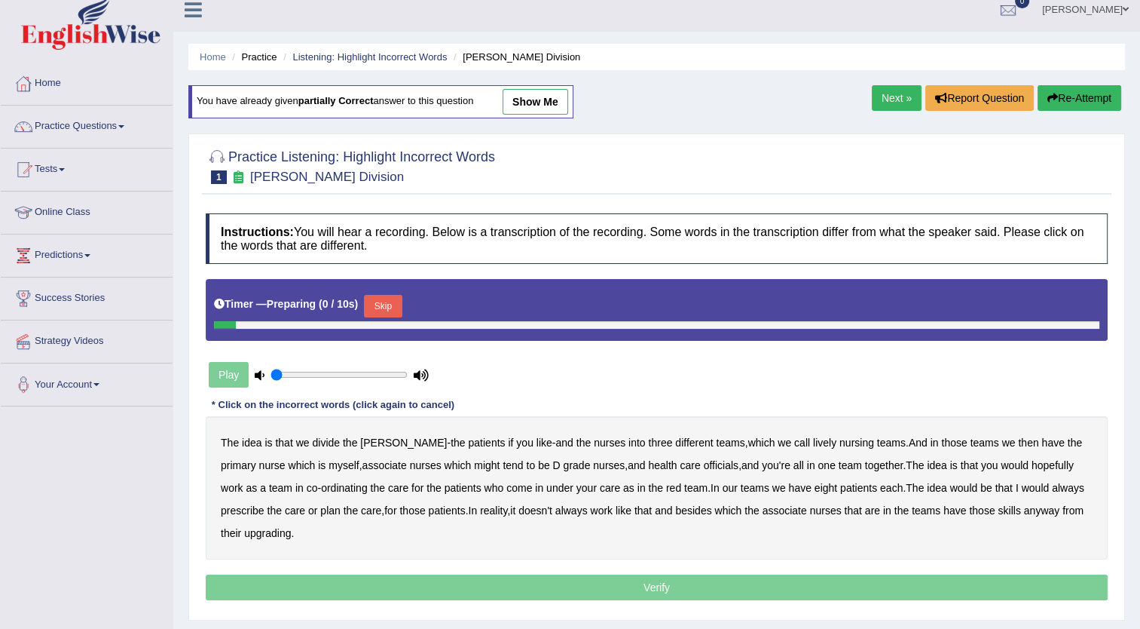
scroll to position [12, 0]
click at [122, 125] on span at bounding box center [121, 126] width 6 height 3
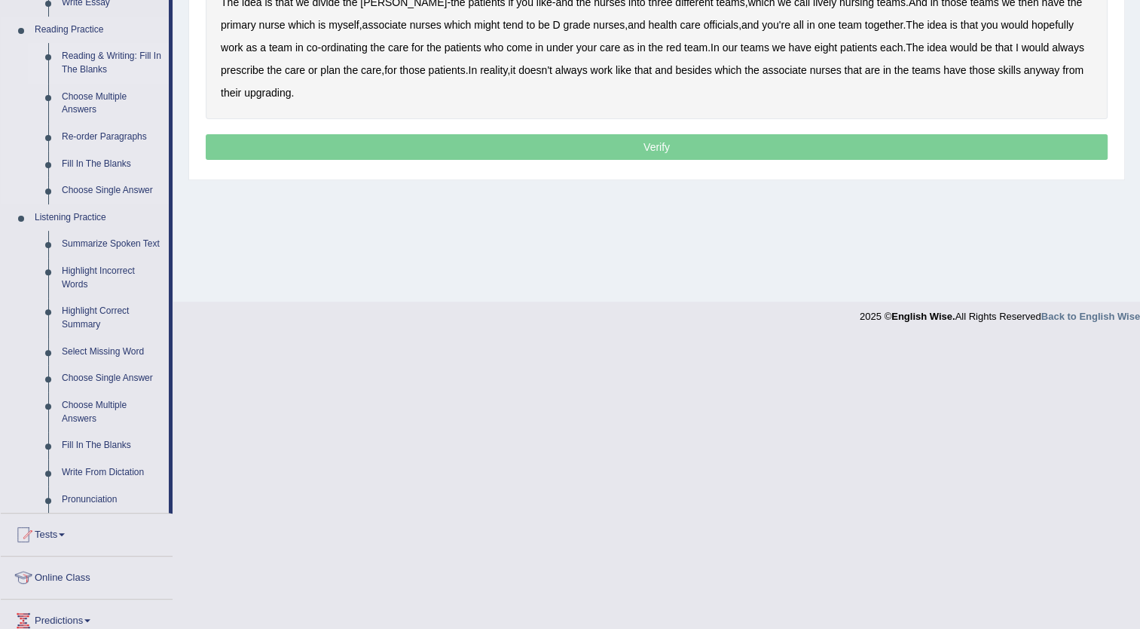
scroll to position [537, 0]
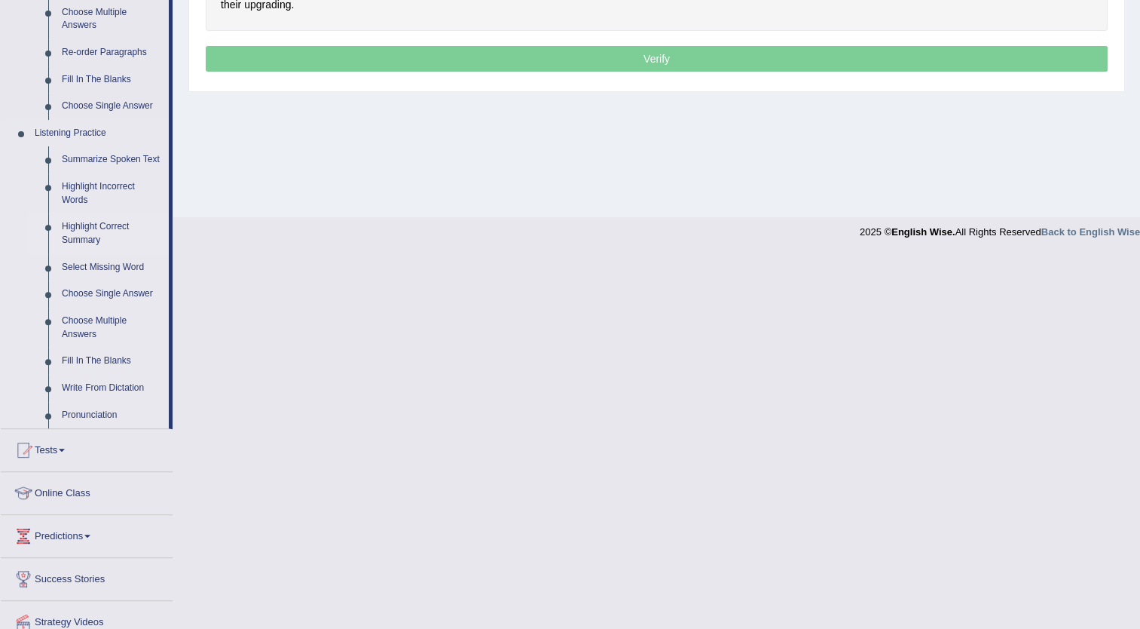
click at [102, 225] on link "Highlight Correct Summary" at bounding box center [112, 233] width 114 height 40
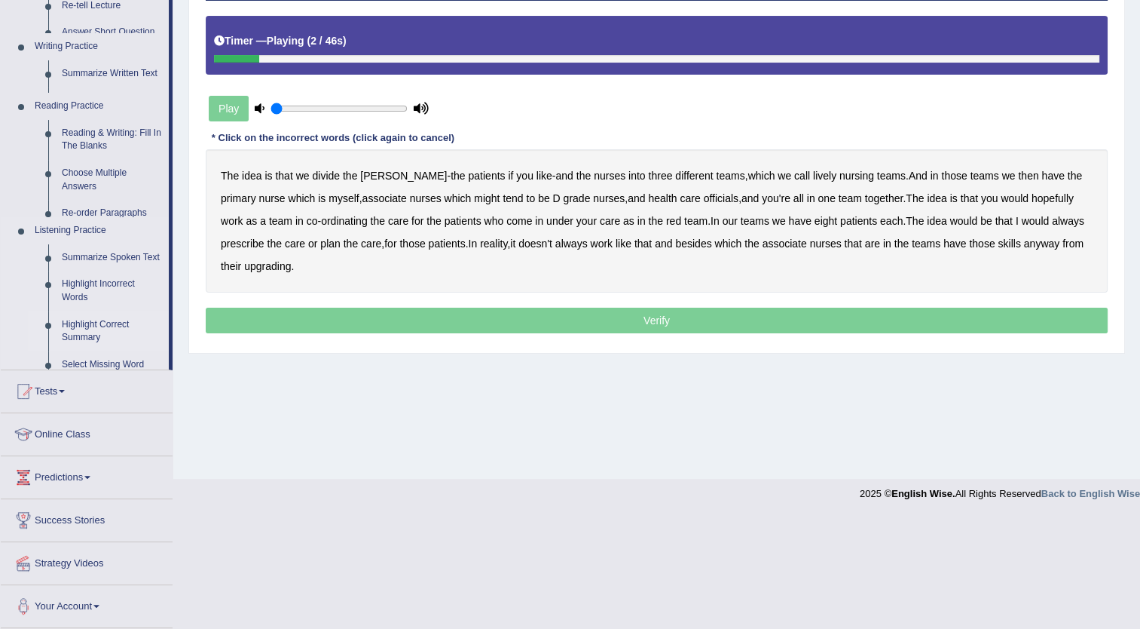
scroll to position [163, 0]
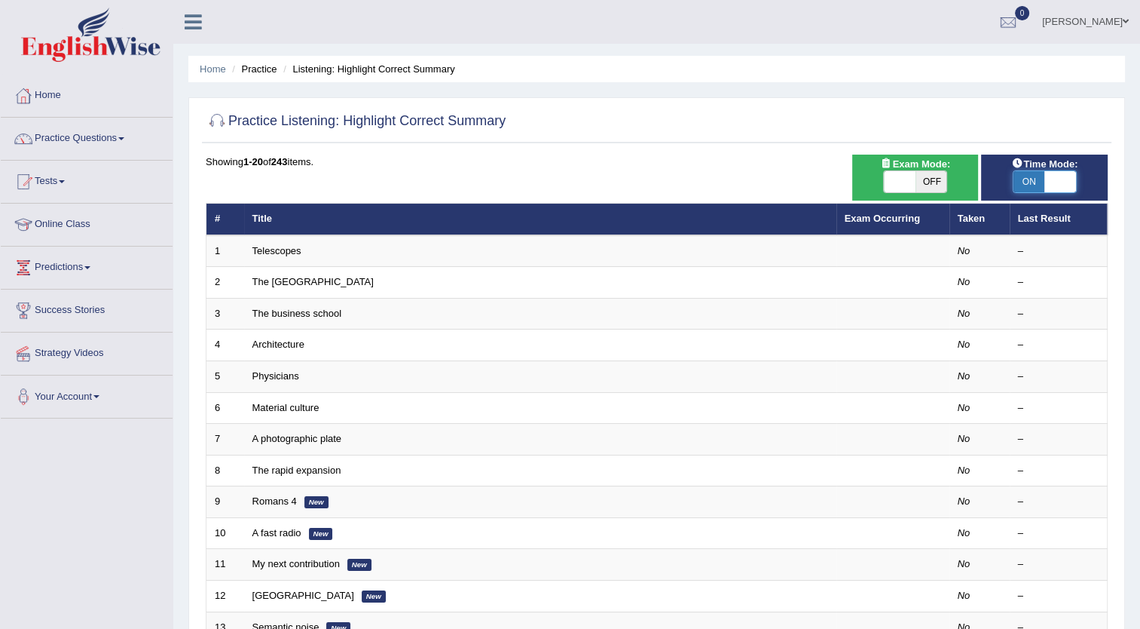
click at [1057, 179] on span at bounding box center [1061, 181] width 32 height 21
checkbox input "false"
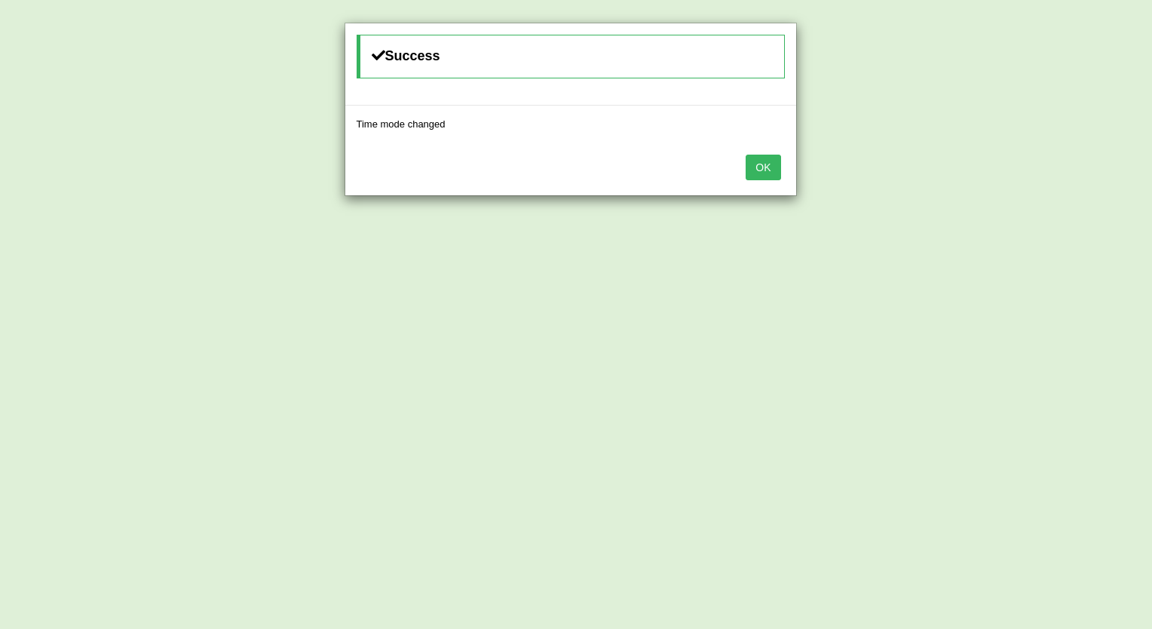
click at [766, 172] on button "OK" at bounding box center [762, 168] width 35 height 26
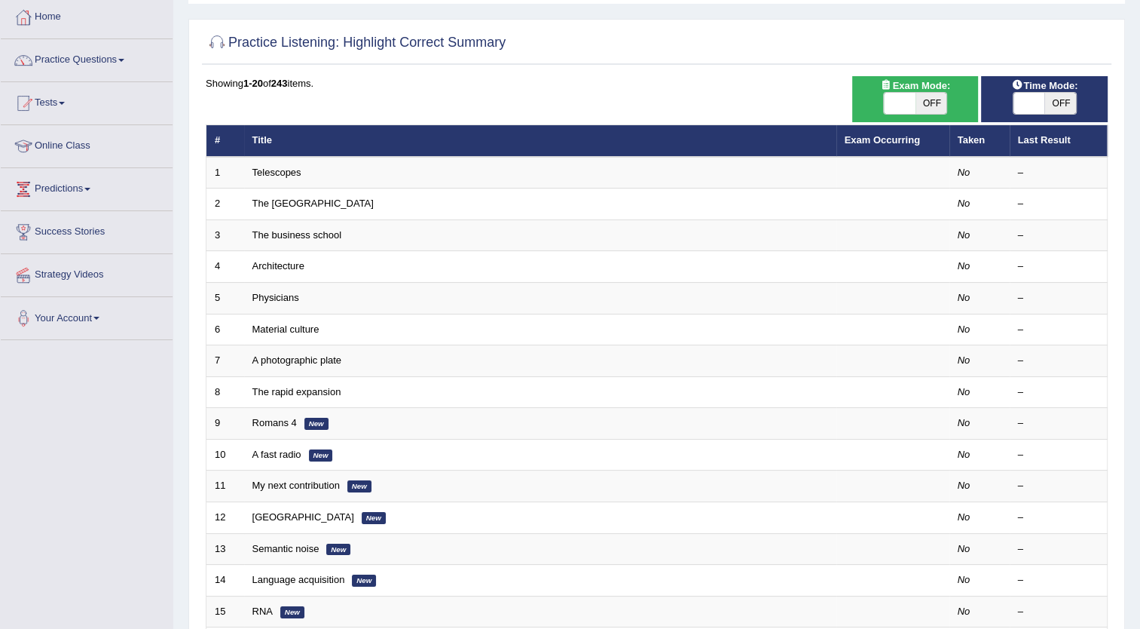
scroll to position [78, 0]
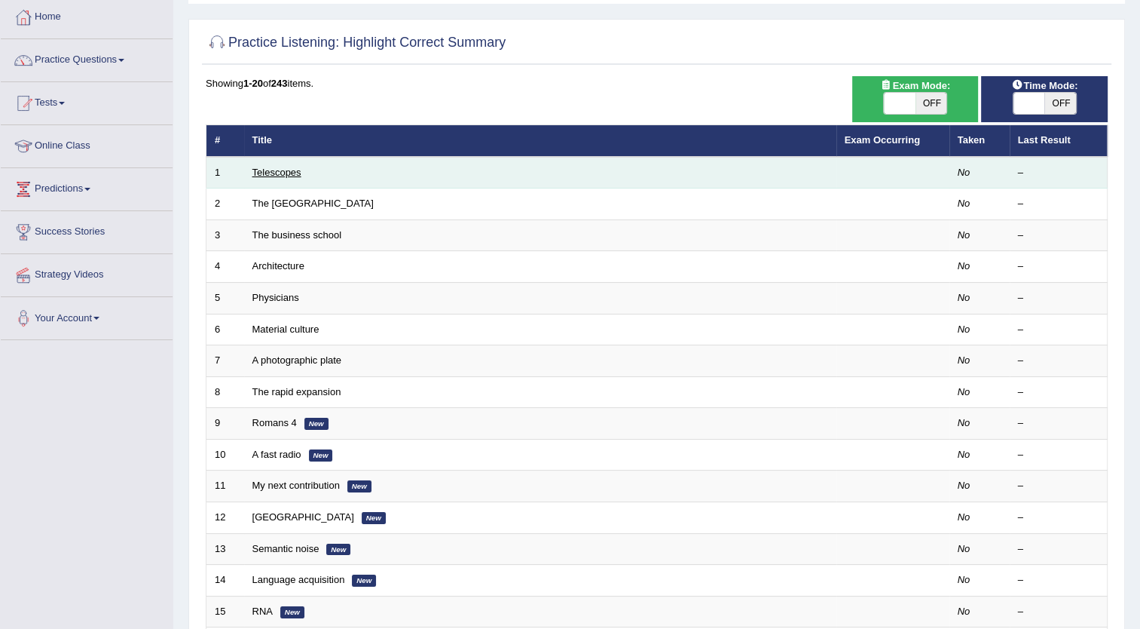
click at [275, 171] on link "Telescopes" at bounding box center [276, 172] width 49 height 11
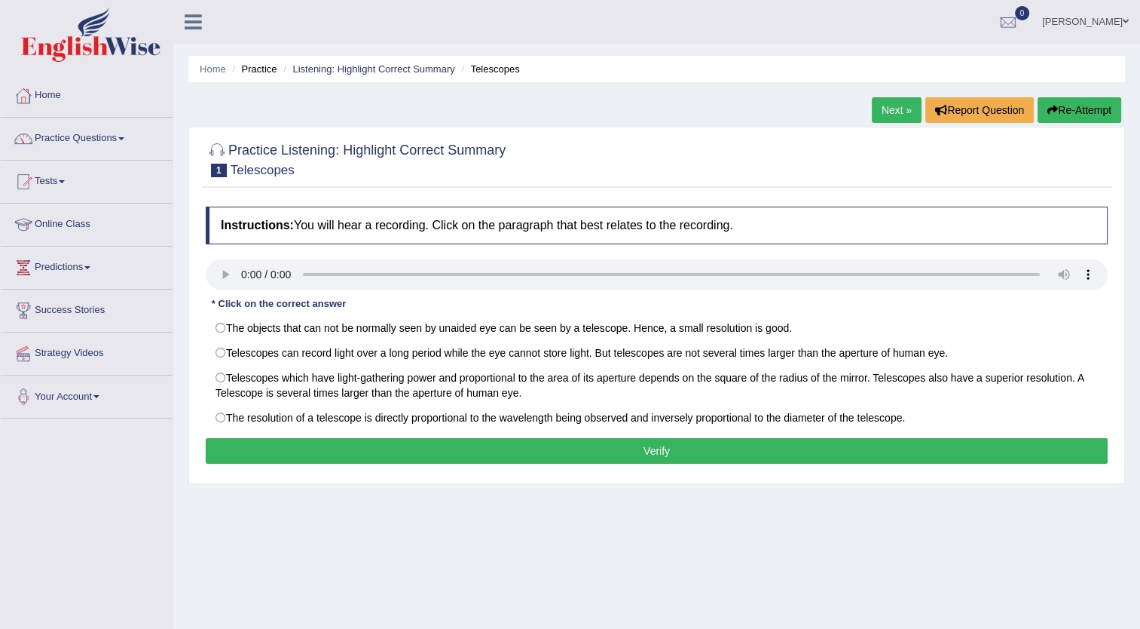
click at [903, 107] on link "Next »" at bounding box center [897, 110] width 50 height 26
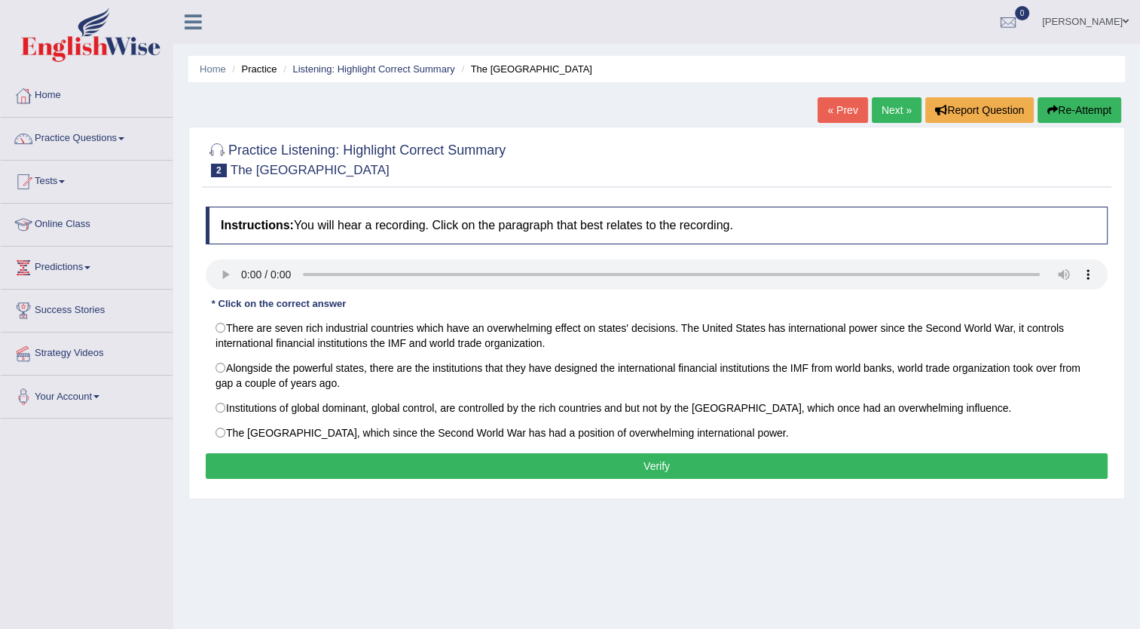
drag, startPoint x: 0, startPoint y: 0, endPoint x: 903, endPoint y: 107, distance: 909.2
click at [903, 107] on link "Next »" at bounding box center [897, 110] width 50 height 26
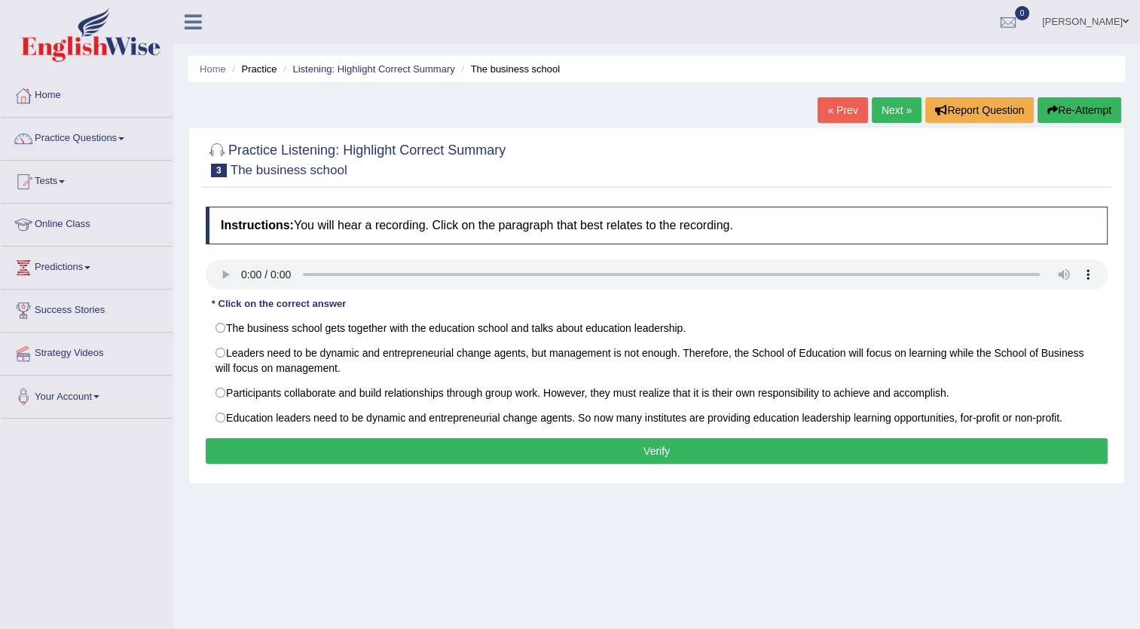
drag, startPoint x: 0, startPoint y: 0, endPoint x: 903, endPoint y: 107, distance: 909.2
click at [903, 107] on link "Next »" at bounding box center [897, 110] width 50 height 26
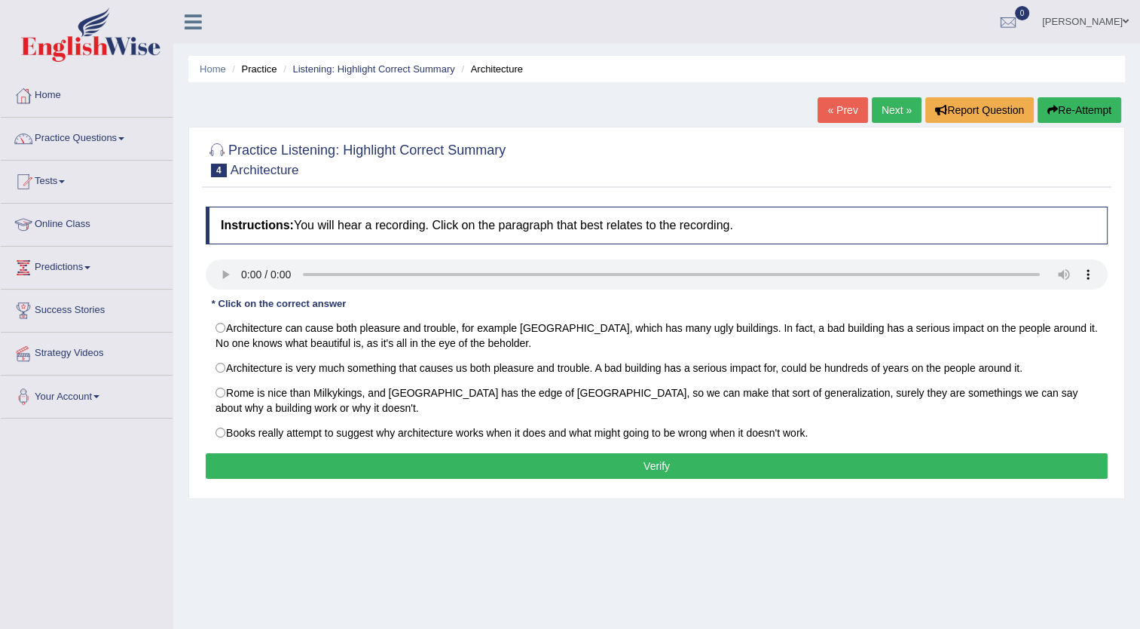
drag, startPoint x: 0, startPoint y: 0, endPoint x: 903, endPoint y: 107, distance: 909.2
click at [903, 107] on link "Next »" at bounding box center [897, 110] width 50 height 26
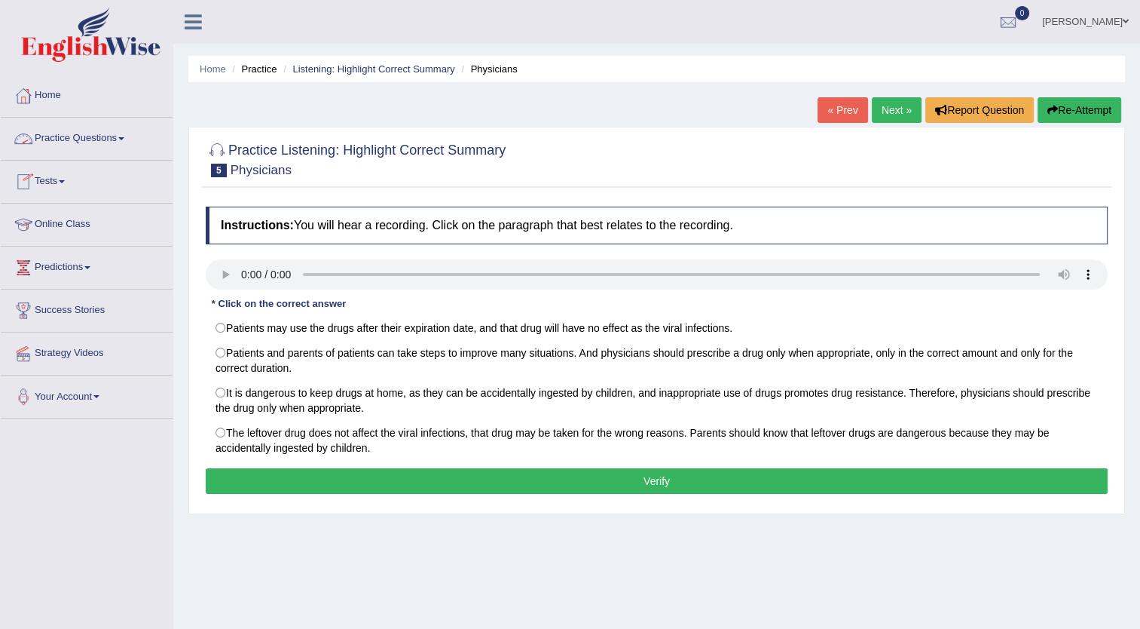
click at [122, 137] on span at bounding box center [121, 138] width 6 height 3
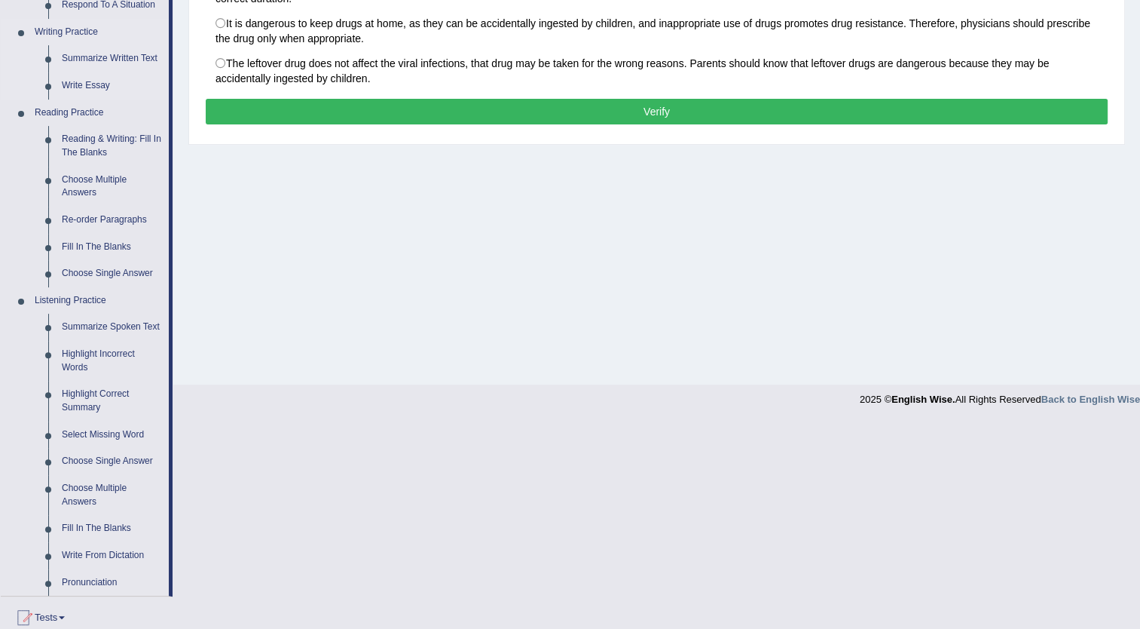
scroll to position [373, 0]
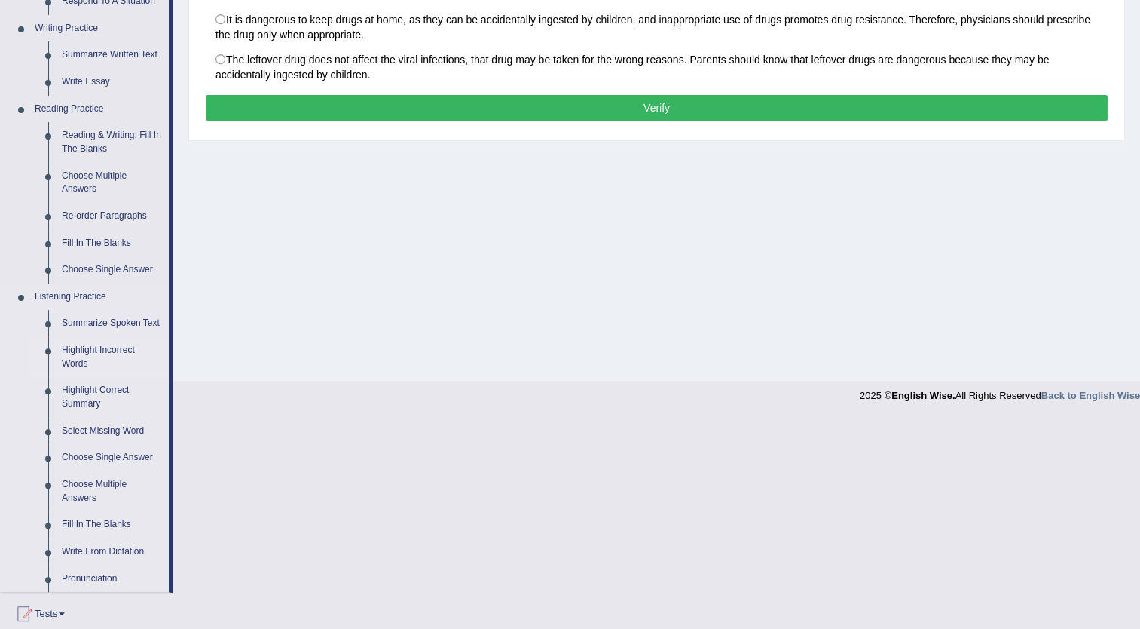
click at [97, 347] on link "Highlight Incorrect Words" at bounding box center [112, 357] width 114 height 40
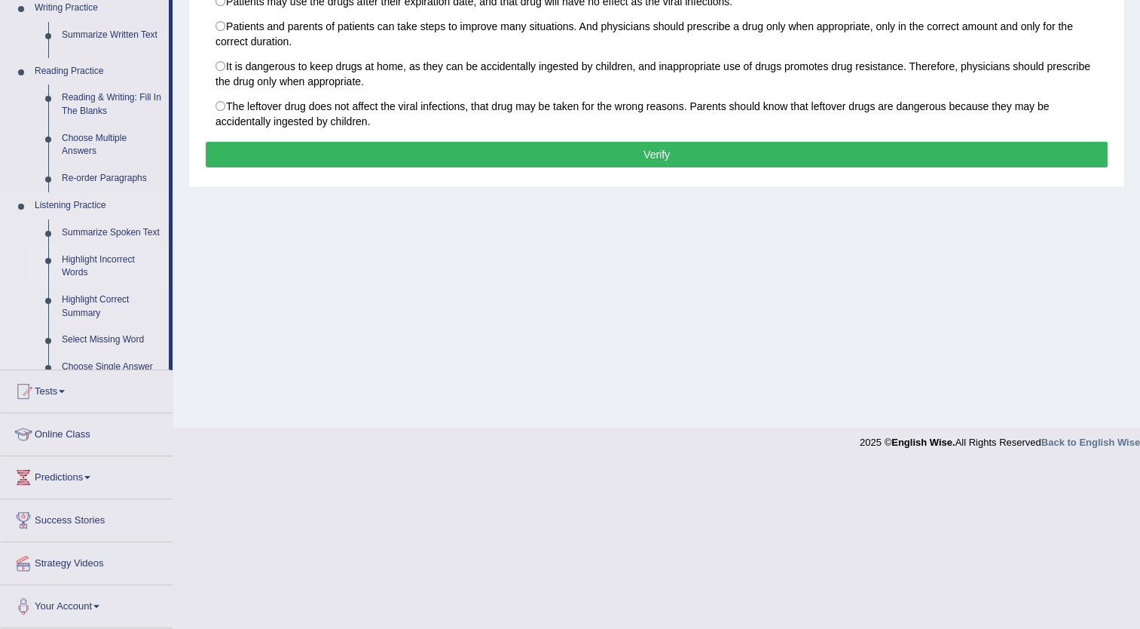
scroll to position [163, 0]
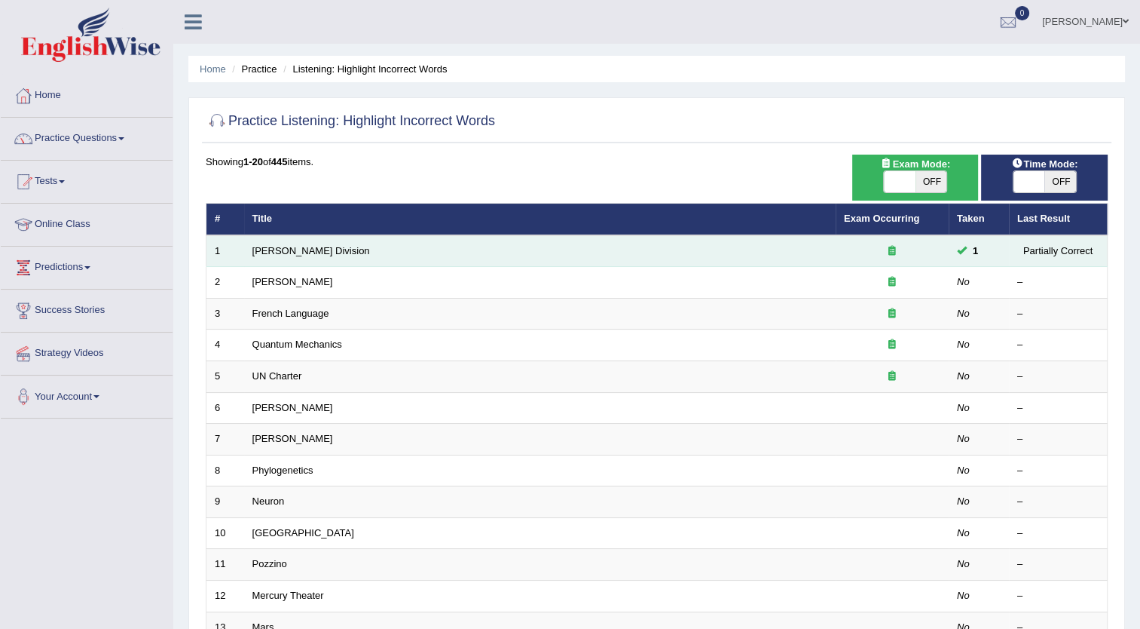
click at [283, 243] on td "Ward Division" at bounding box center [540, 251] width 592 height 32
click at [283, 246] on link "Ward Division" at bounding box center [311, 250] width 118 height 11
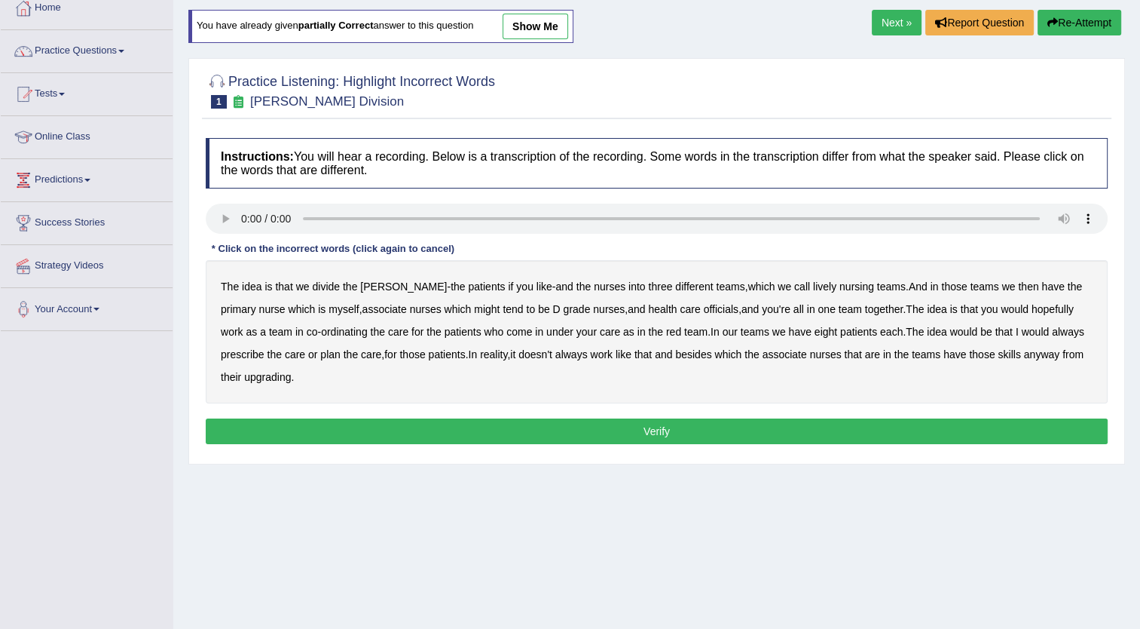
scroll to position [163, 0]
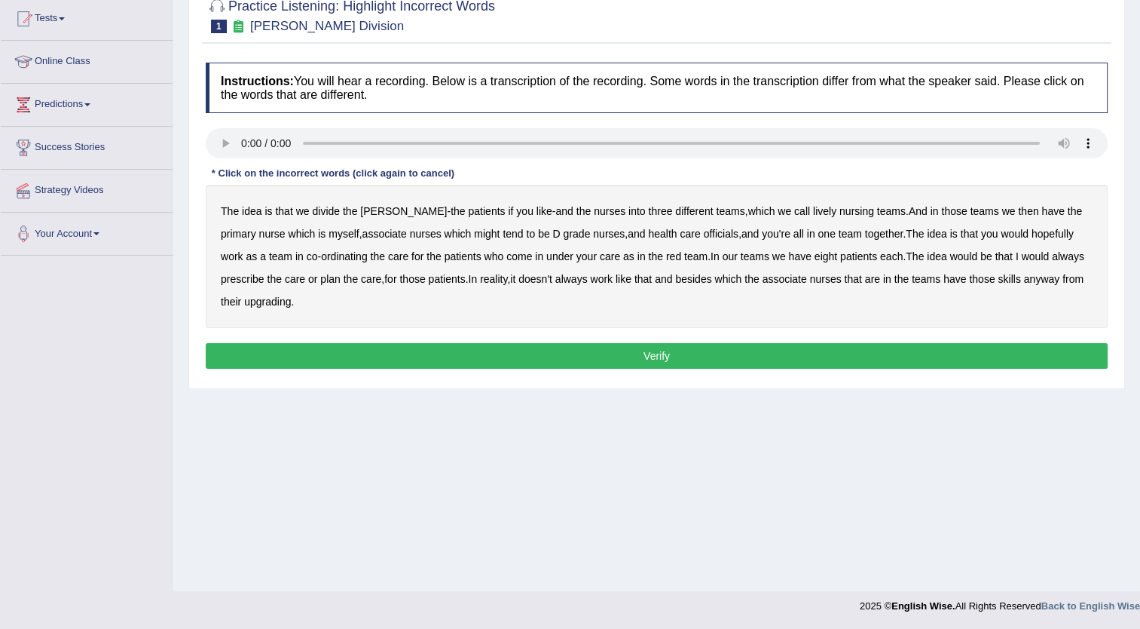
click at [813, 212] on b "lively" at bounding box center [824, 211] width 23 height 12
click at [474, 228] on b "might" at bounding box center [487, 234] width 26 height 12
click at [704, 231] on b "officials" at bounding box center [721, 234] width 35 height 12
click at [1022, 250] on b "would" at bounding box center [1036, 256] width 28 height 12
click at [244, 301] on b "upgrading" at bounding box center [267, 301] width 47 height 12
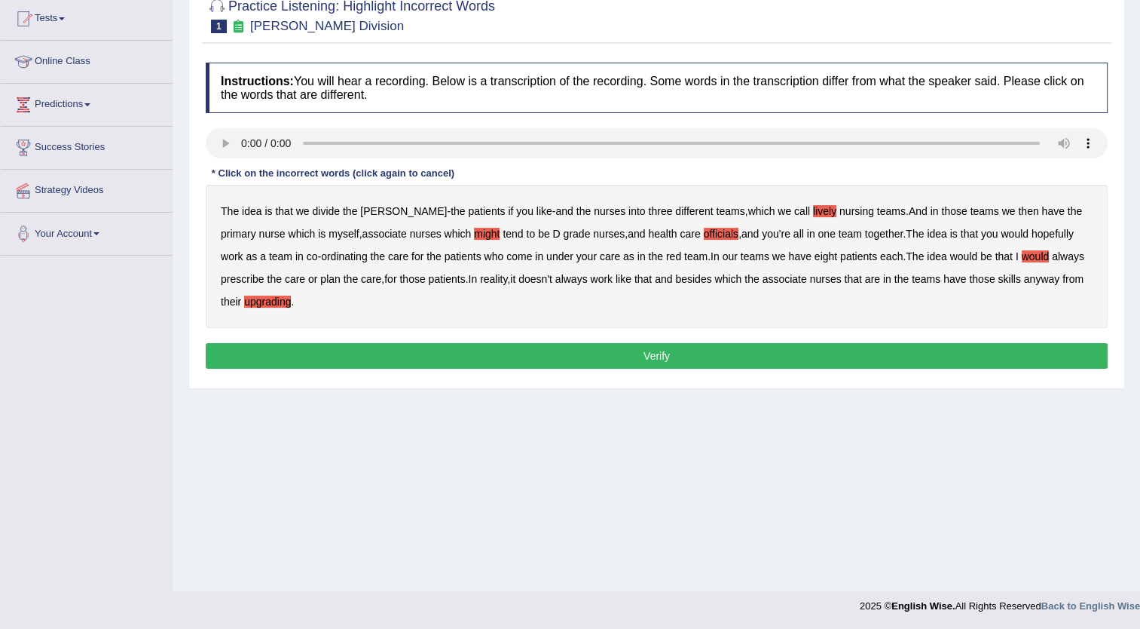
click at [561, 351] on button "Verify" at bounding box center [657, 356] width 902 height 26
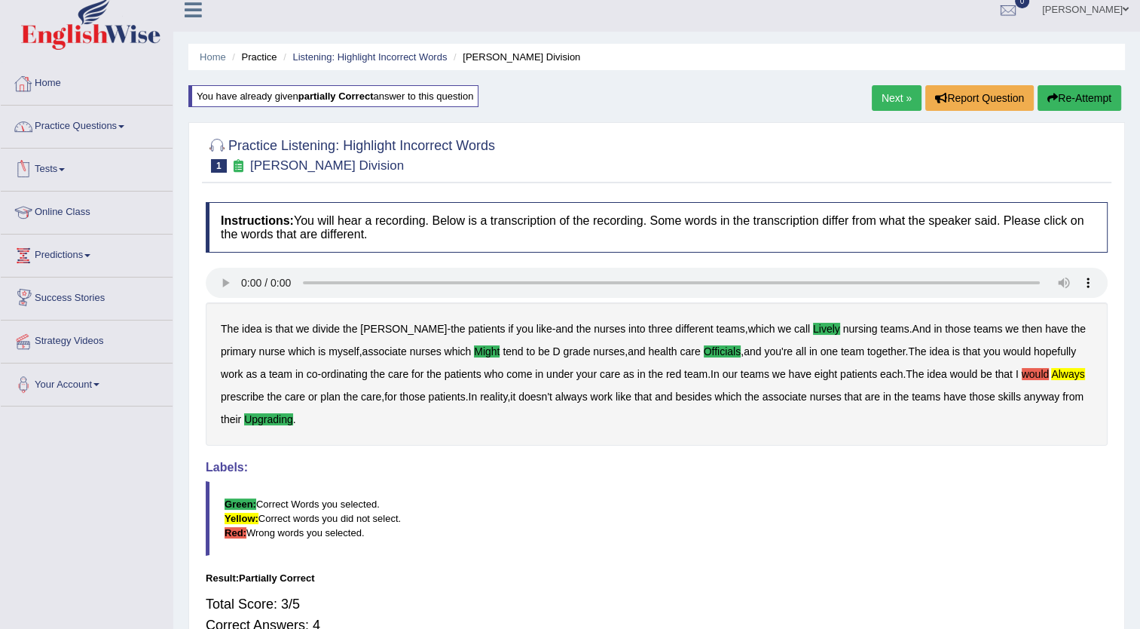
scroll to position [12, 0]
click at [120, 121] on link "Practice Questions" at bounding box center [87, 125] width 172 height 38
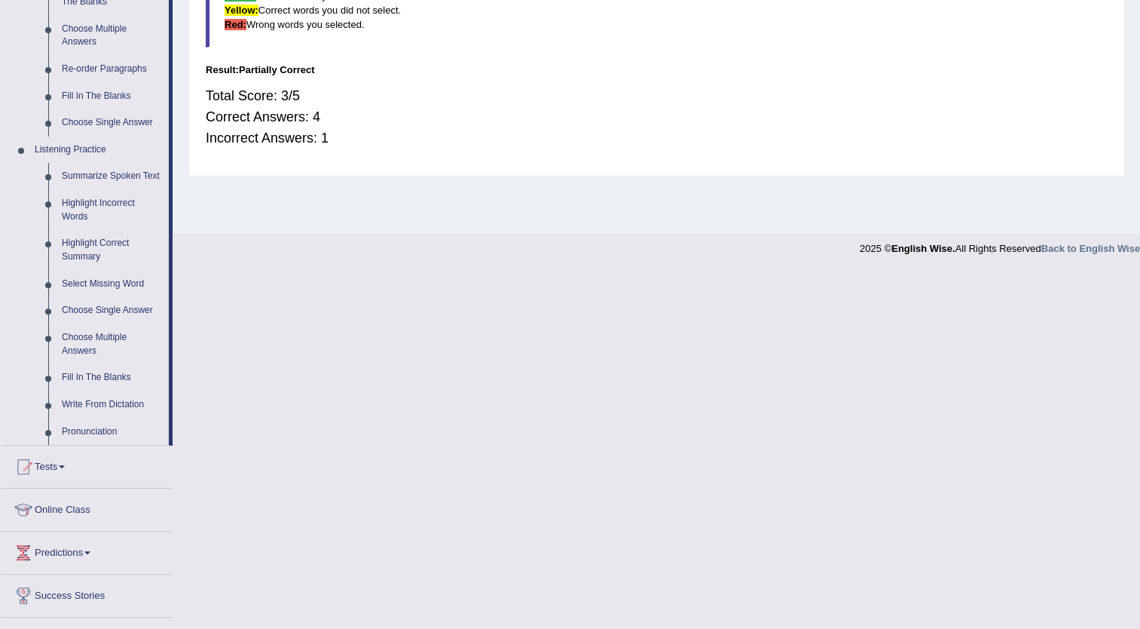
scroll to position [560, 0]
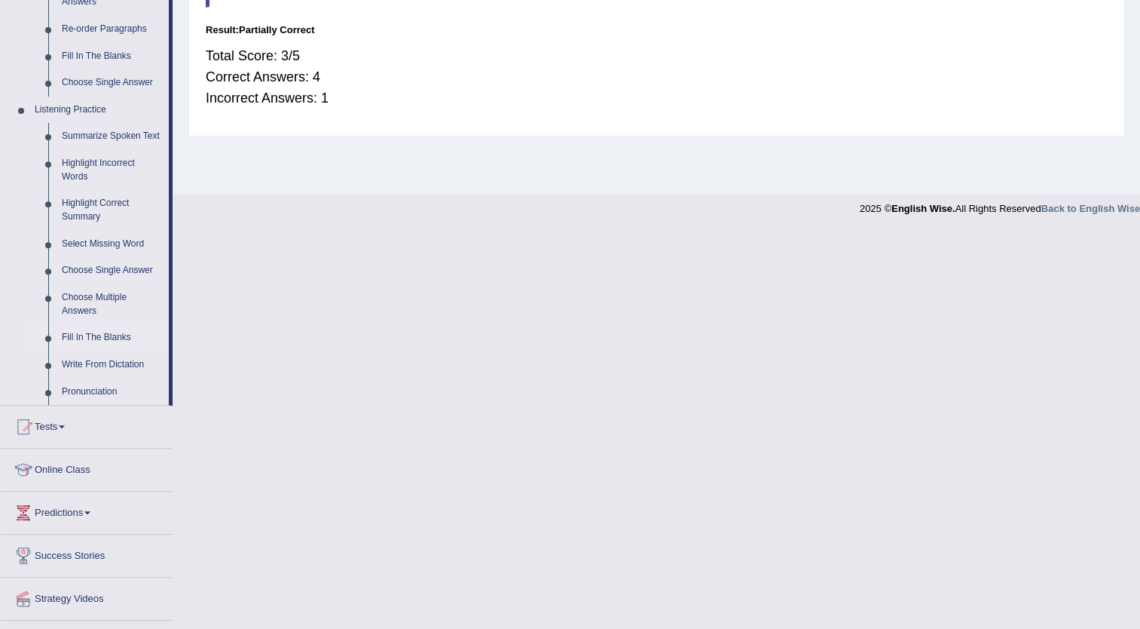
click at [98, 327] on link "Fill In The Blanks" at bounding box center [112, 337] width 114 height 27
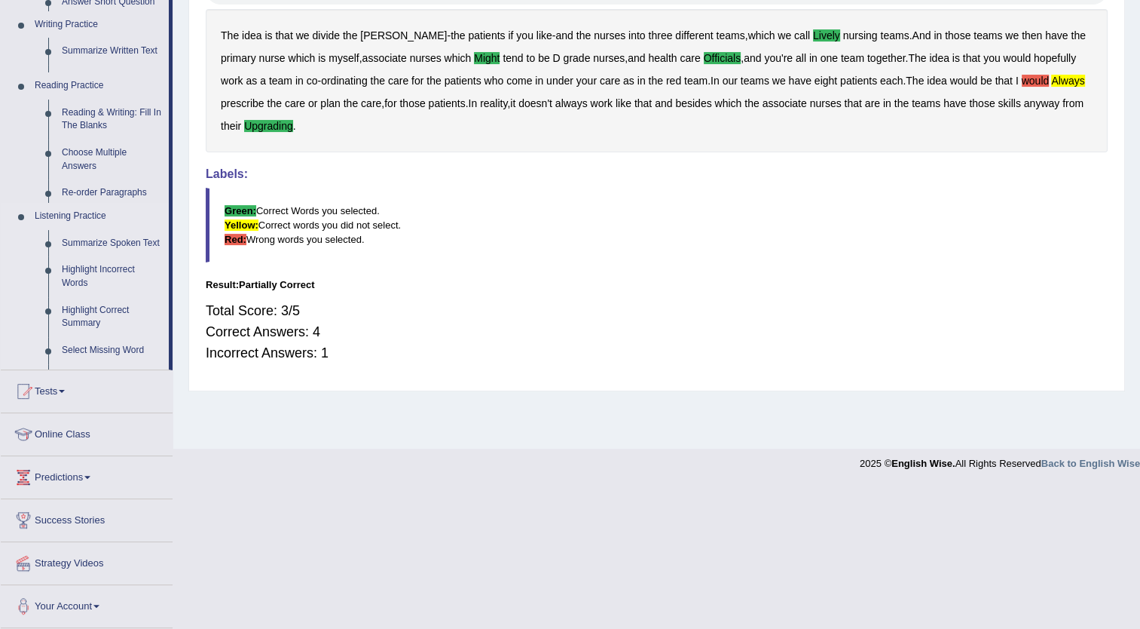
scroll to position [257, 0]
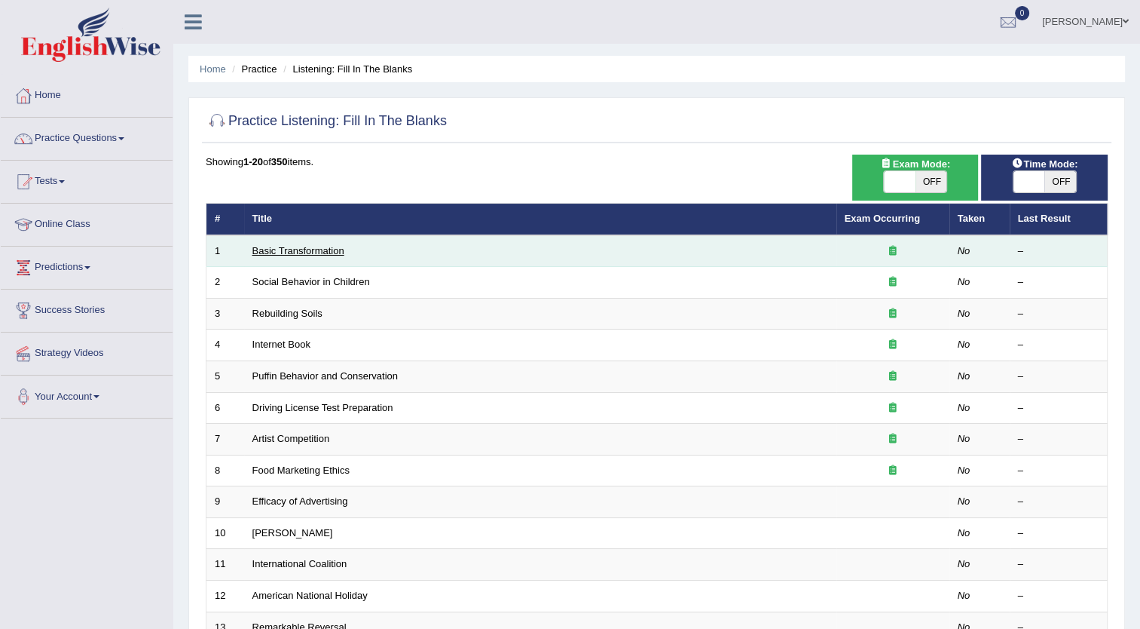
click at [320, 245] on link "Basic Transformation" at bounding box center [298, 250] width 92 height 11
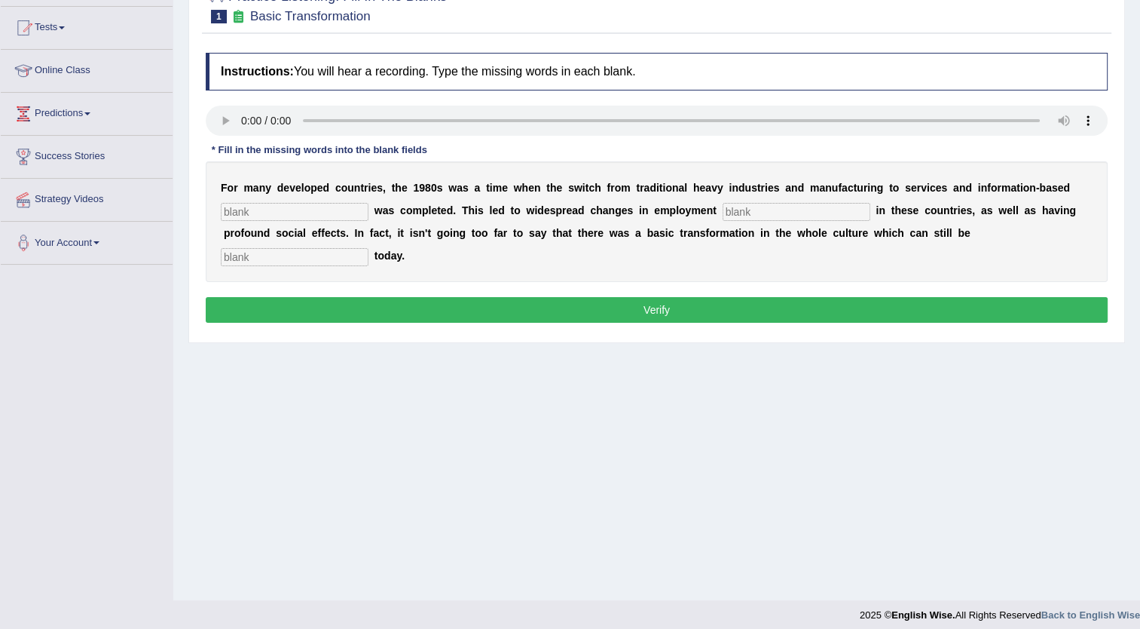
scroll to position [163, 0]
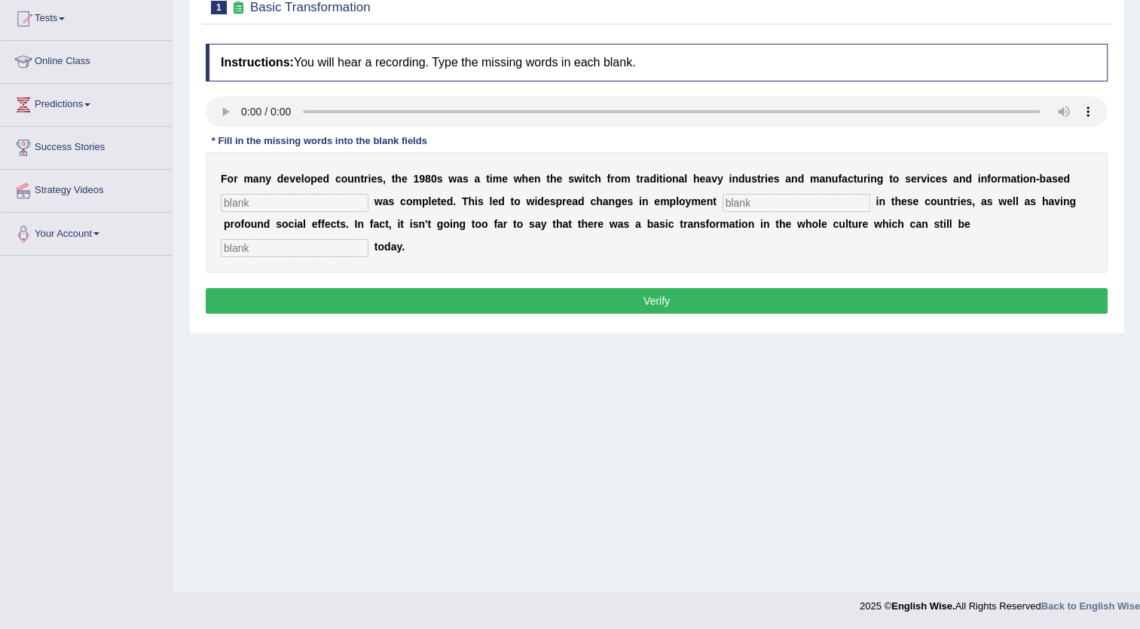
click at [291, 197] on input "text" at bounding box center [295, 203] width 148 height 18
type input "enterprise"
click at [724, 206] on input "text" at bounding box center [797, 203] width 148 height 18
click at [724, 203] on input "text" at bounding box center [797, 203] width 148 height 18
type input "pattern"
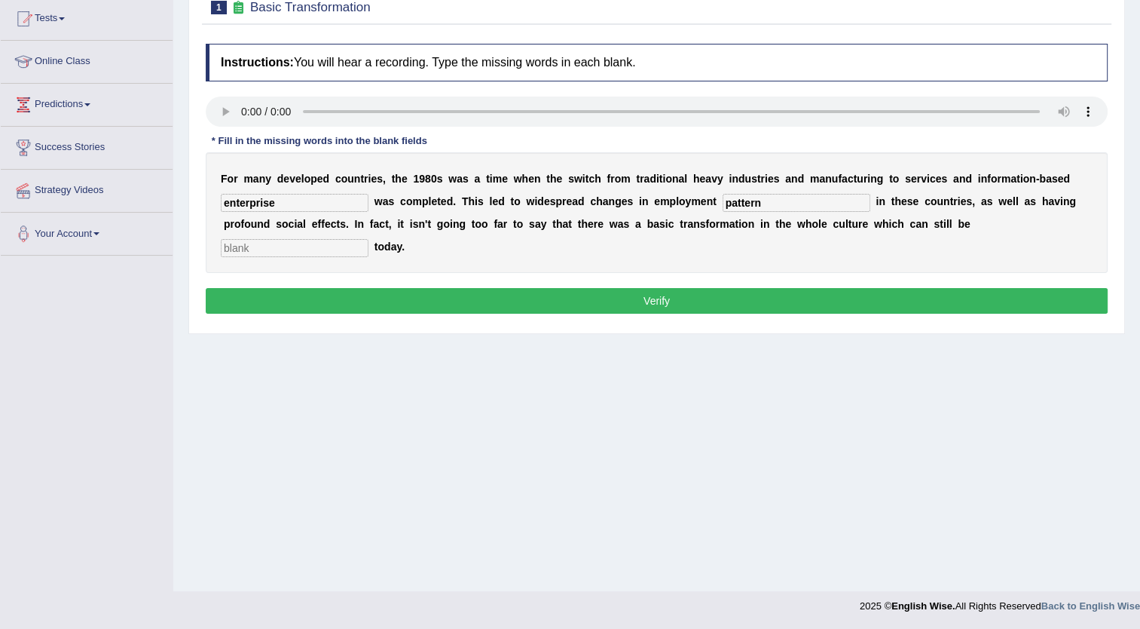
click at [369, 239] on input "text" at bounding box center [295, 248] width 148 height 18
type input "absorbed"
click at [573, 288] on button "Verify" at bounding box center [657, 301] width 902 height 26
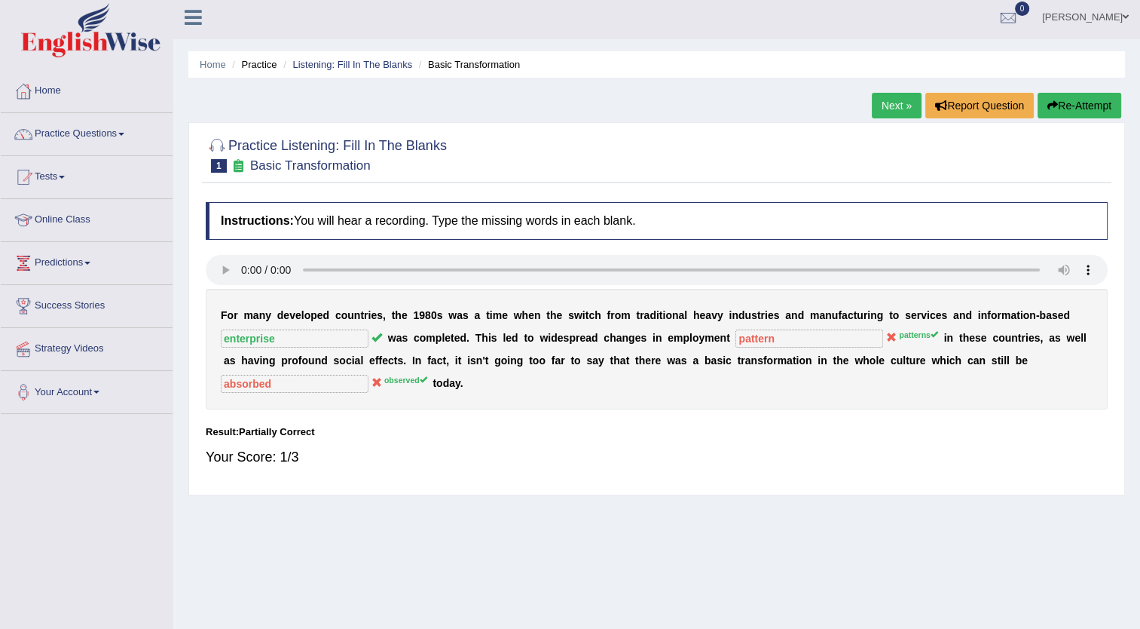
scroll to position [0, 0]
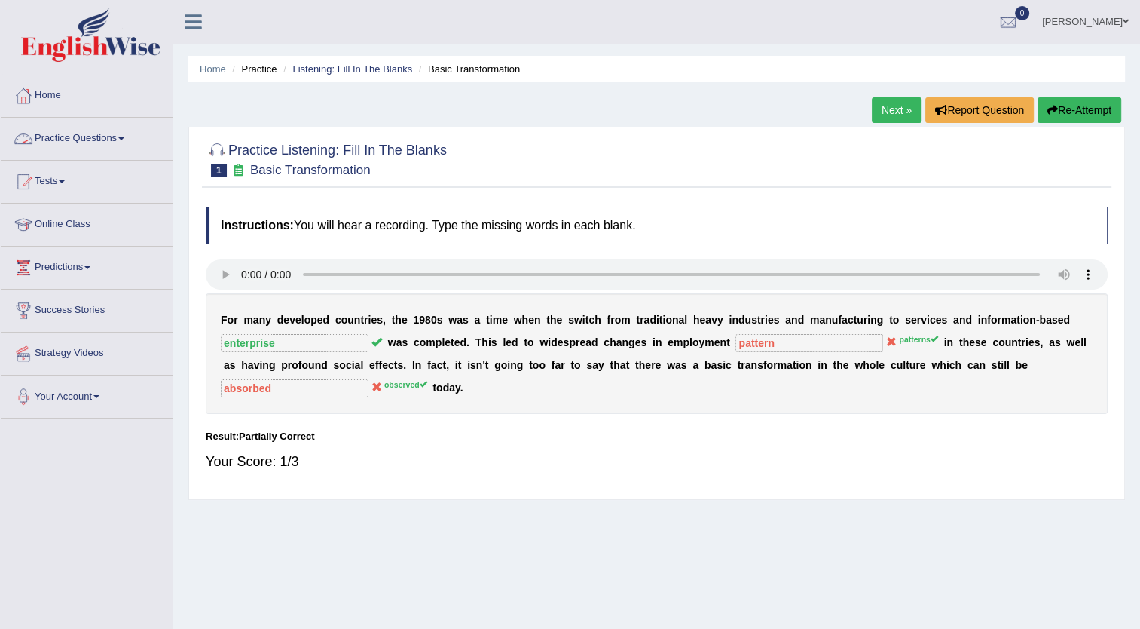
click at [122, 138] on span at bounding box center [121, 138] width 6 height 3
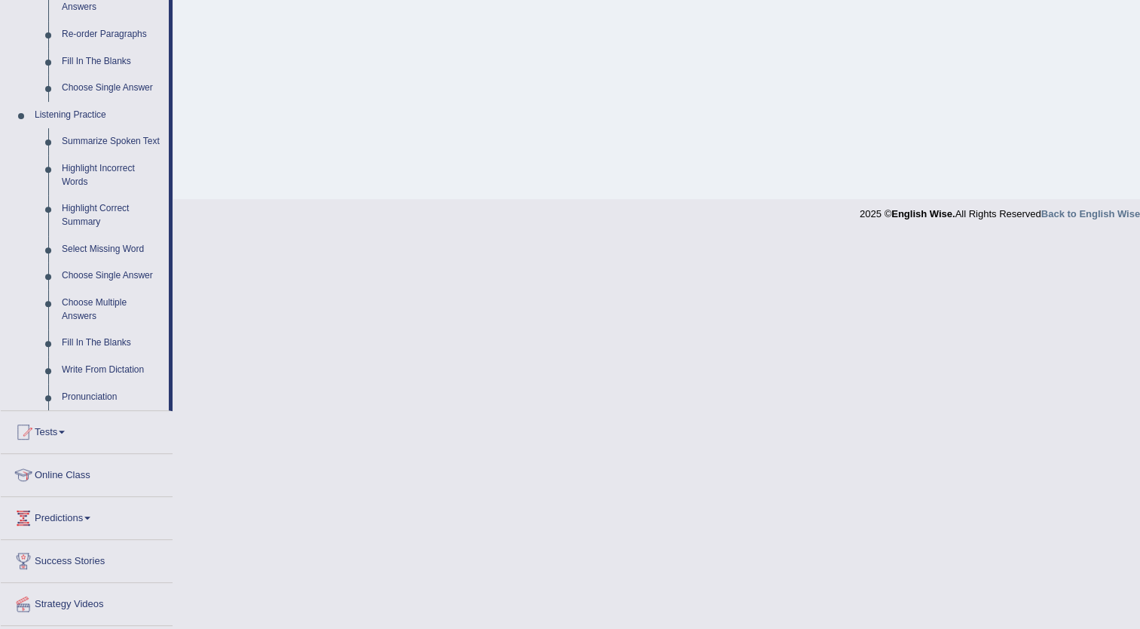
scroll to position [594, 0]
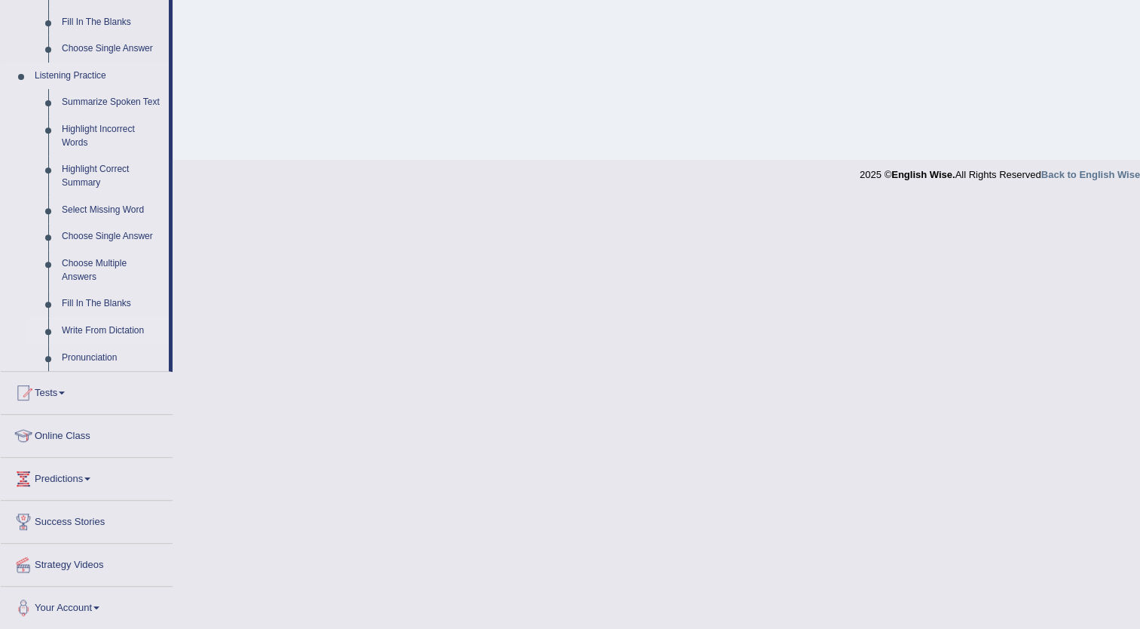
click at [127, 329] on link "Write From Dictation" at bounding box center [112, 330] width 114 height 27
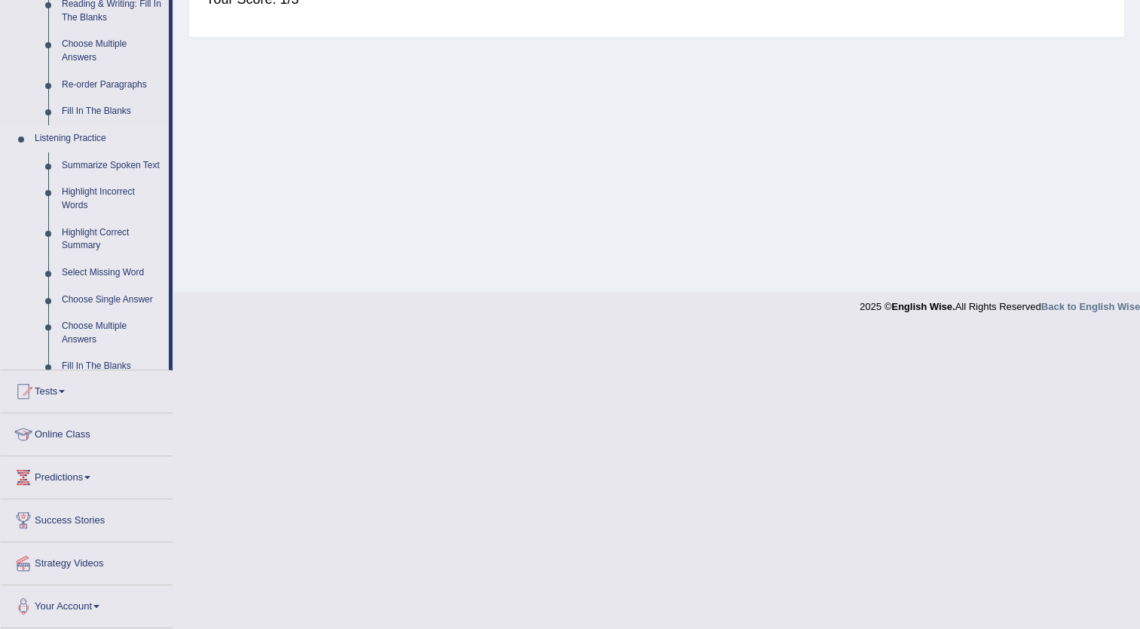
scroll to position [163, 0]
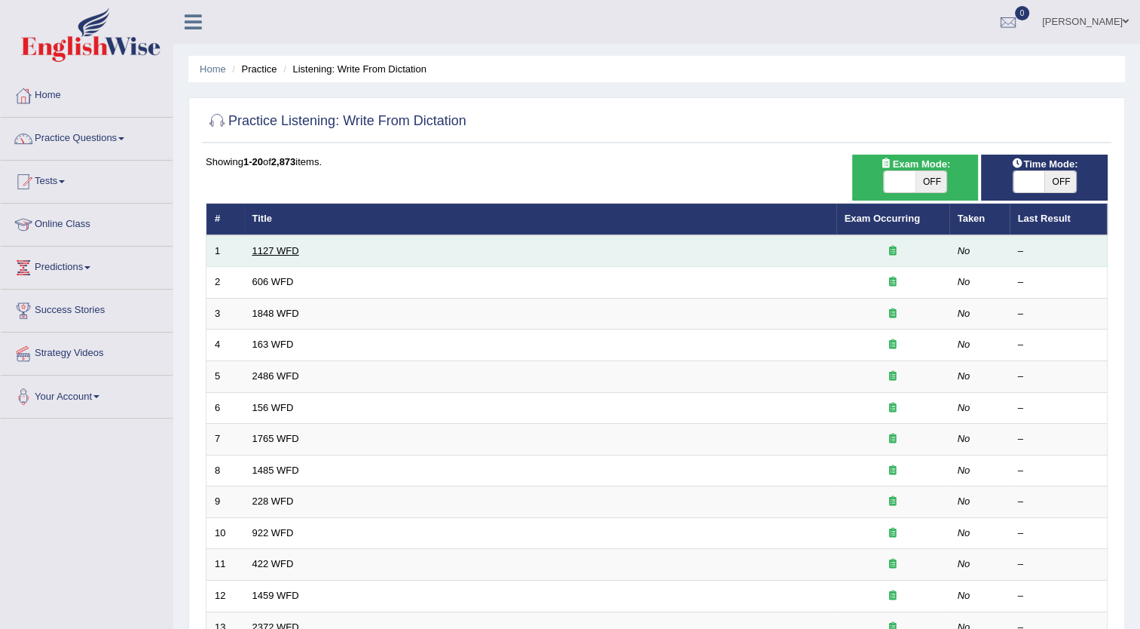
click at [286, 249] on link "1127 WFD" at bounding box center [275, 250] width 47 height 11
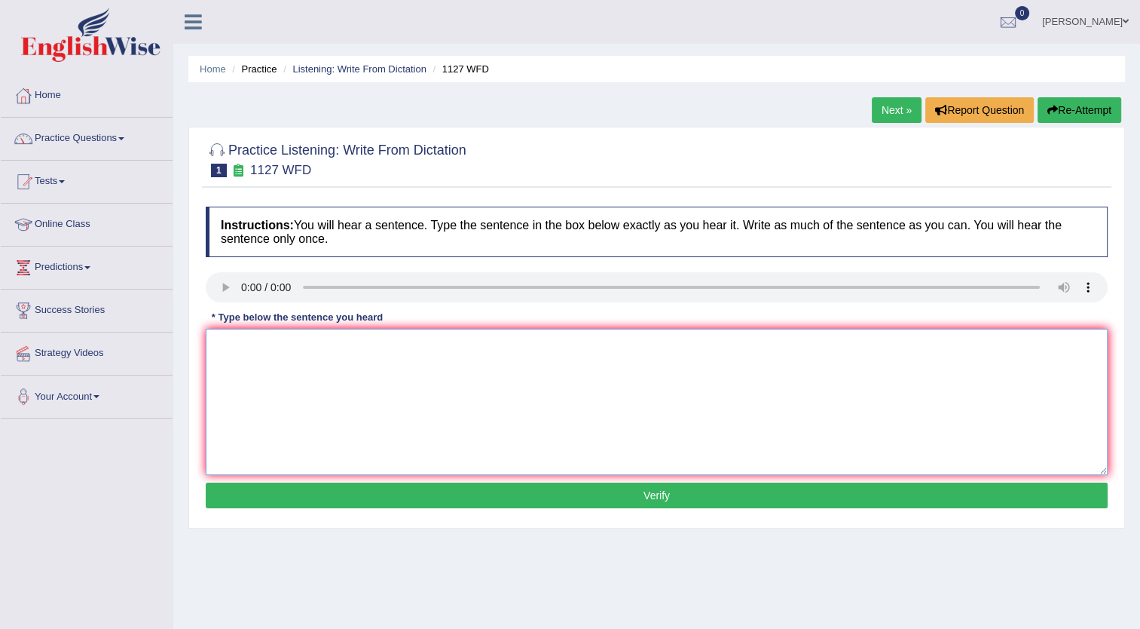
click at [239, 359] on textarea at bounding box center [657, 402] width 902 height 146
click at [237, 366] on textarea at bounding box center [657, 402] width 902 height 146
click at [223, 345] on textarea "a university degree is required to any profession." at bounding box center [657, 402] width 902 height 146
type textarea "A university degree is required to any profession."
click at [575, 493] on button "Verify" at bounding box center [657, 495] width 902 height 26
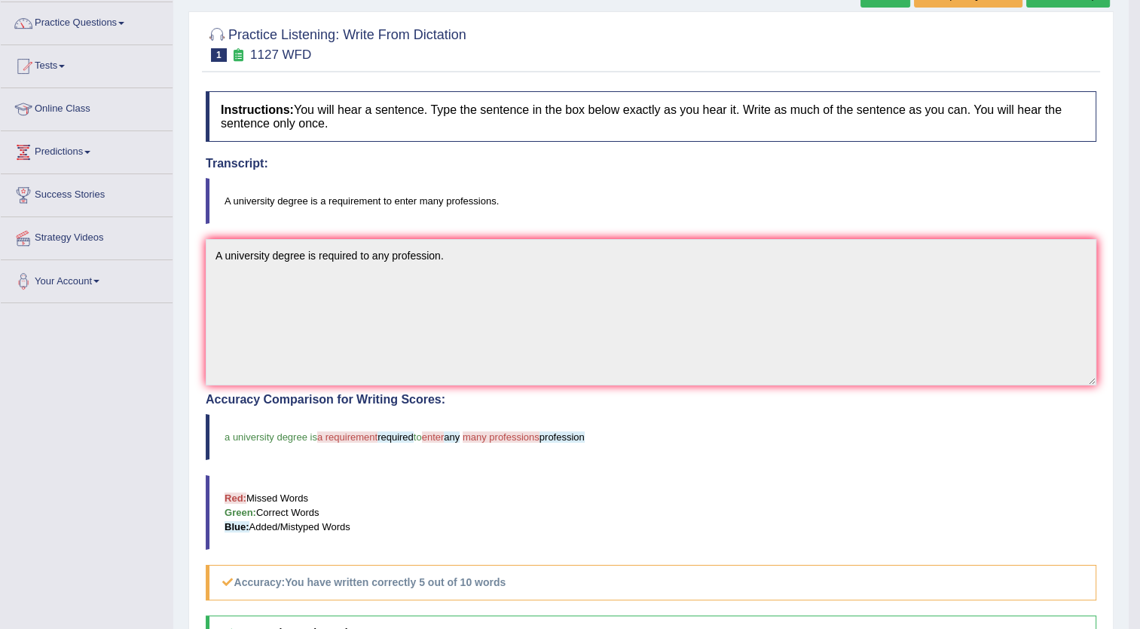
scroll to position [115, 0]
click at [124, 23] on span at bounding box center [121, 24] width 6 height 3
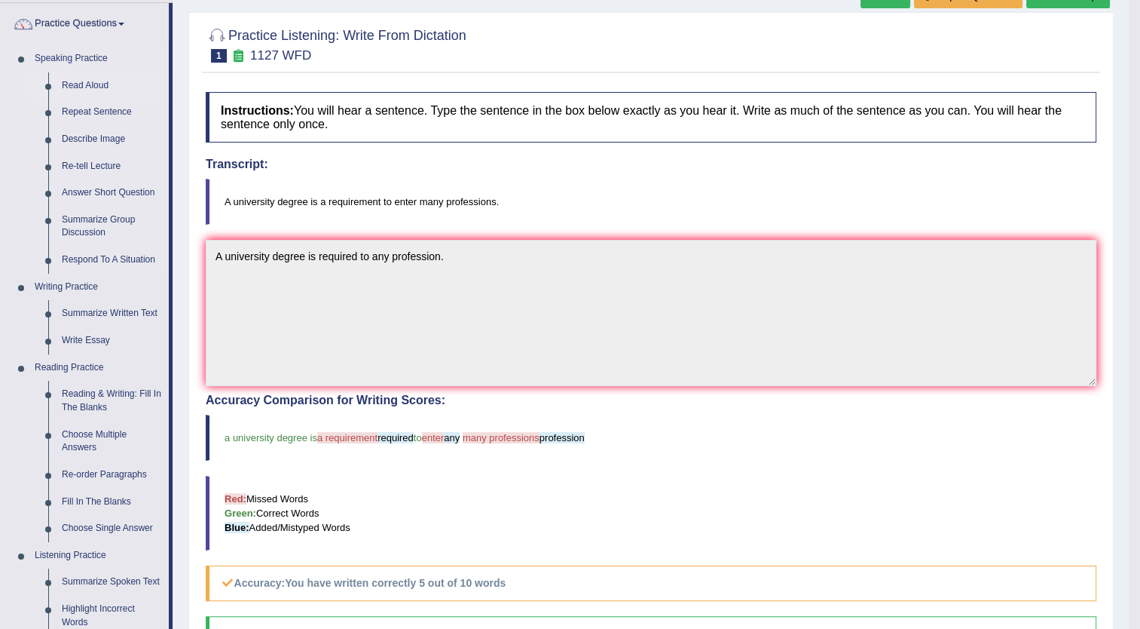
click at [109, 79] on link "Read Aloud" at bounding box center [112, 85] width 114 height 27
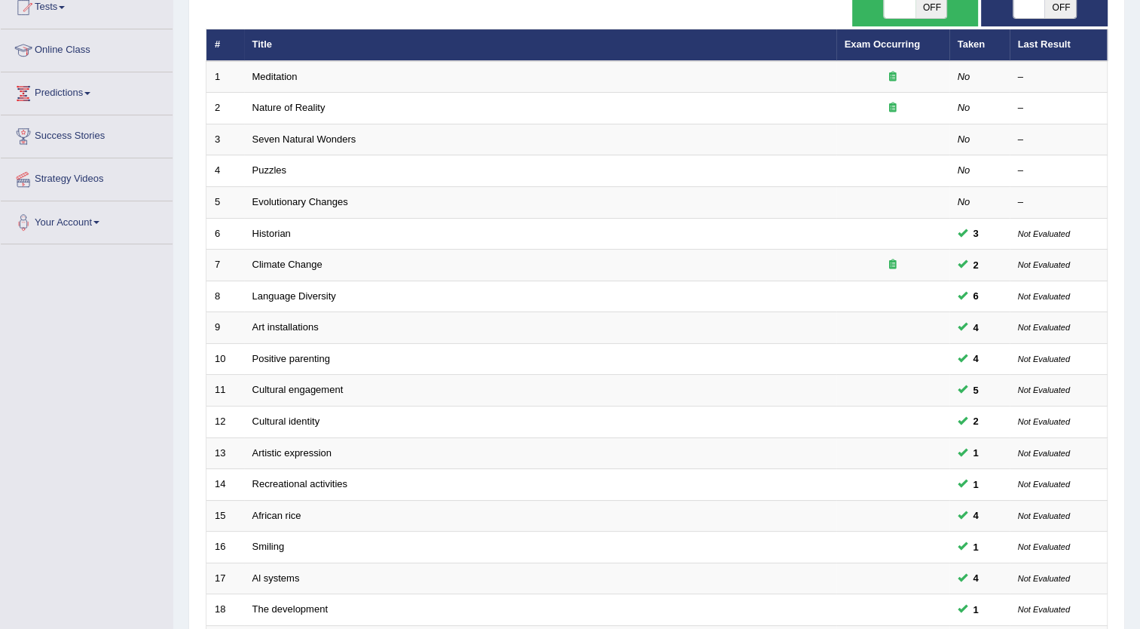
scroll to position [170, 0]
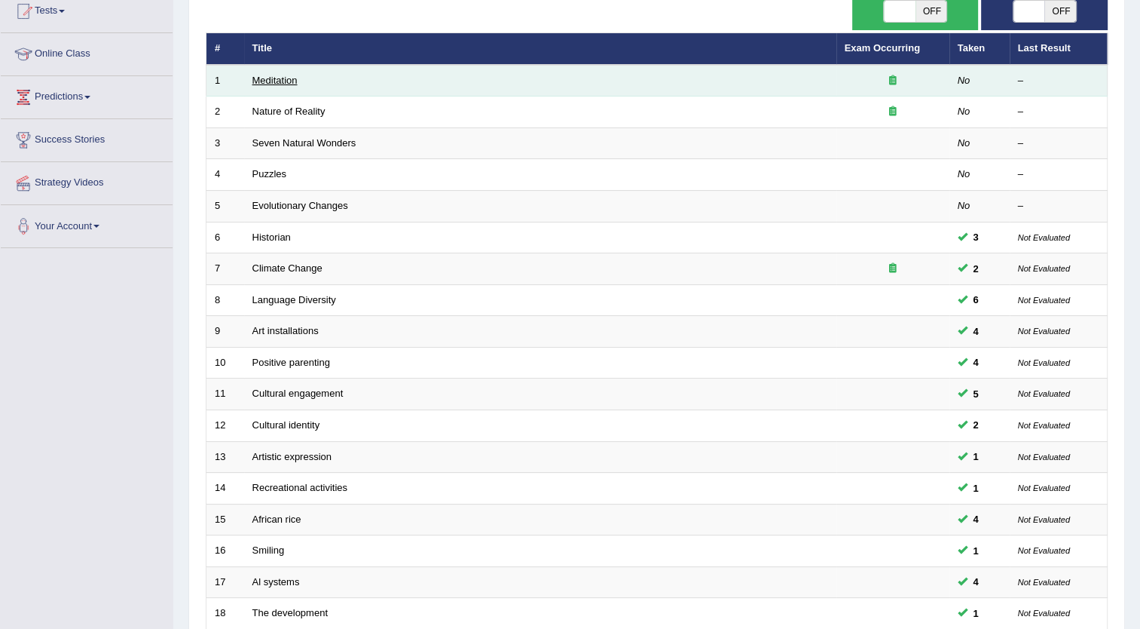
click at [277, 78] on link "Meditation" at bounding box center [274, 80] width 45 height 11
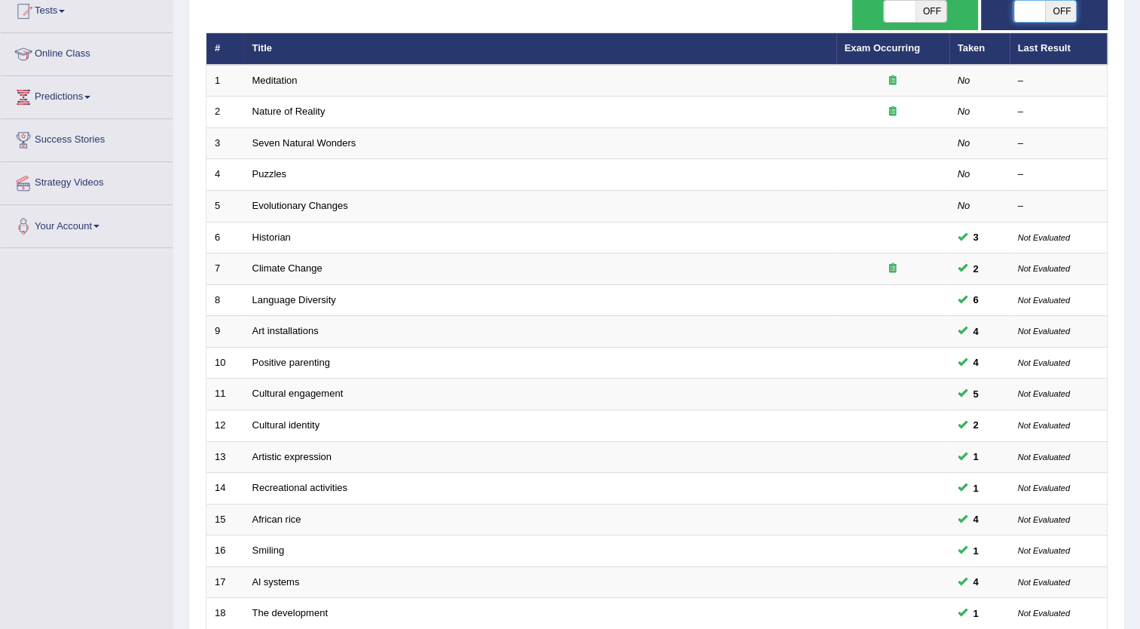
click at [1033, 11] on span at bounding box center [1030, 11] width 32 height 21
click at [1058, 11] on span "OFF" at bounding box center [1061, 11] width 32 height 21
checkbox input "true"
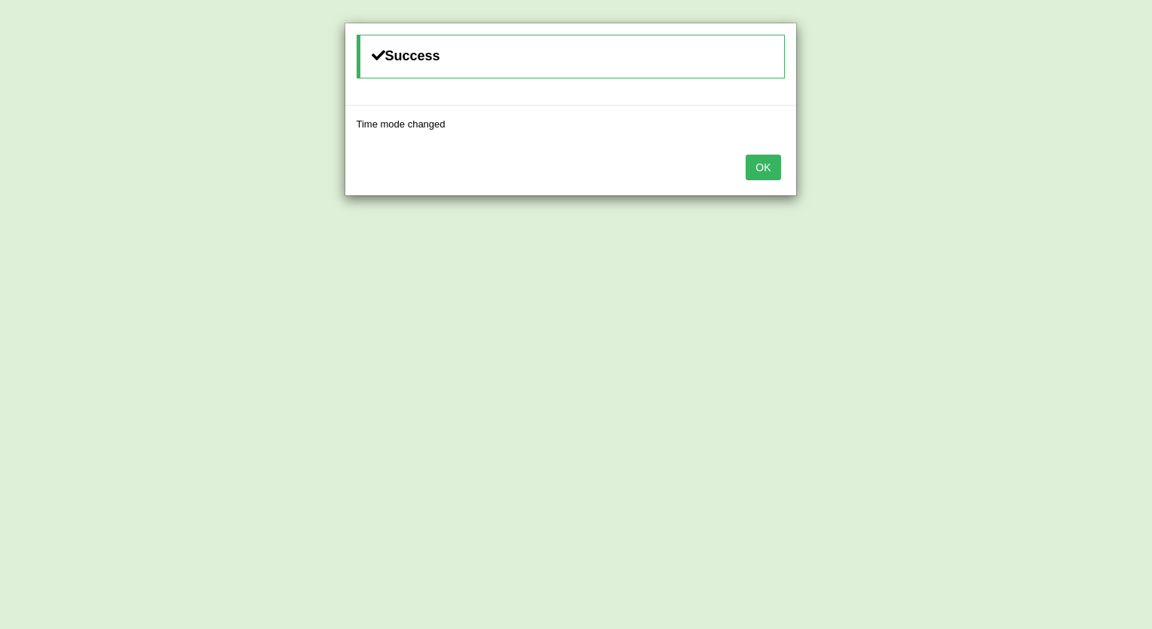
click at [763, 167] on button "OK" at bounding box center [762, 168] width 35 height 26
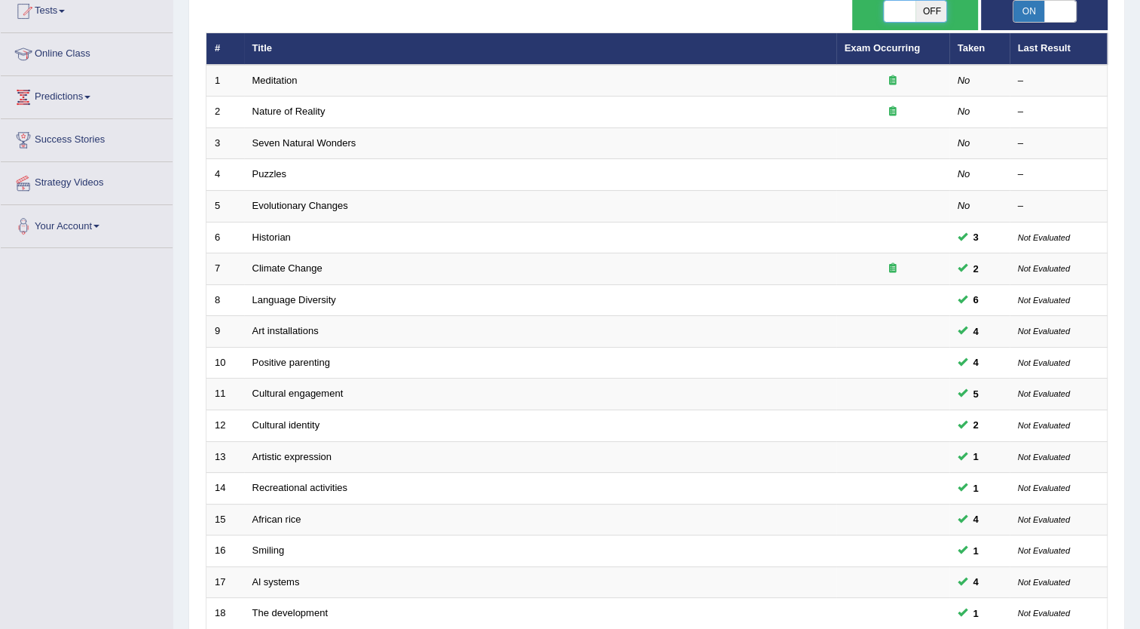
click at [889, 8] on span at bounding box center [901, 11] width 32 height 21
click at [931, 10] on span "OFF" at bounding box center [932, 11] width 32 height 21
checkbox input "true"
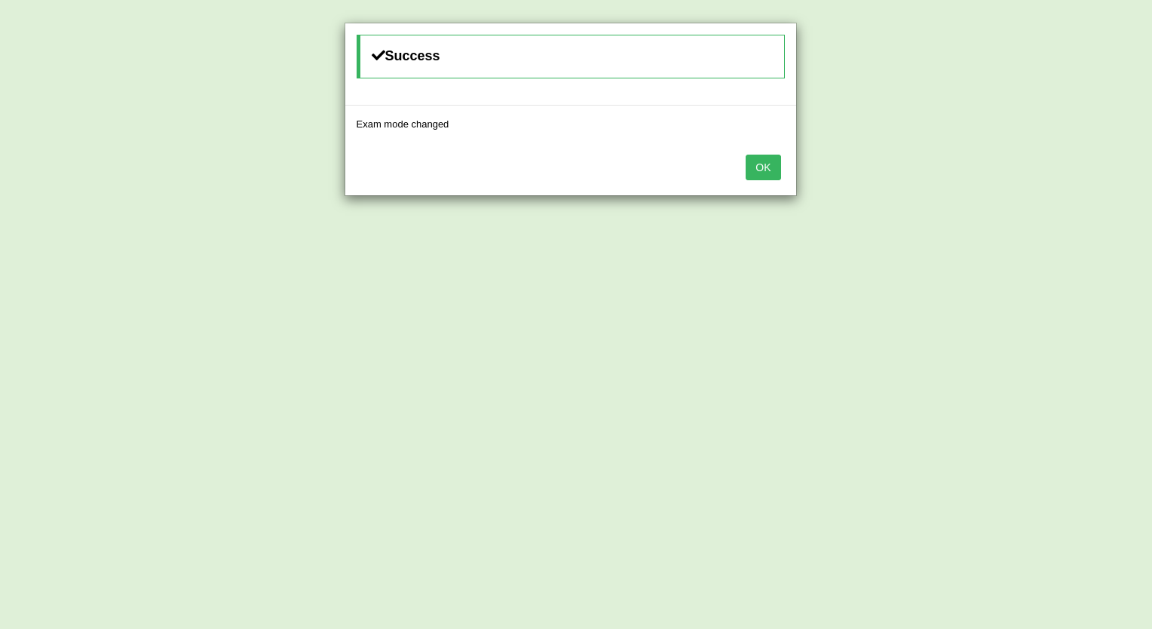
click at [760, 170] on button "OK" at bounding box center [762, 168] width 35 height 26
